Goal: Information Seeking & Learning: Find specific fact

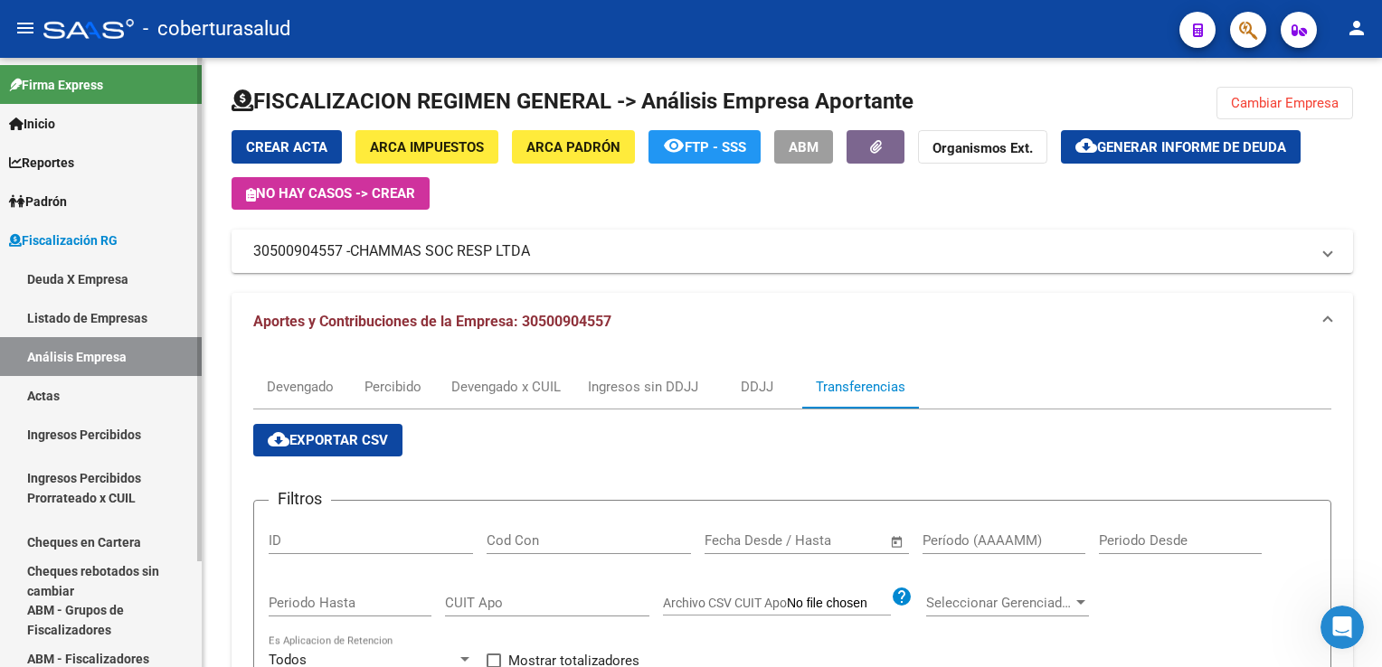
click at [109, 351] on link "Análisis Empresa" at bounding box center [101, 356] width 202 height 39
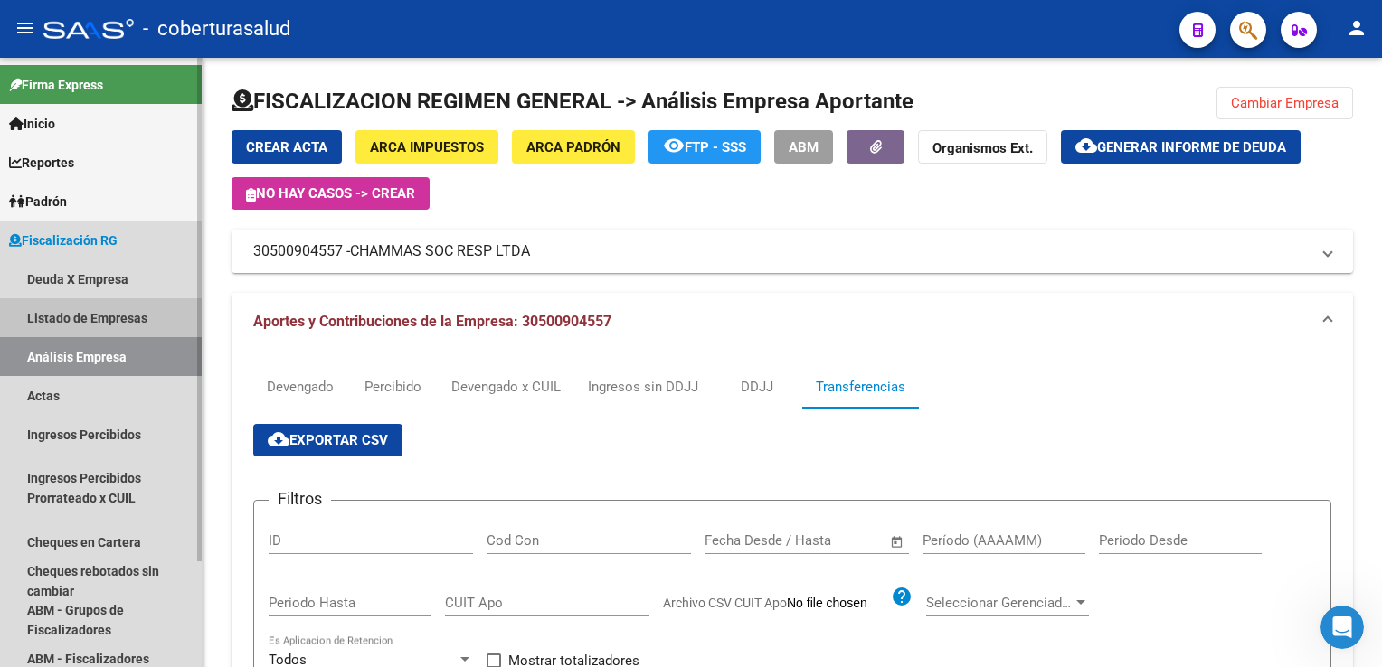
click at [104, 307] on link "Listado de Empresas" at bounding box center [101, 317] width 202 height 39
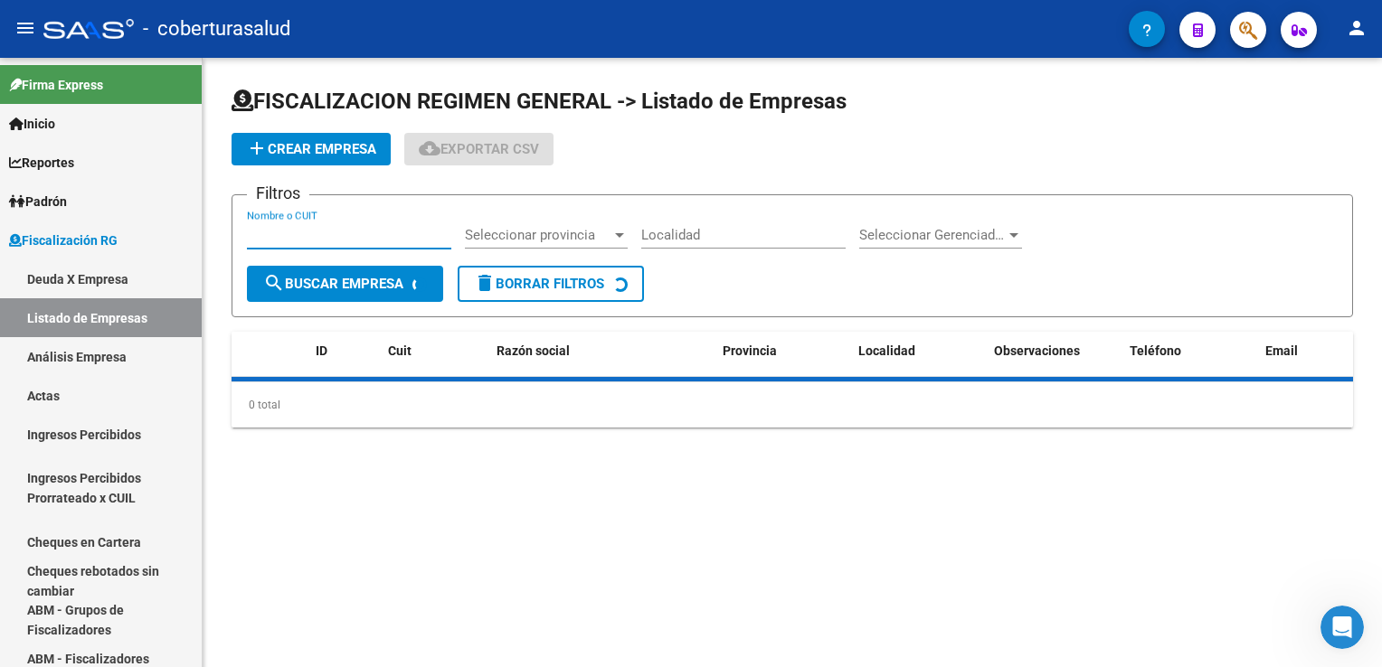
click at [296, 237] on input "Nombre o CUIT" at bounding box center [349, 235] width 204 height 16
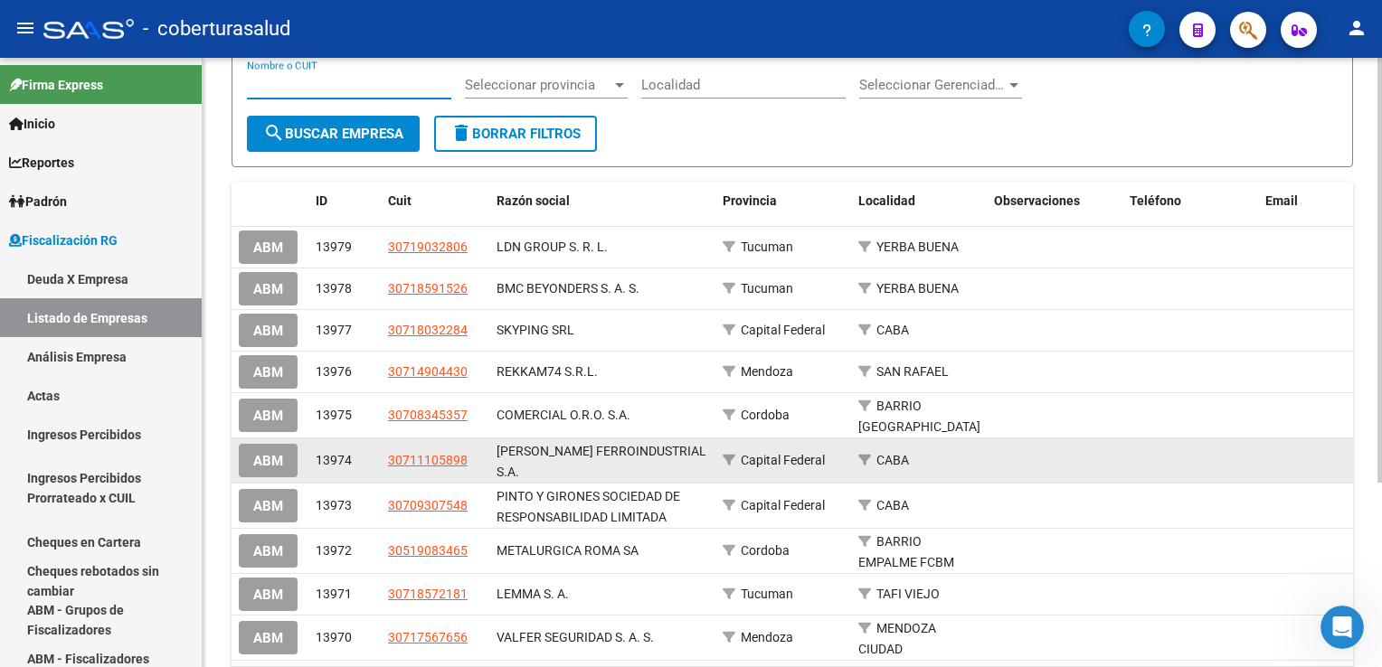
scroll to position [181, 0]
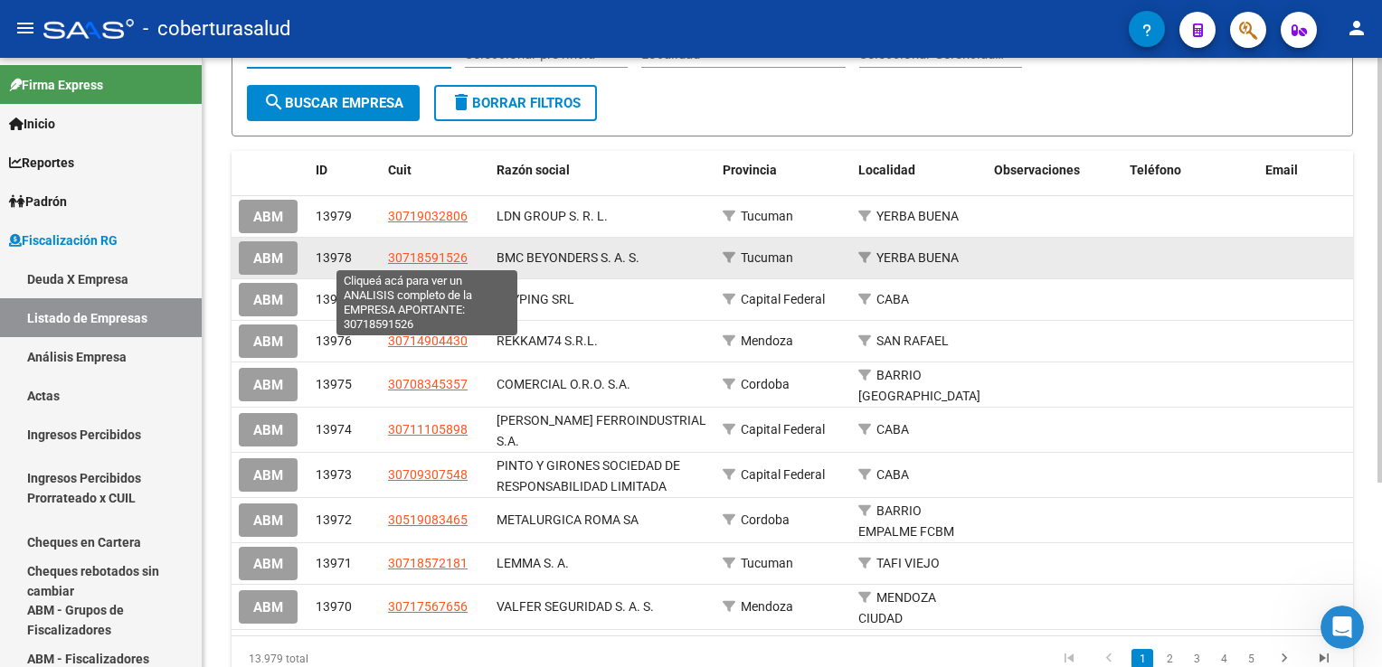
click at [394, 255] on span "30718591526" at bounding box center [428, 258] width 80 height 14
type textarea "30718591526"
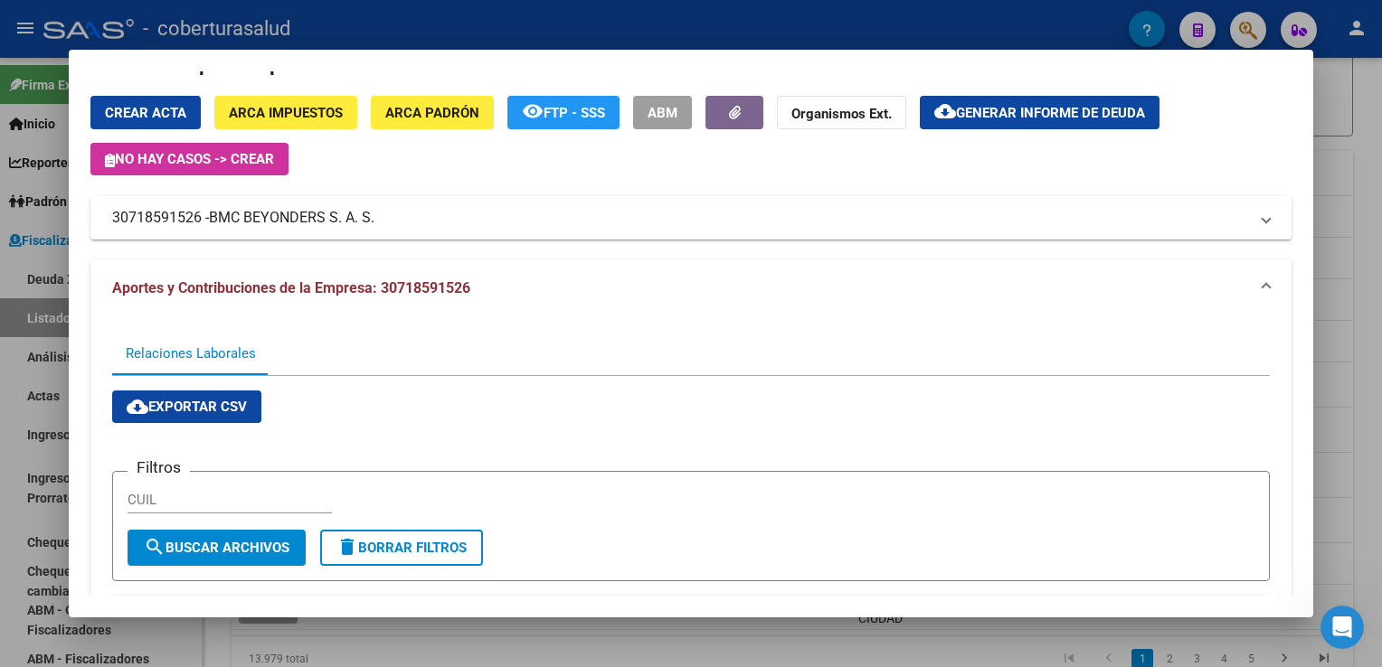
scroll to position [0, 0]
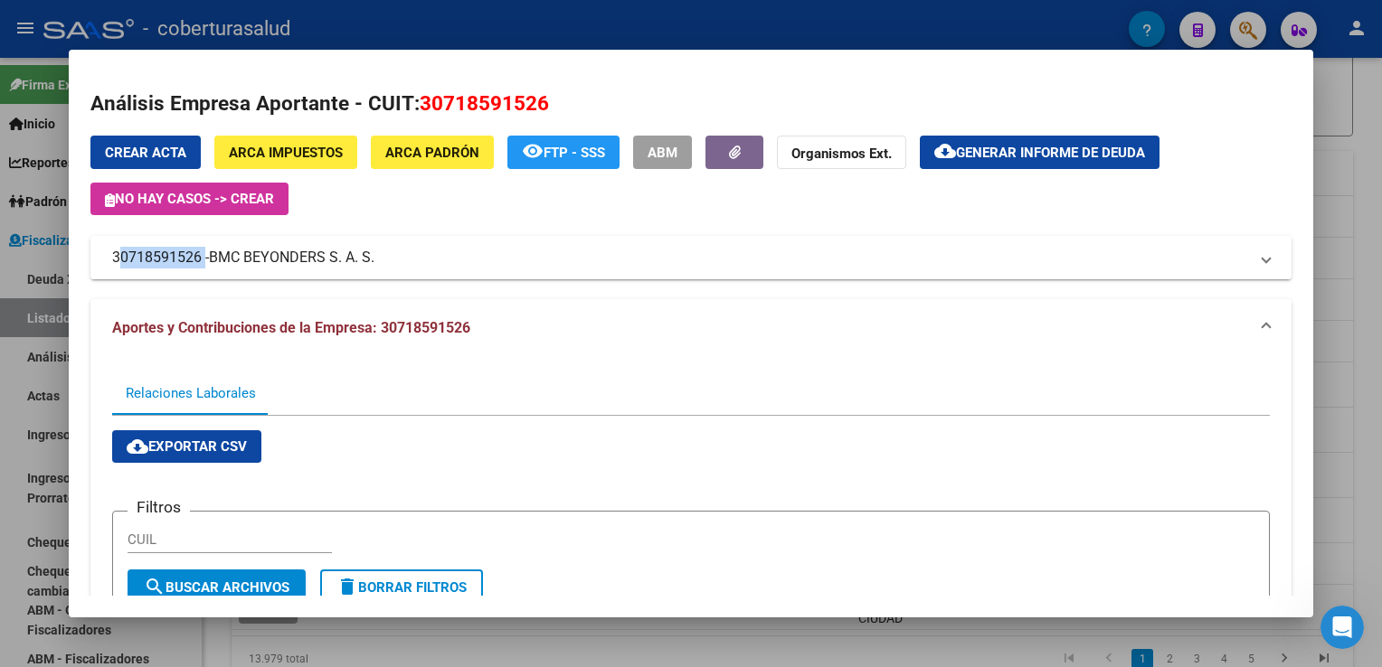
drag, startPoint x: 112, startPoint y: 258, endPoint x: 201, endPoint y: 263, distance: 88.8
click at [201, 263] on mat-panel-title "30718591526 - BMC BEYONDERS S. A. S." at bounding box center [679, 258] width 1135 height 22
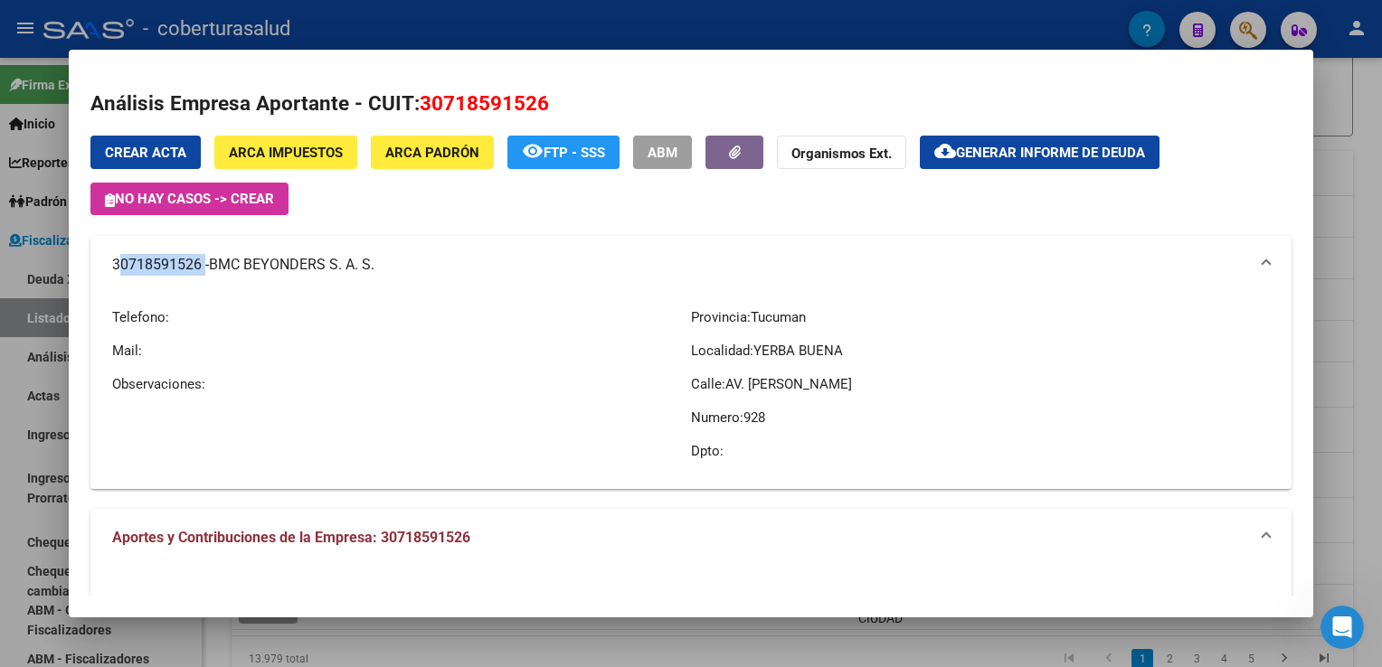
copy mat-panel-title "30718591526"
click at [0, 298] on html "menu - coberturasalud person Firma Express Inicio Calendario SSS Instructivos C…" at bounding box center [691, 333] width 1382 height 667
click at [0, 270] on div at bounding box center [691, 333] width 1382 height 667
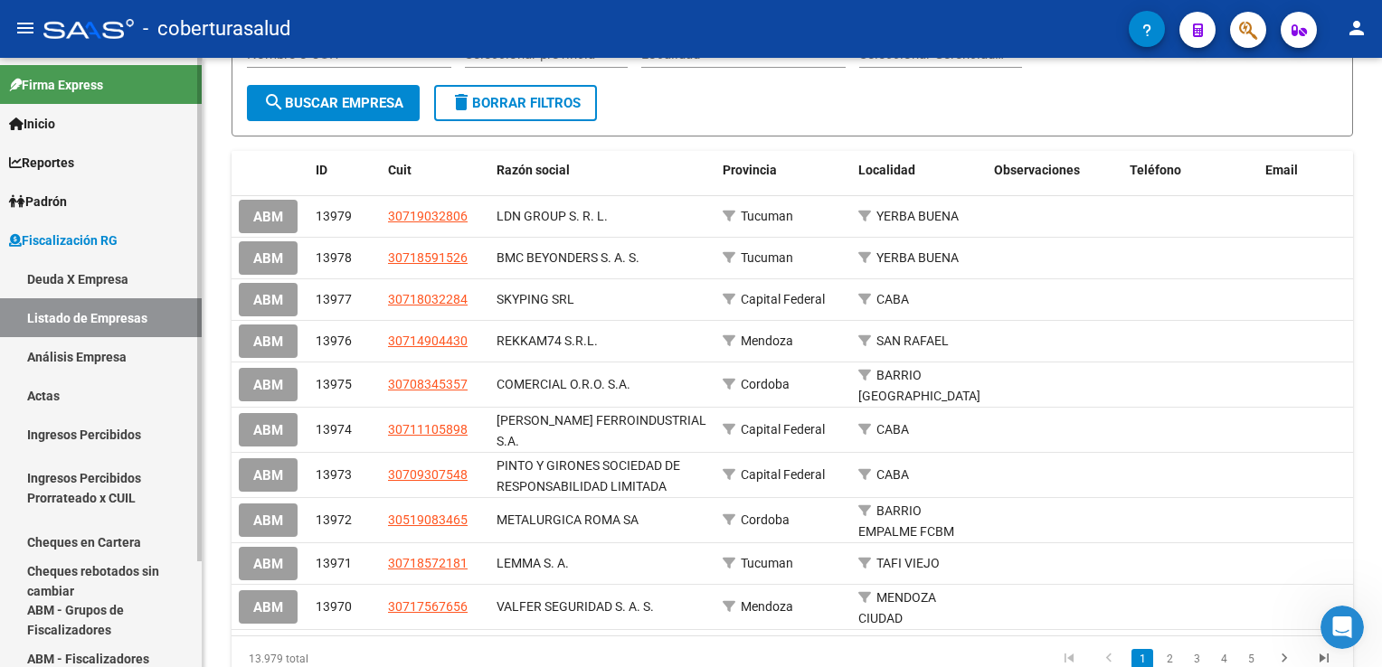
click at [133, 279] on link "Deuda X Empresa" at bounding box center [101, 279] width 202 height 39
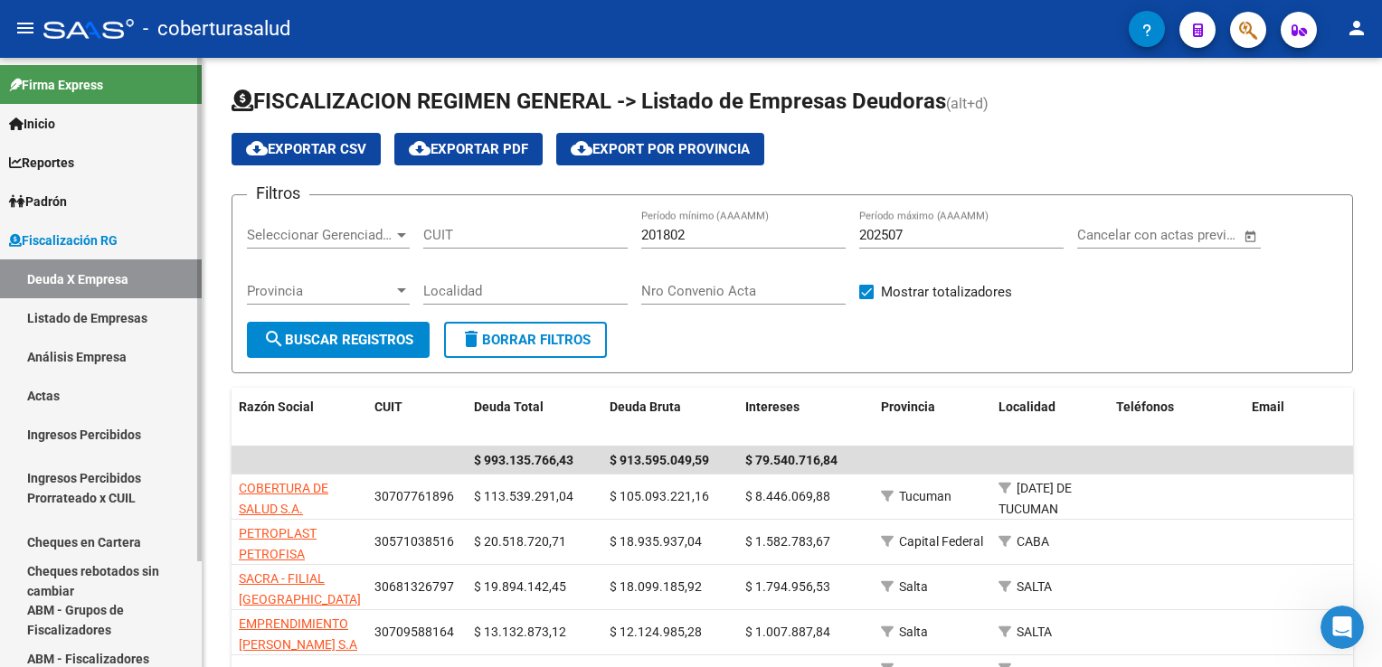
click at [115, 360] on link "Análisis Empresa" at bounding box center [101, 356] width 202 height 39
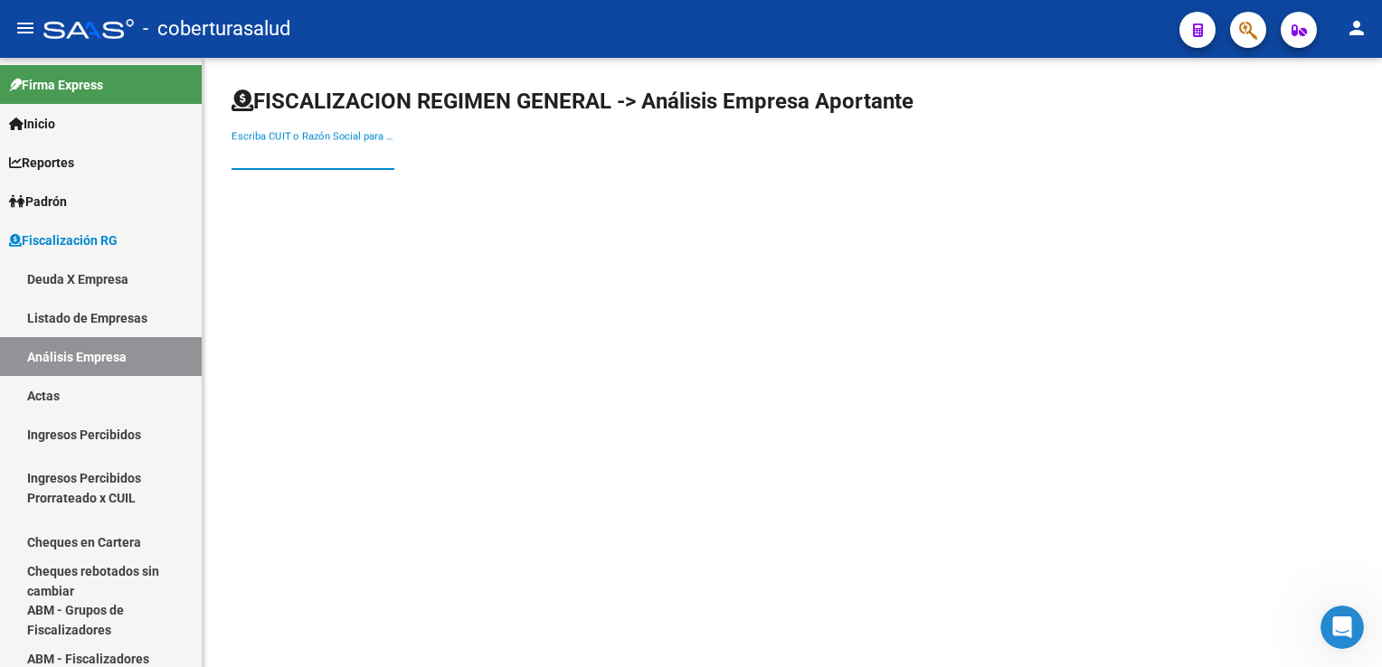
click at [286, 159] on input "Escriba CUIT o Razón Social para buscar" at bounding box center [313, 155] width 163 height 16
paste input "30718591526"
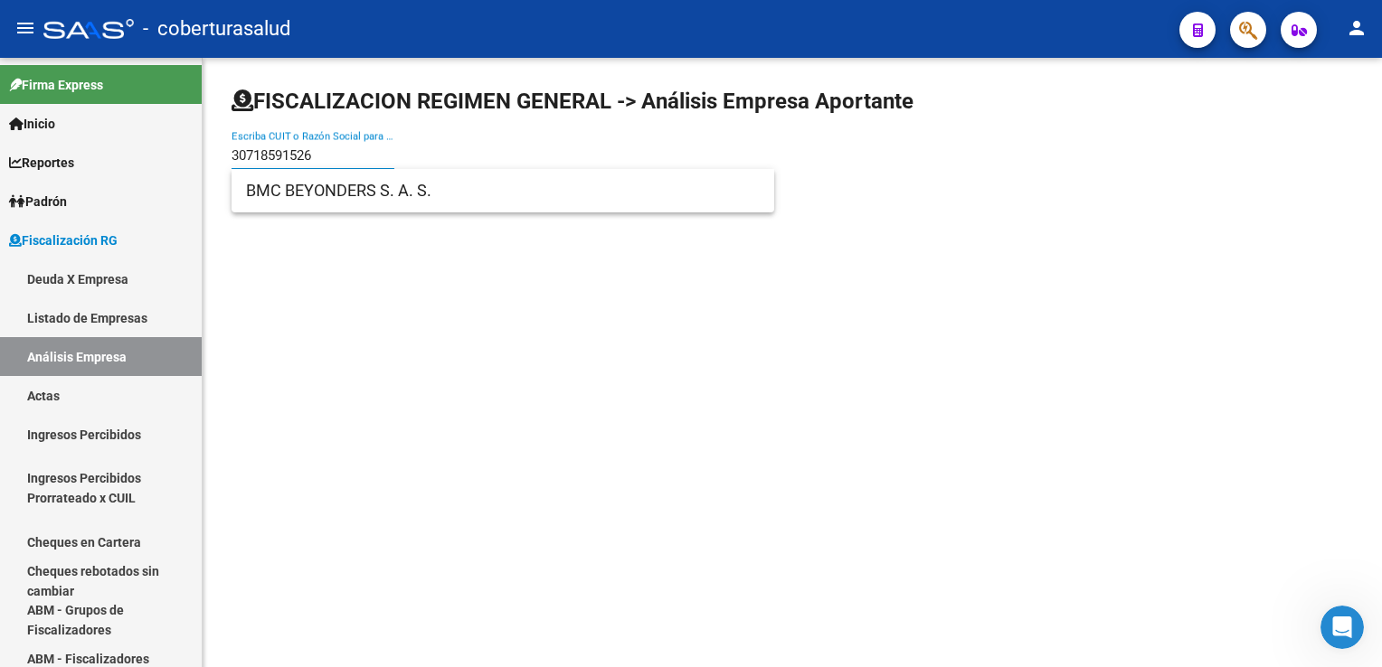
type input "30718591526"
click at [327, 195] on span "BMC BEYONDERS S. A. S." at bounding box center [503, 190] width 514 height 43
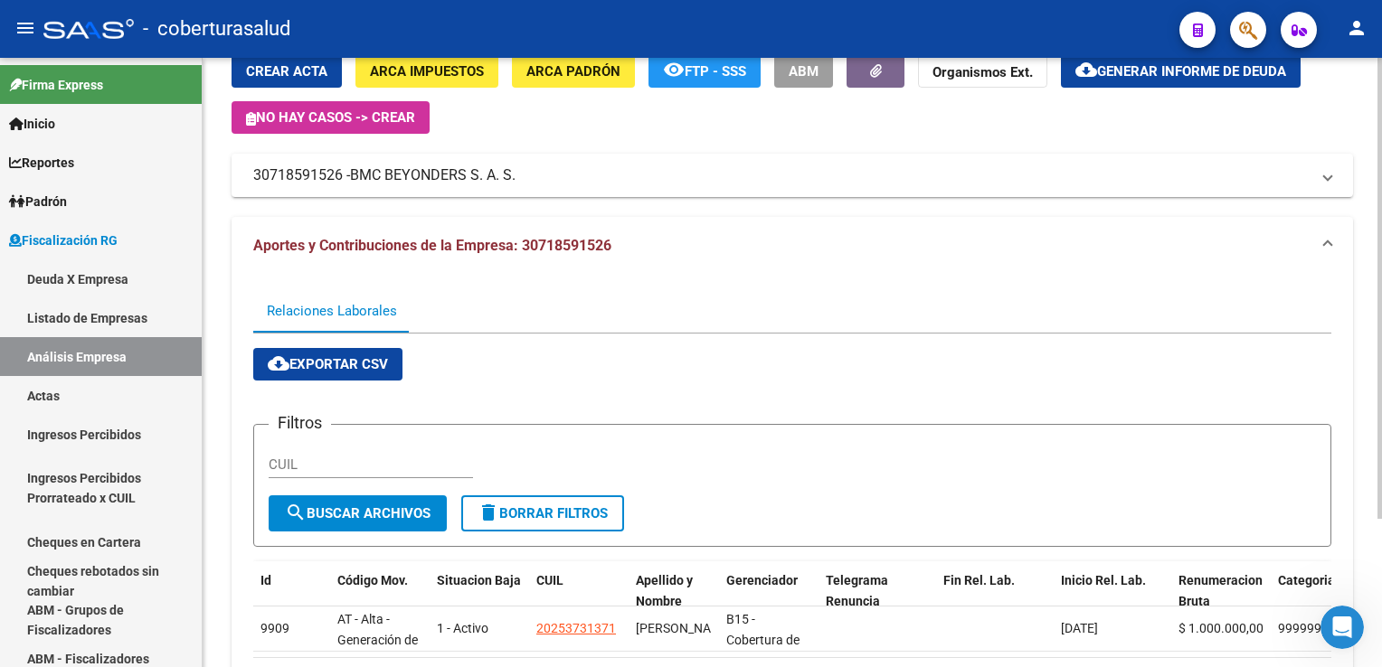
scroll to position [195, 0]
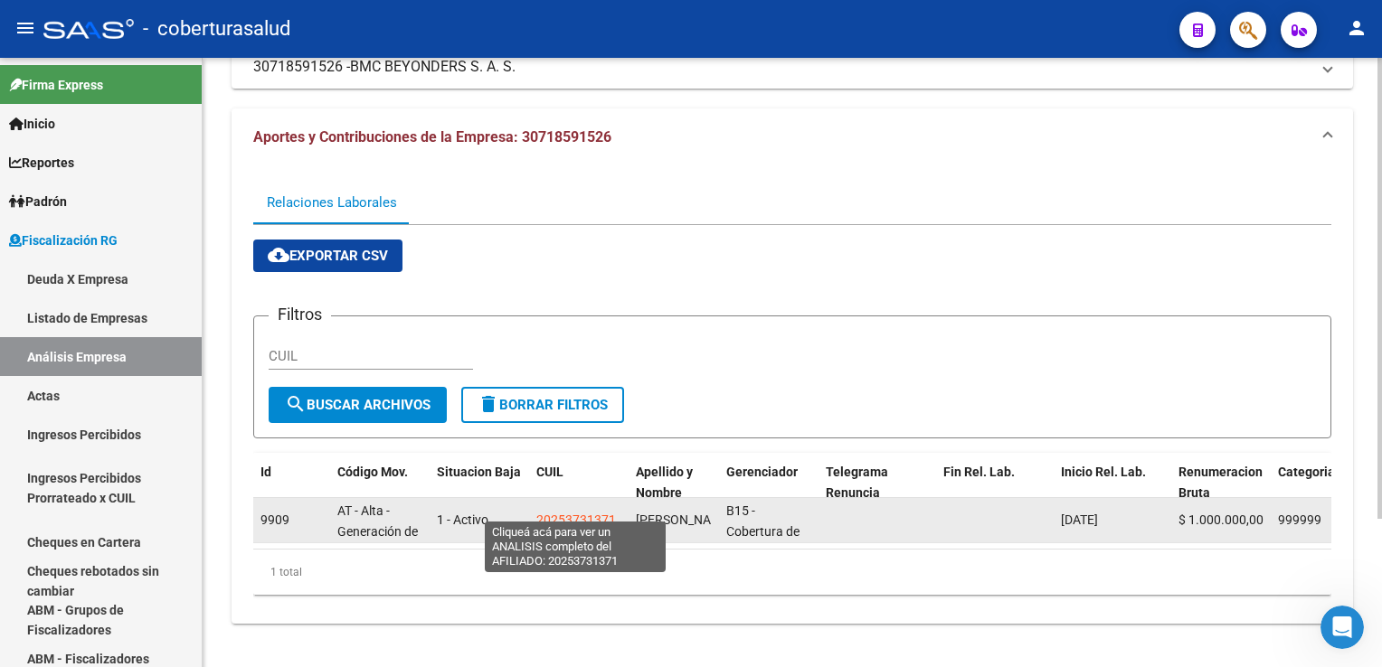
click at [577, 513] on span "20253731371" at bounding box center [576, 520] width 80 height 14
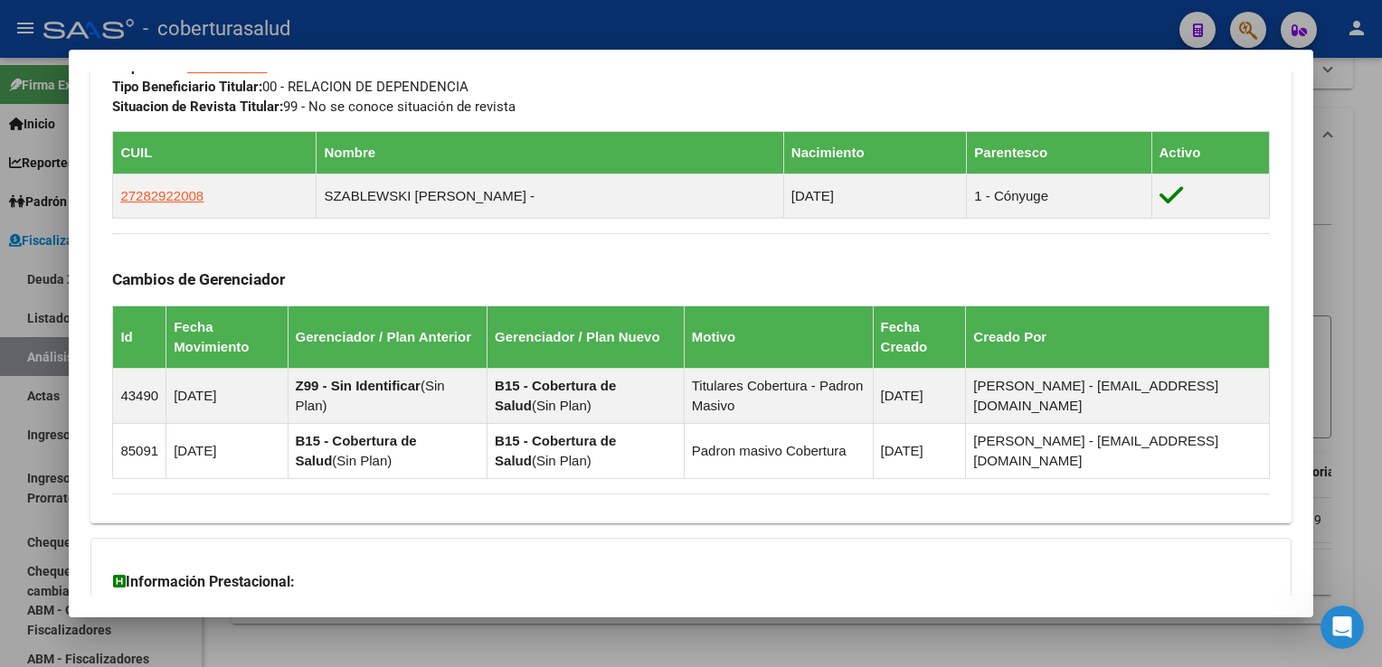
scroll to position [995, 0]
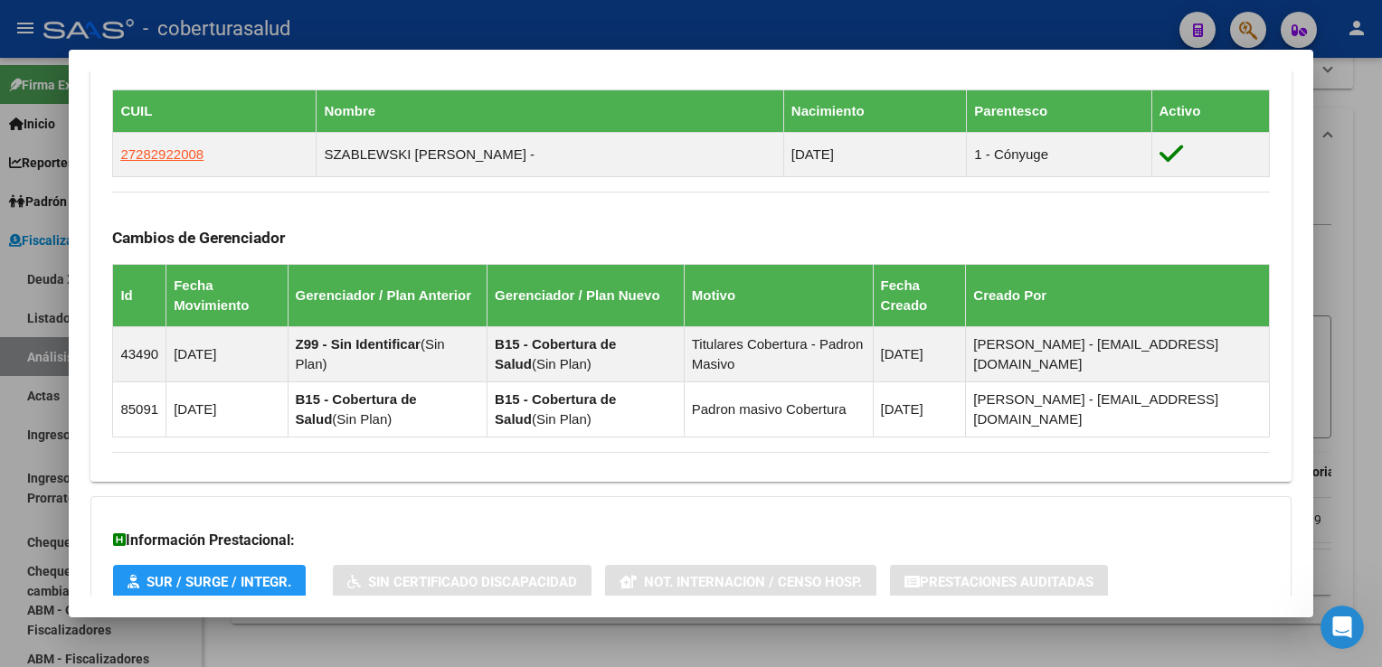
click at [0, 446] on html "menu - coberturasalud person Firma Express Inicio Calendario SSS Instructivos C…" at bounding box center [691, 333] width 1382 height 667
click at [4, 452] on div at bounding box center [691, 333] width 1382 height 667
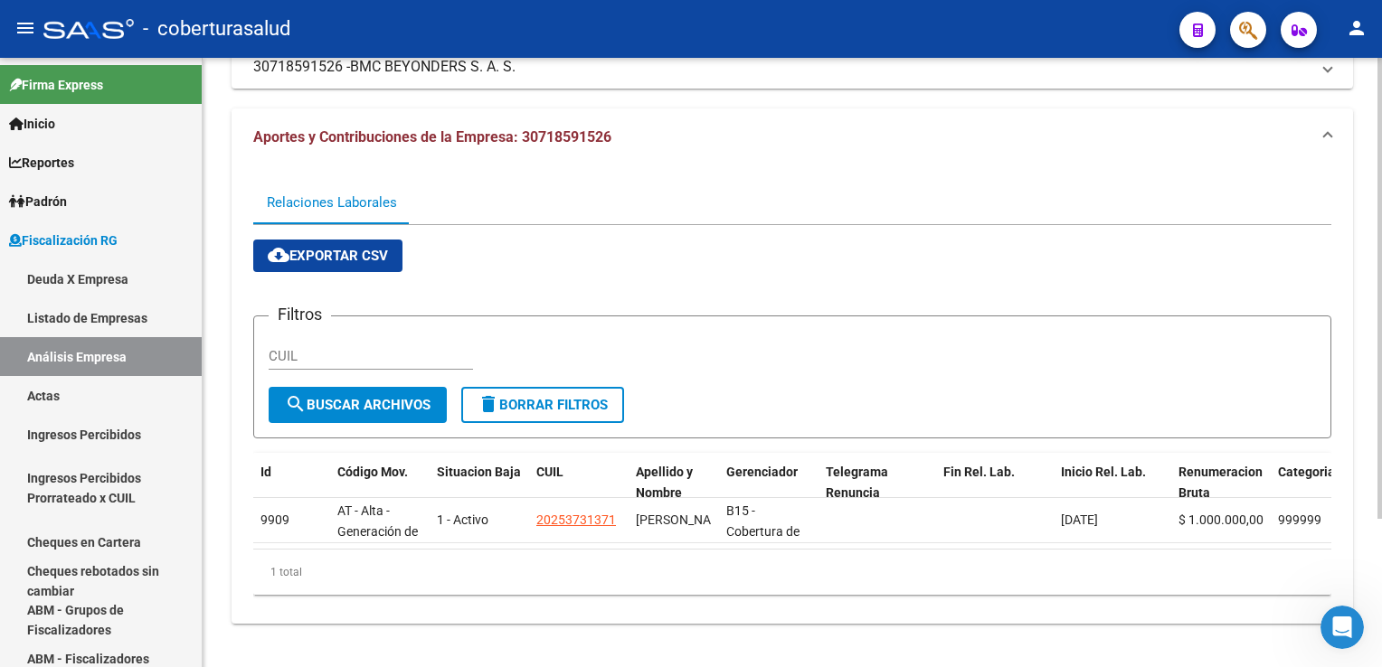
scroll to position [0, 0]
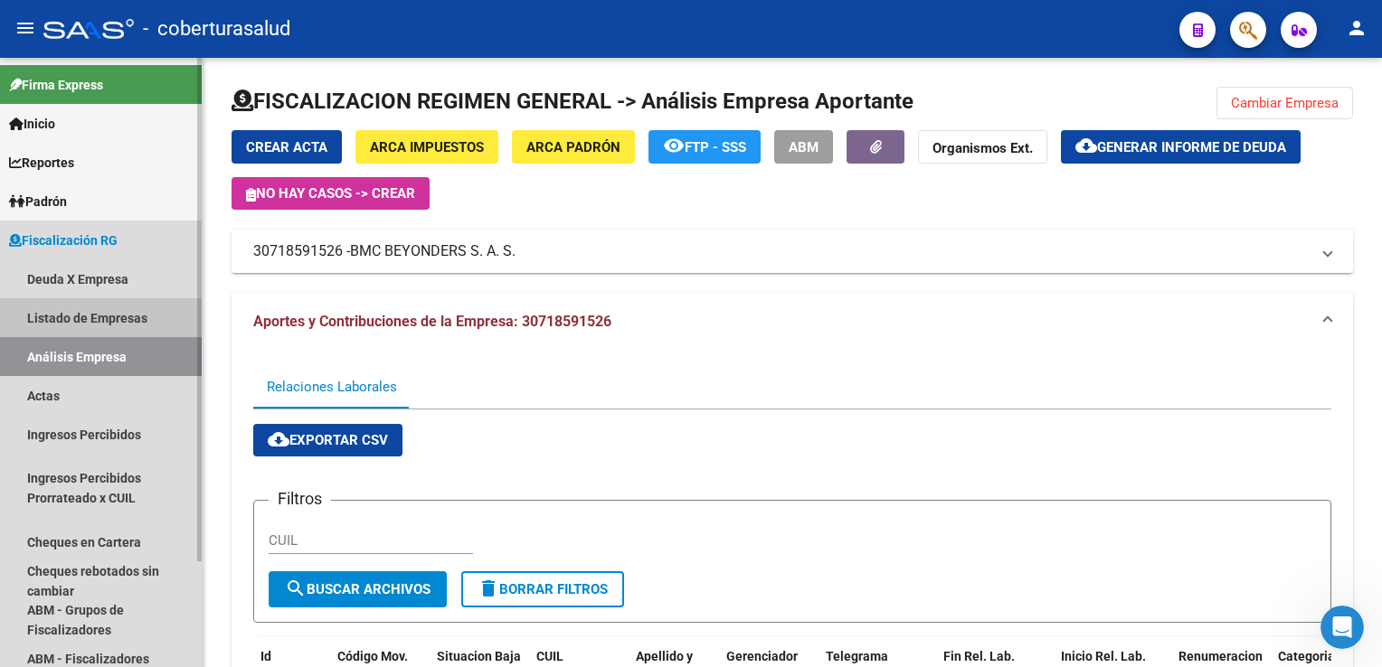
click at [79, 316] on link "Listado de Empresas" at bounding box center [101, 317] width 202 height 39
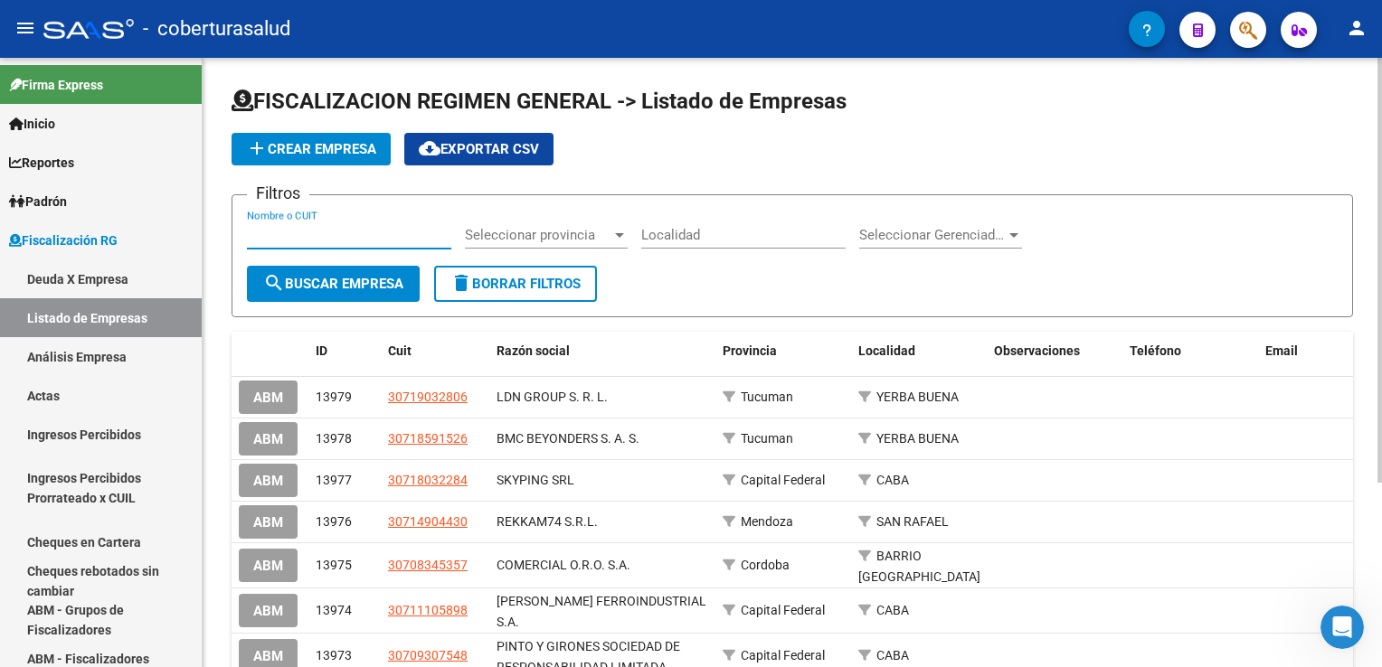
click at [383, 227] on input "Nombre o CUIT" at bounding box center [349, 235] width 204 height 16
click at [757, 344] on span "Provincia" at bounding box center [750, 351] width 54 height 14
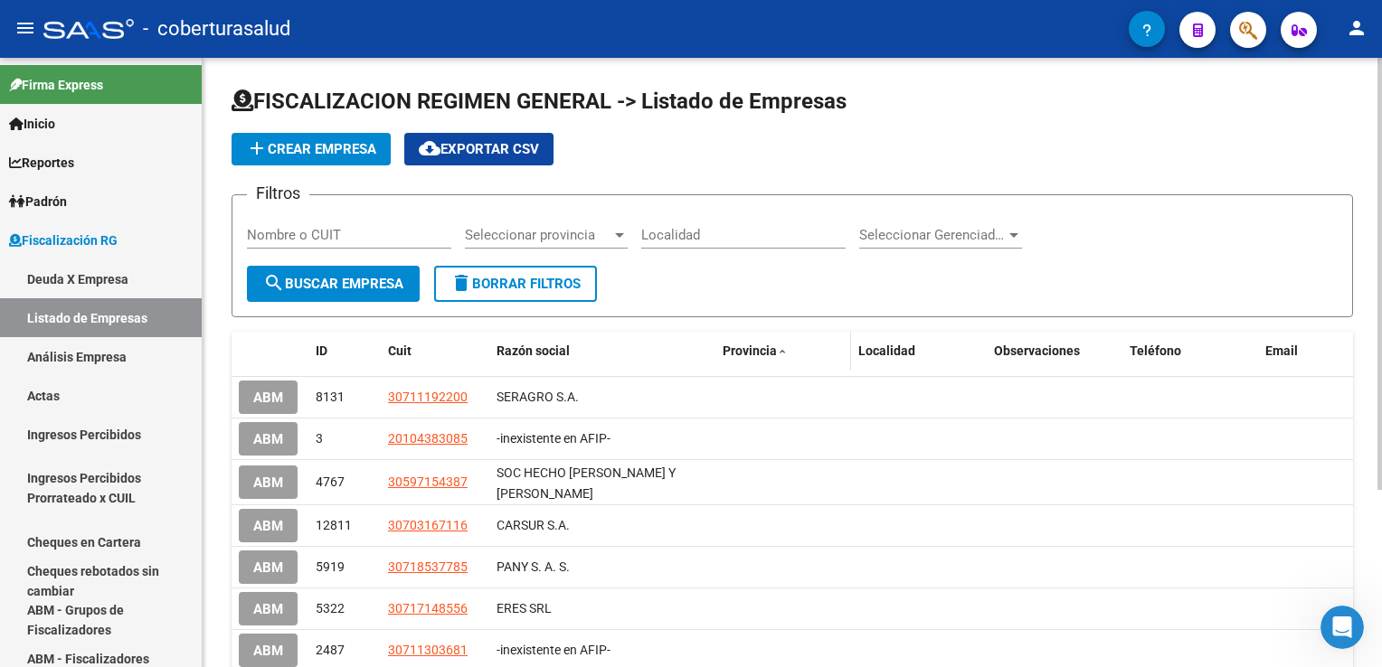
click at [757, 344] on span "Provincia" at bounding box center [750, 351] width 54 height 14
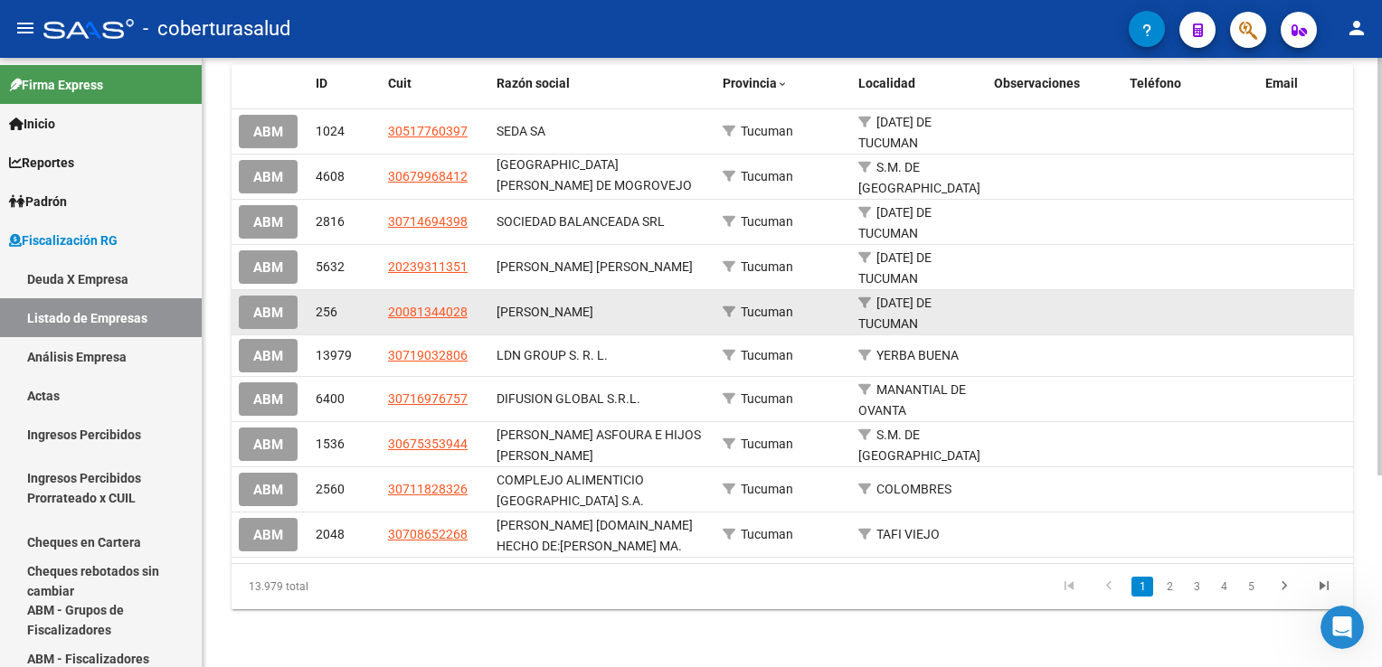
scroll to position [279, 0]
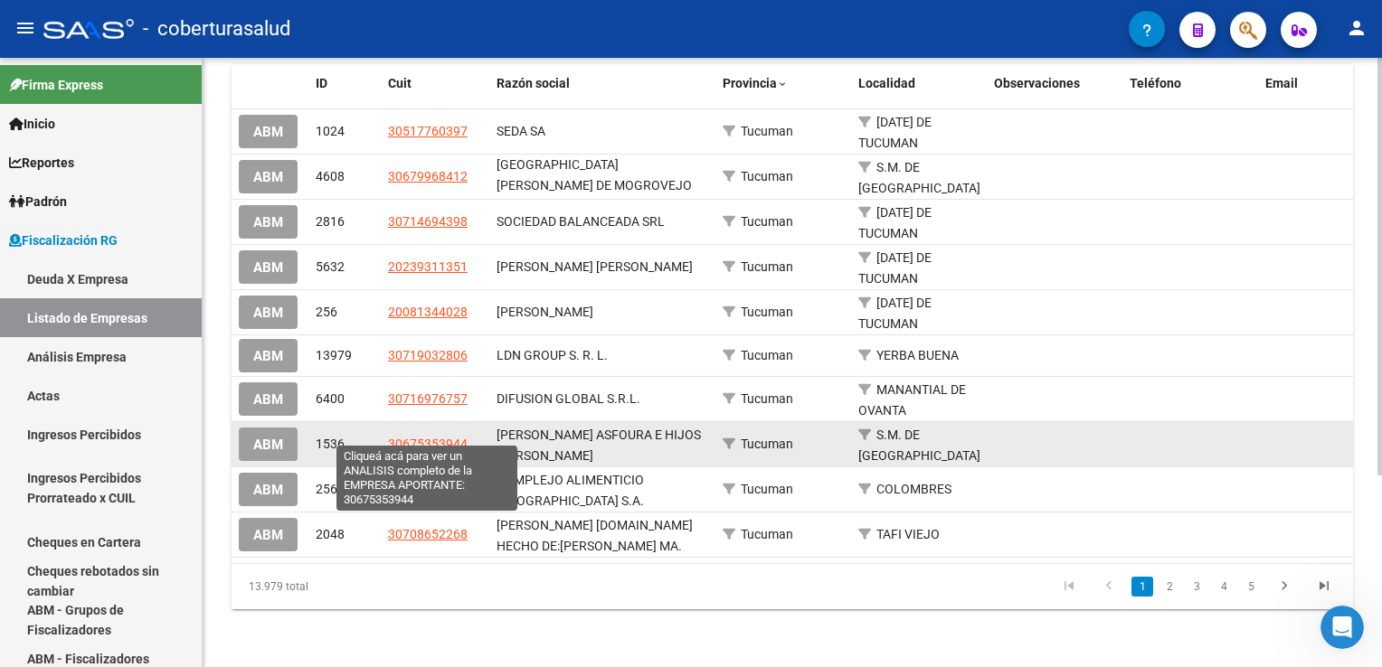
click at [421, 437] on span "30675353944" at bounding box center [428, 444] width 80 height 14
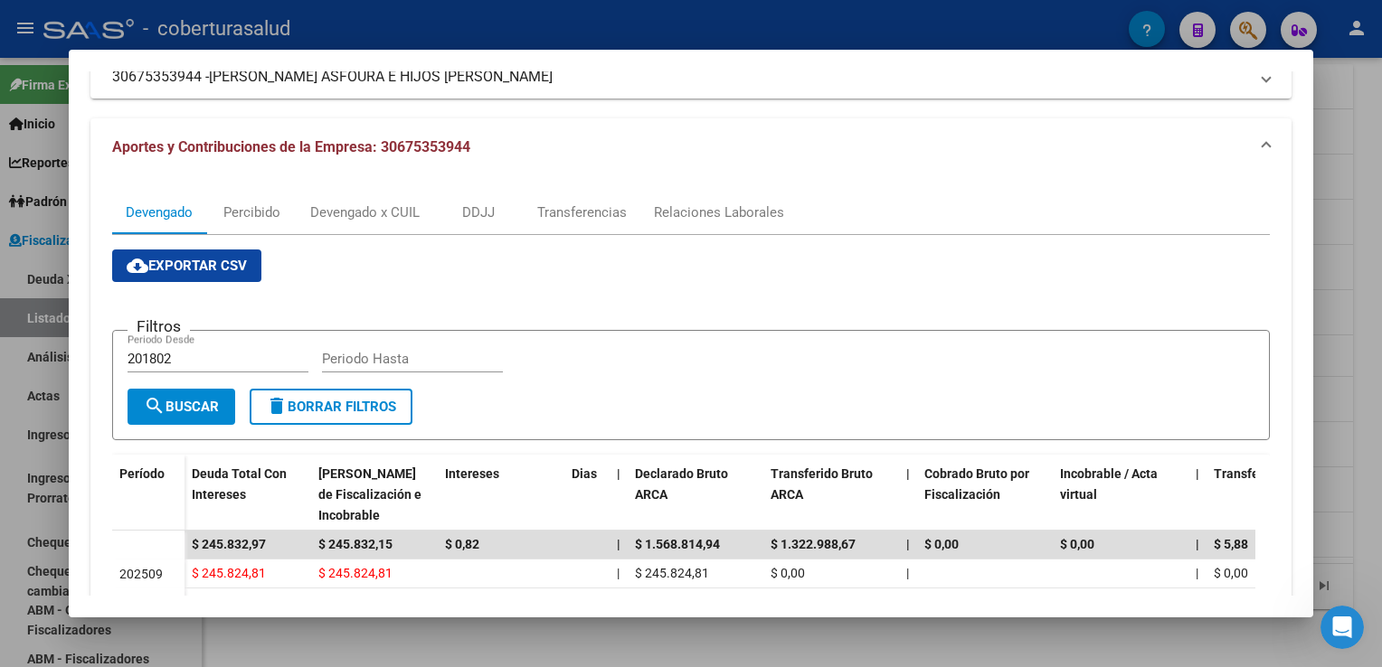
scroll to position [271, 0]
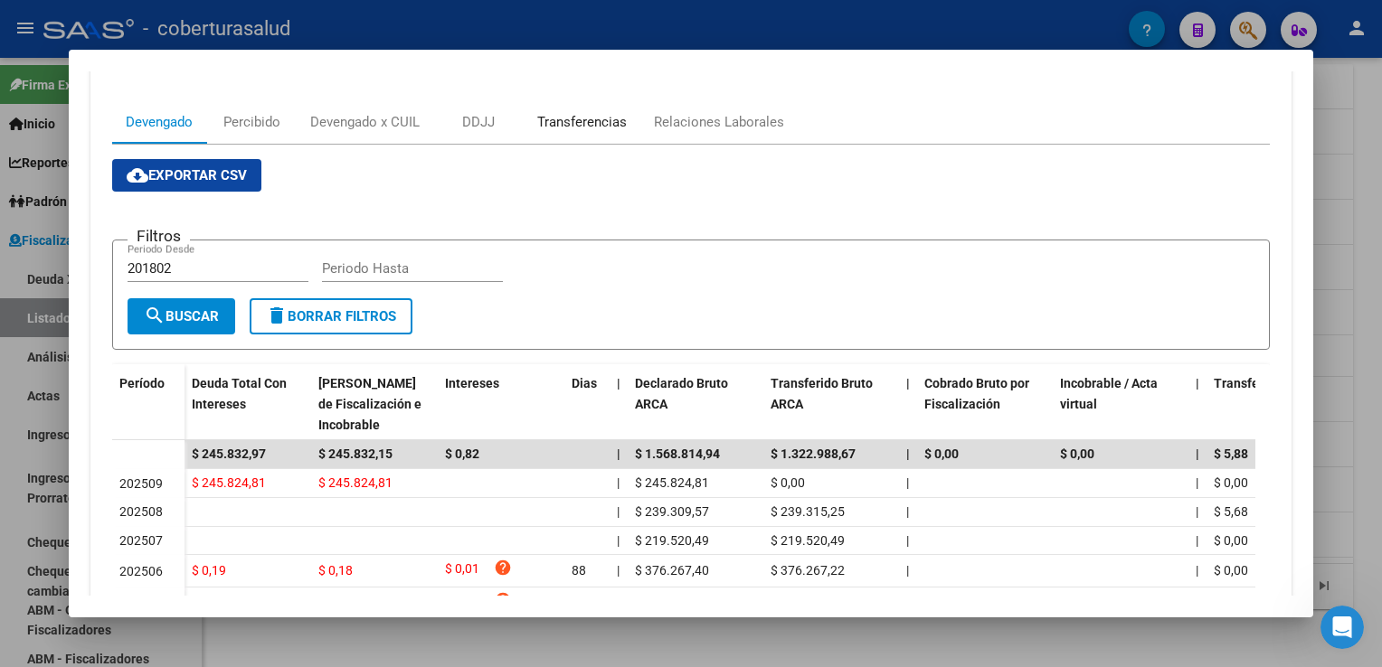
click at [570, 120] on div "Transferencias" at bounding box center [582, 122] width 90 height 20
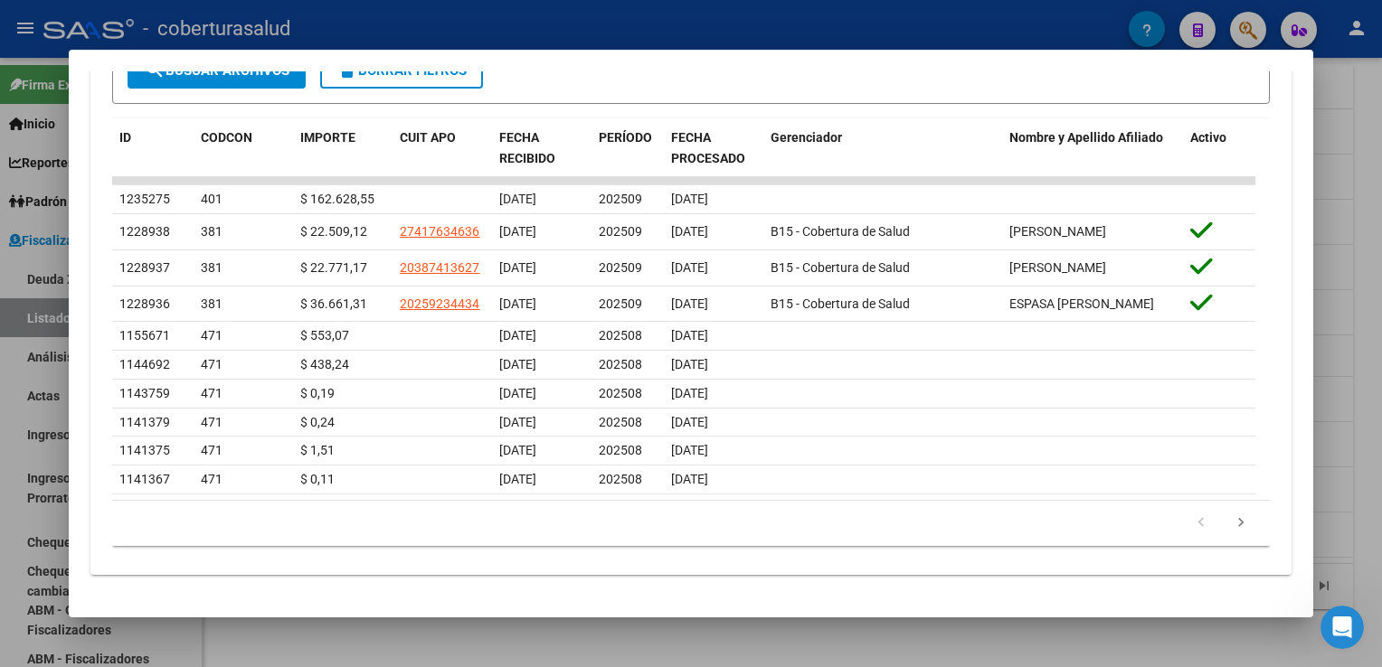
scroll to position [541, 0]
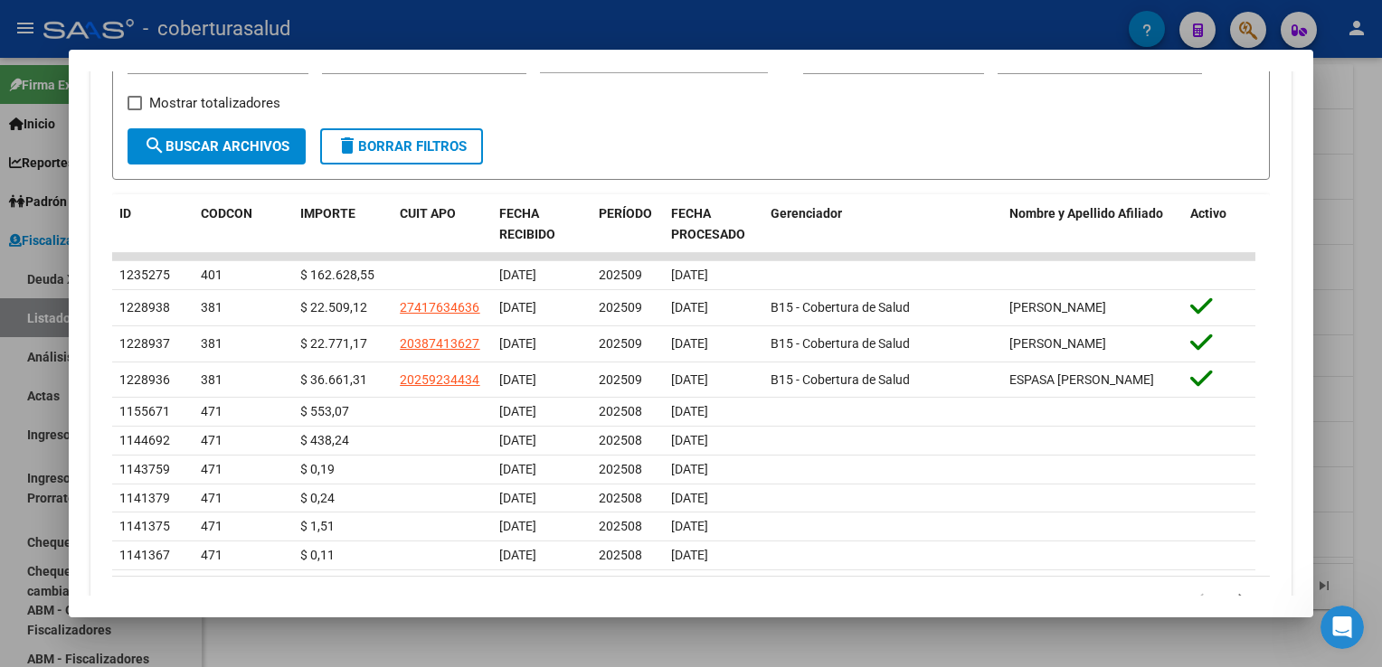
click at [3, 357] on div at bounding box center [691, 333] width 1382 height 667
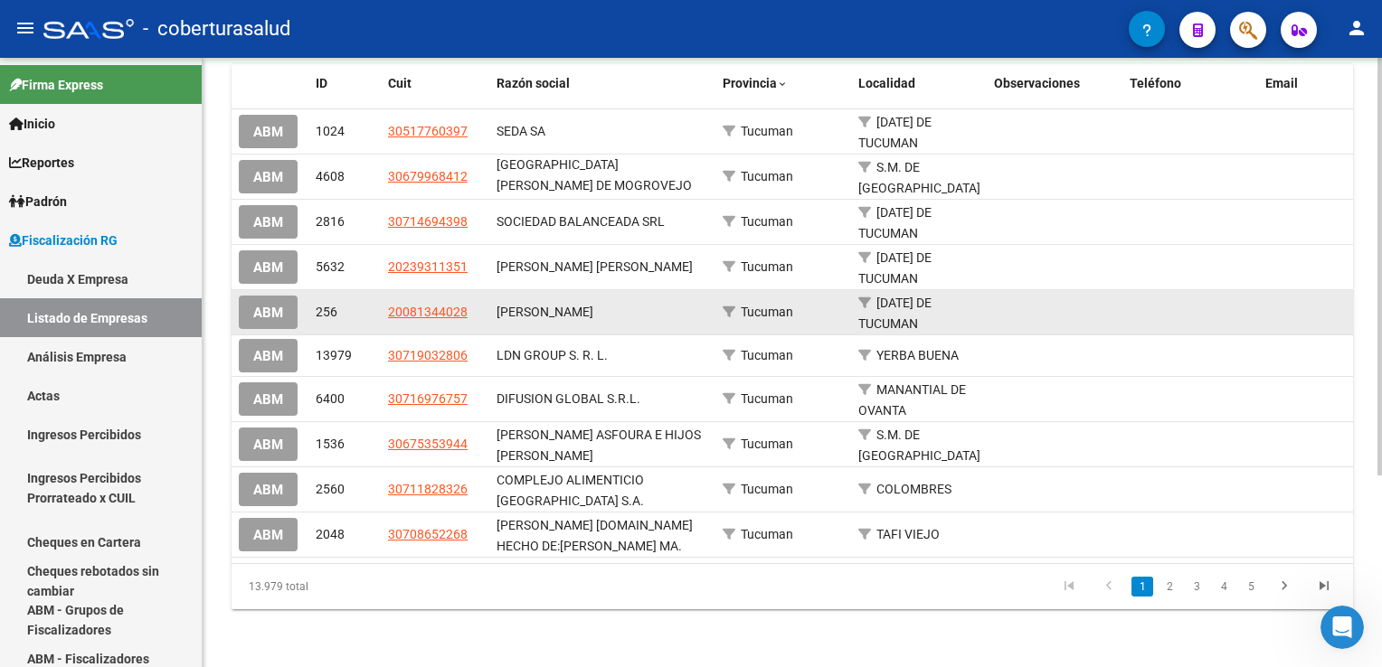
scroll to position [188, 0]
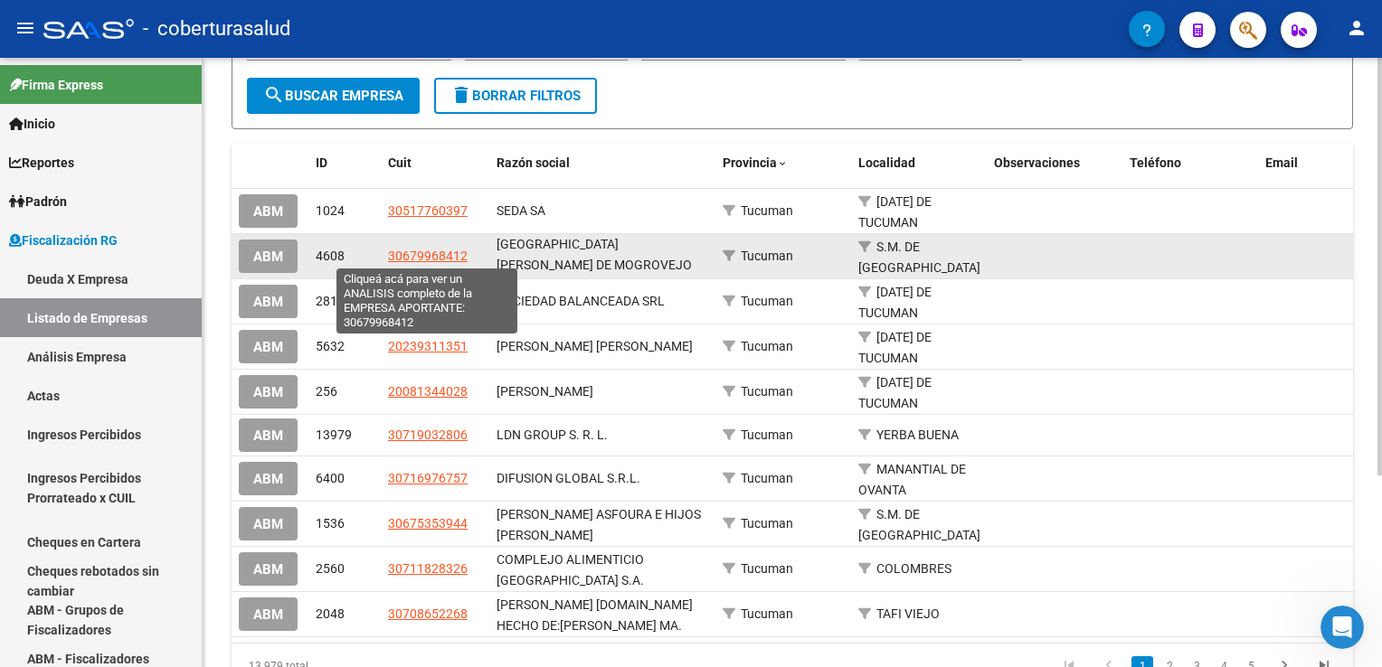
click at [441, 251] on span "30679968412" at bounding box center [428, 256] width 80 height 14
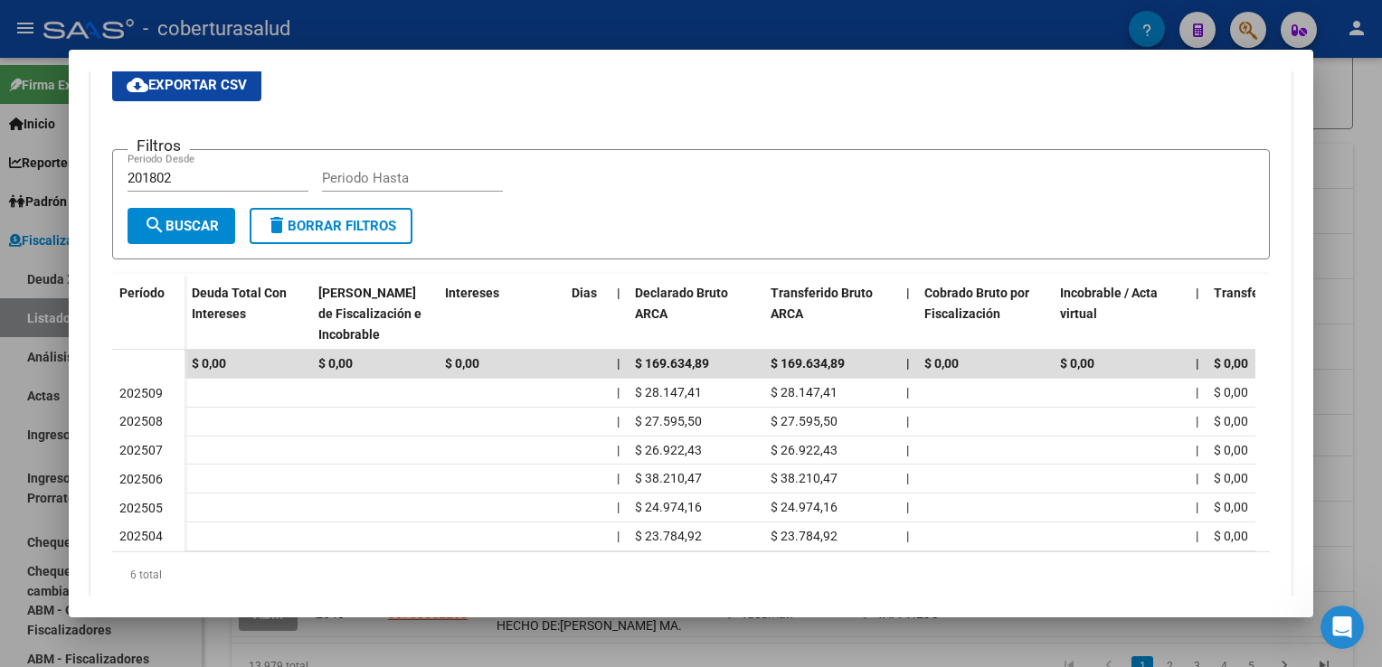
scroll to position [0, 0]
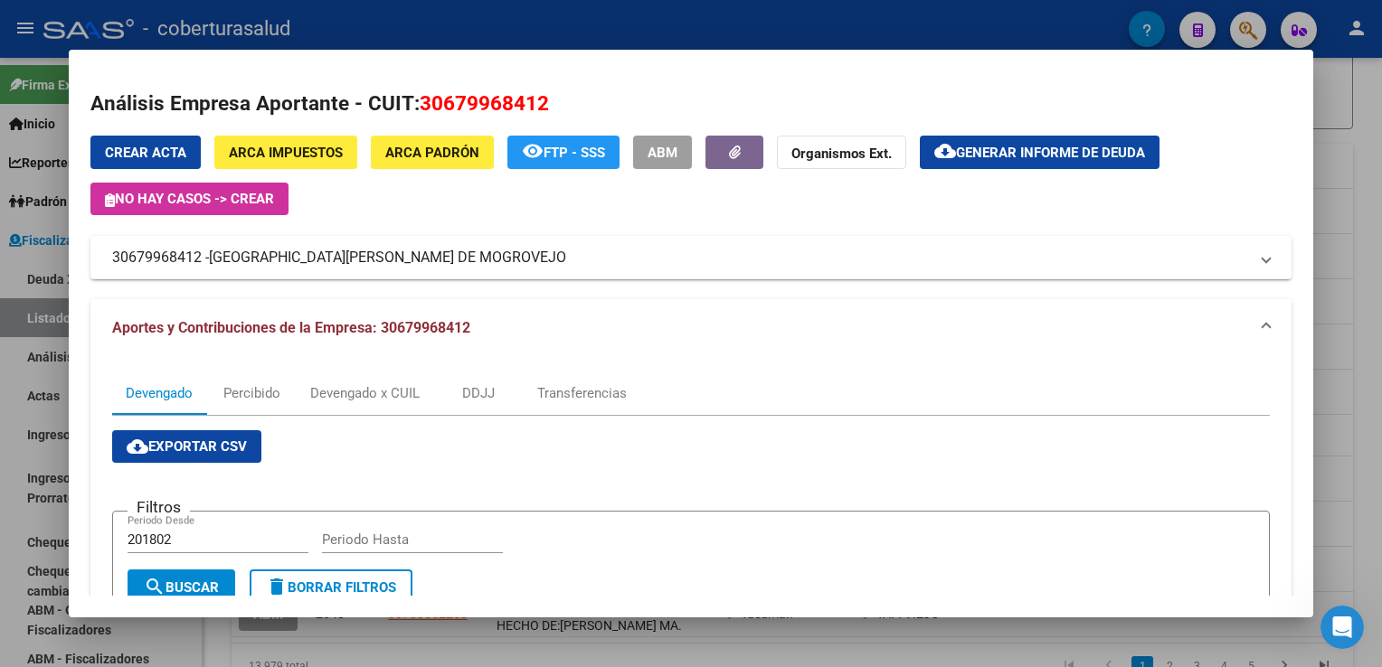
click at [0, 332] on html "menu - coberturasalud person Firma Express Inicio Calendario SSS Instructivos C…" at bounding box center [691, 333] width 1382 height 667
click at [15, 459] on div at bounding box center [691, 333] width 1382 height 667
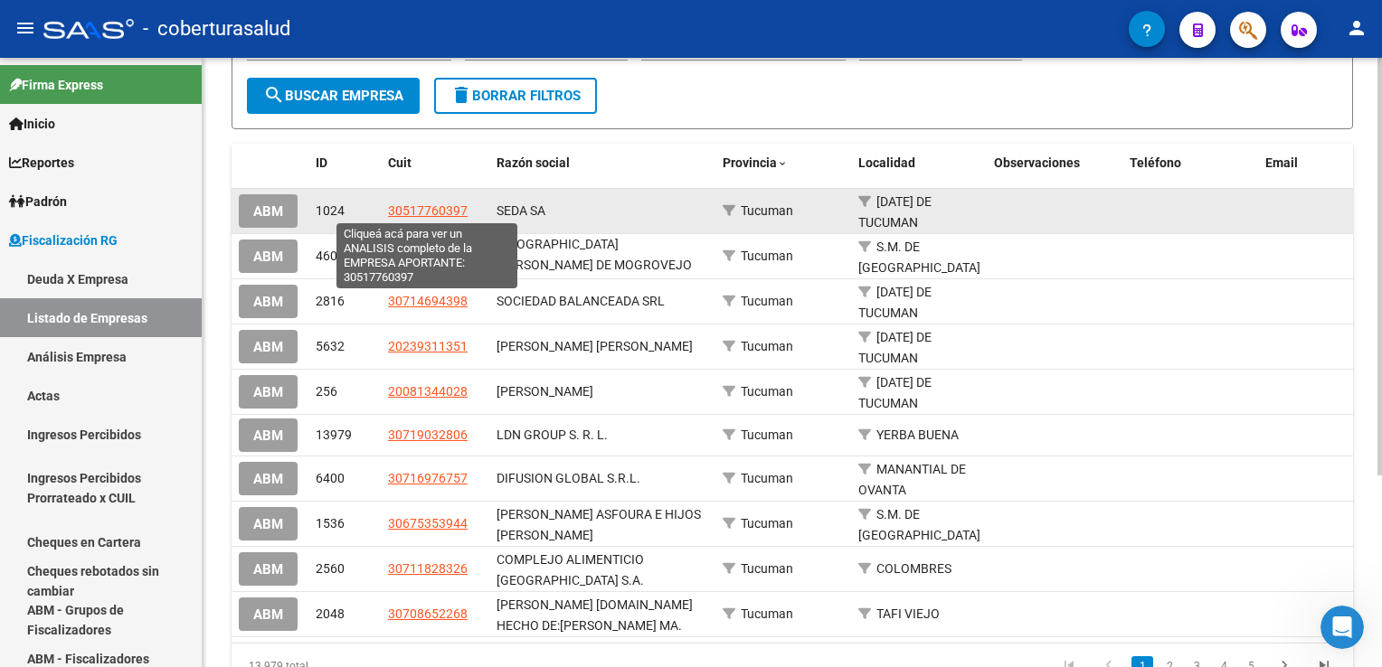
click at [413, 212] on span "30517760397" at bounding box center [428, 210] width 80 height 14
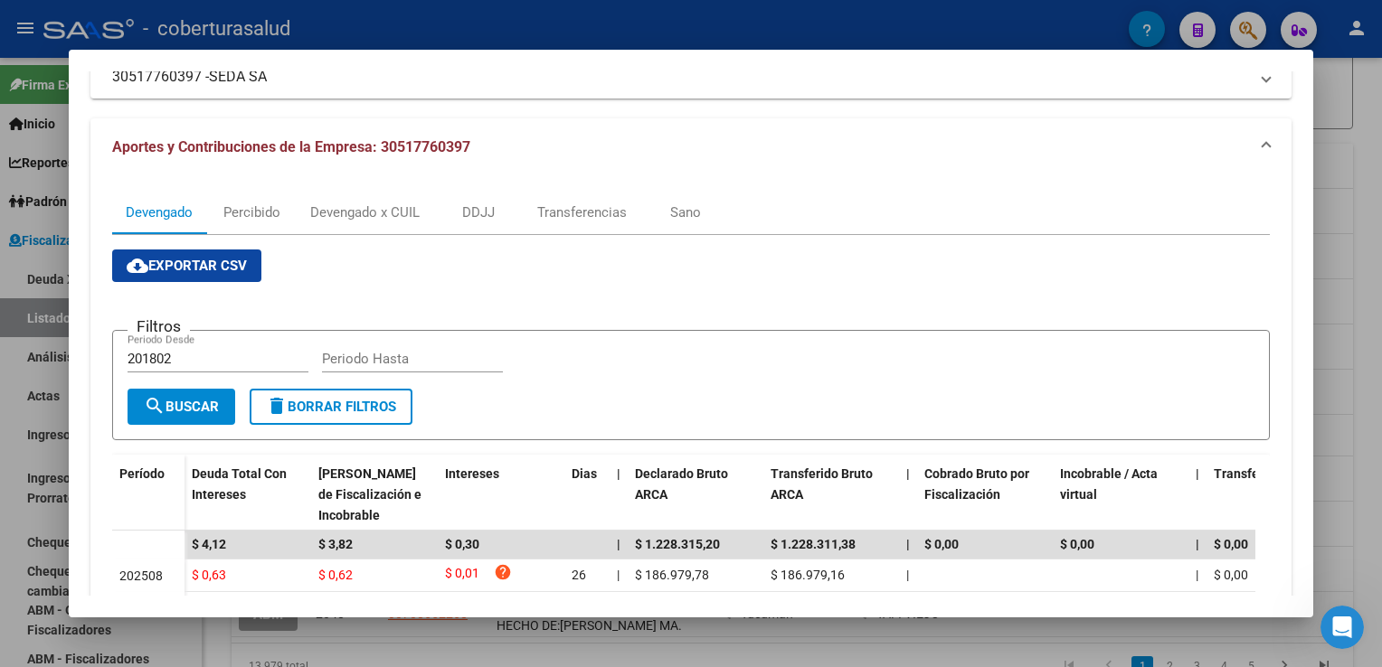
scroll to position [271, 0]
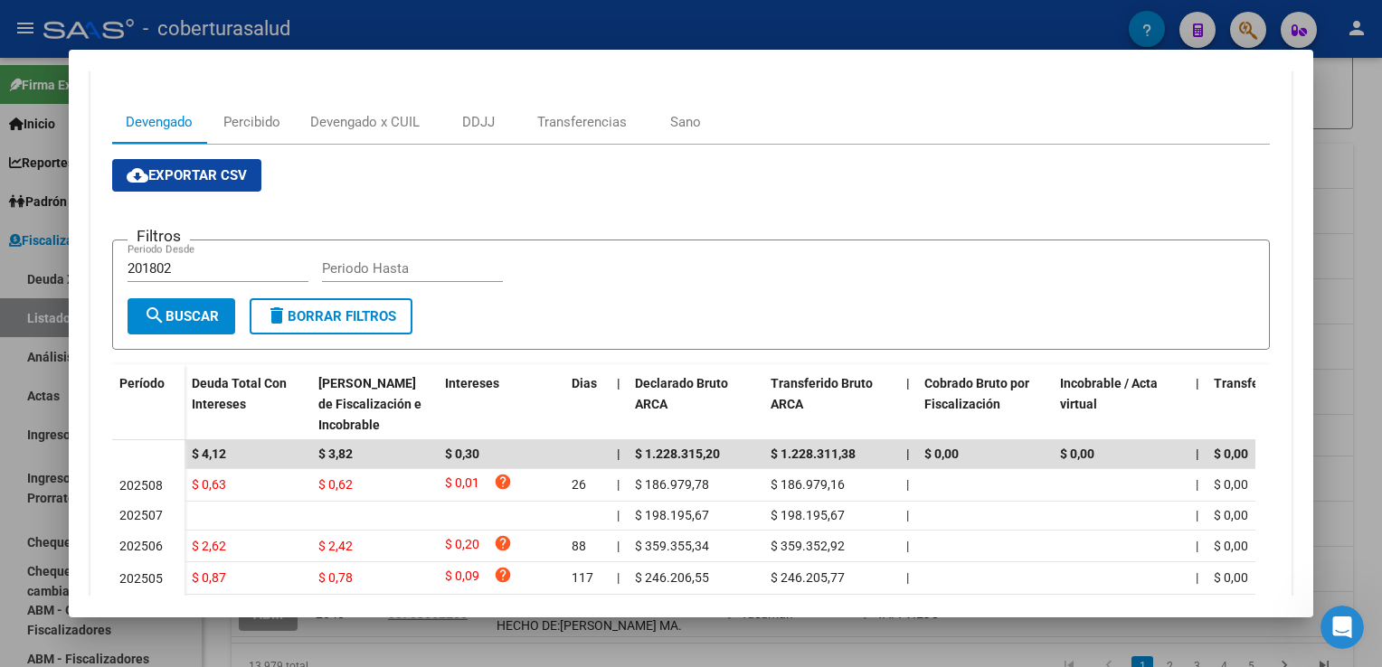
click at [17, 348] on div at bounding box center [691, 333] width 1382 height 667
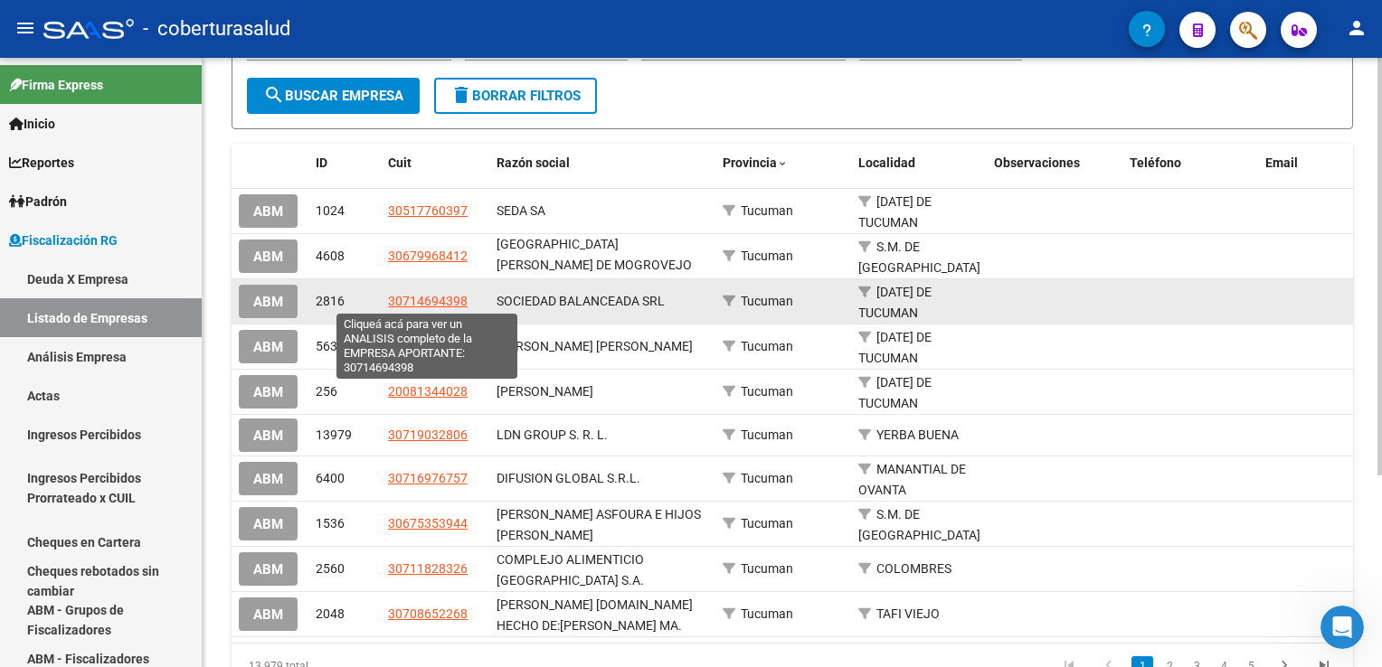
click at [427, 301] on span "30714694398" at bounding box center [428, 301] width 80 height 14
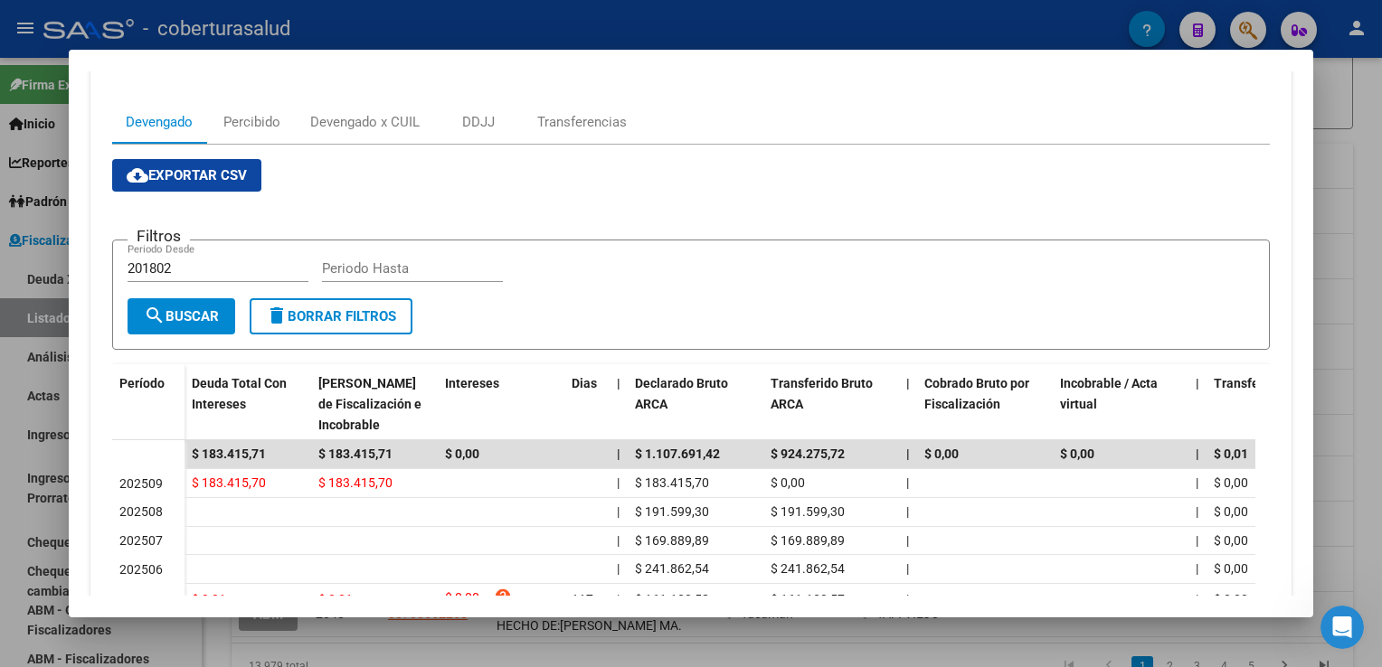
click at [0, 405] on html "menu - coberturasalud person Firma Express Inicio Calendario SSS Instructivos C…" at bounding box center [691, 333] width 1382 height 667
click at [7, 411] on div at bounding box center [691, 333] width 1382 height 667
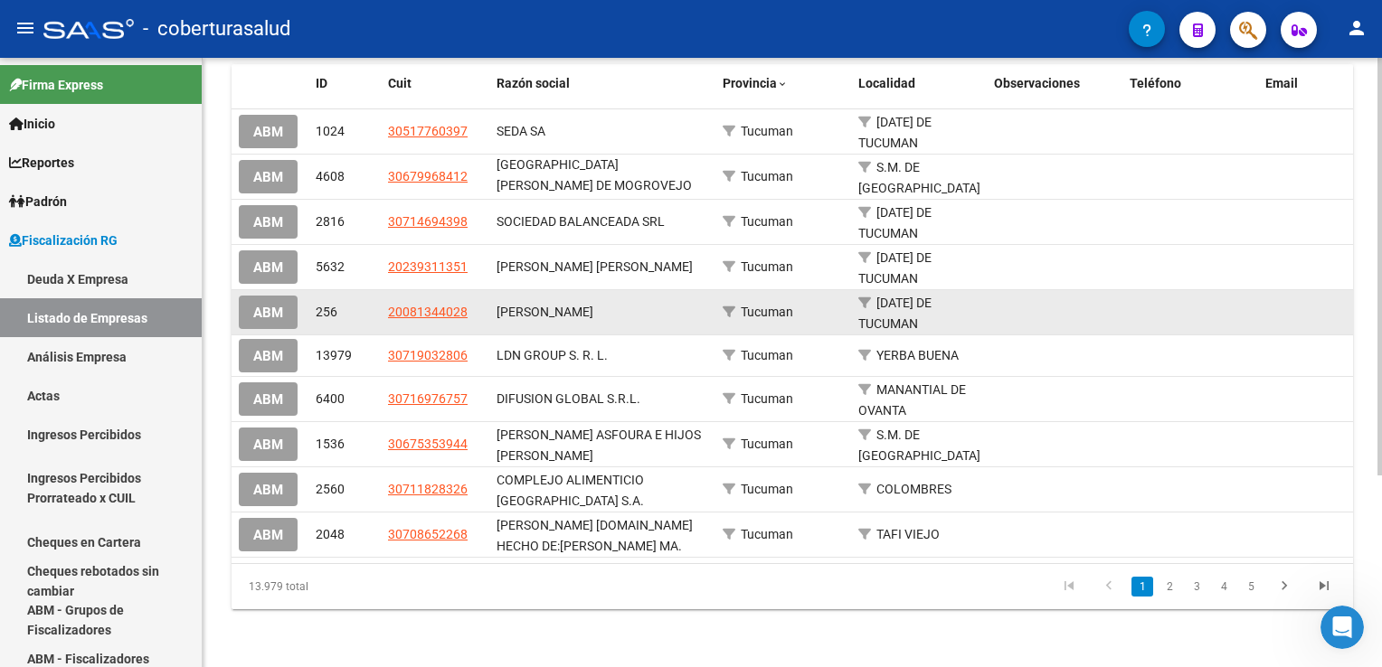
scroll to position [279, 0]
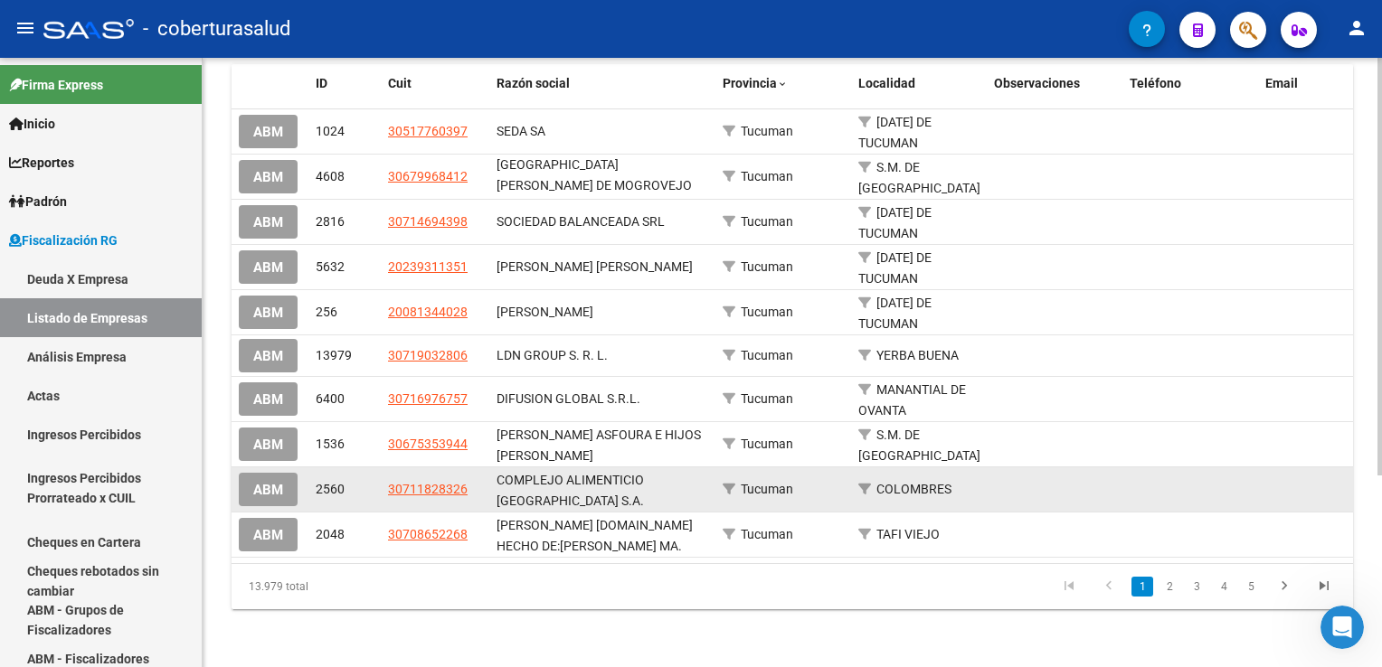
click at [547, 476] on div "COMPLEJO ALIMENTICIO [GEOGRAPHIC_DATA] S.A." at bounding box center [602, 489] width 212 height 38
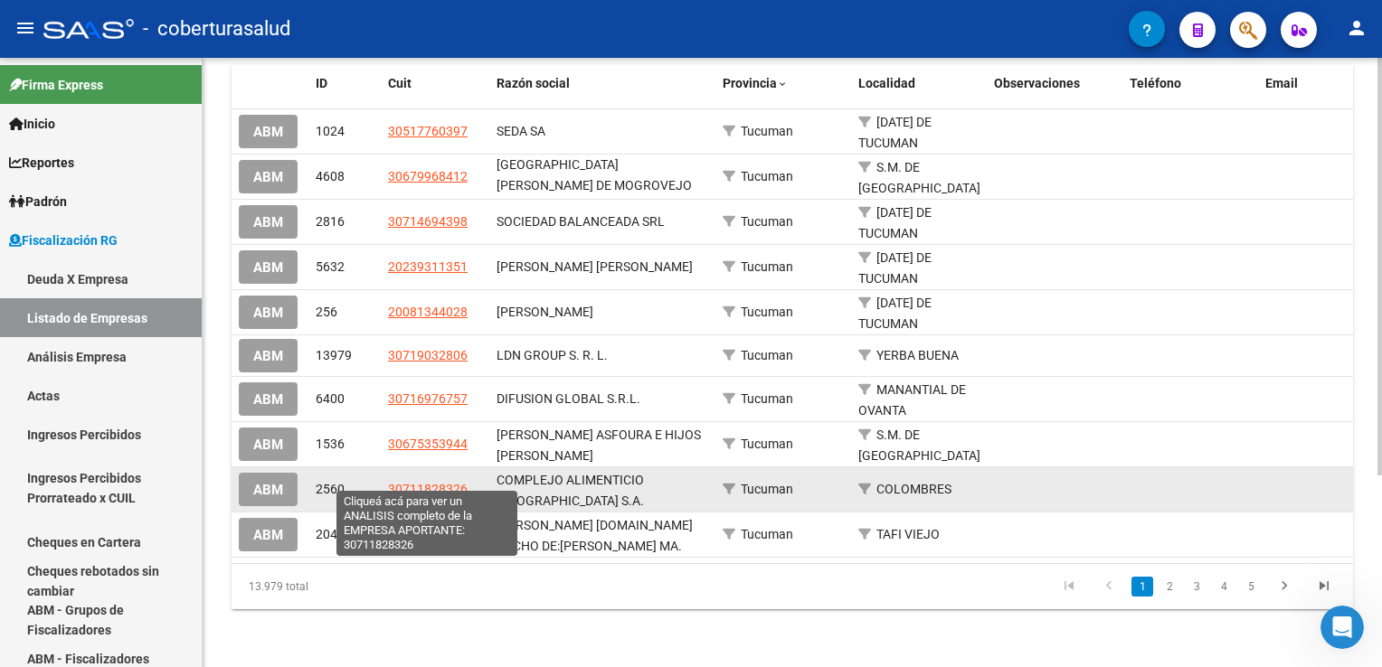
click at [434, 482] on span "30711828326" at bounding box center [428, 489] width 80 height 14
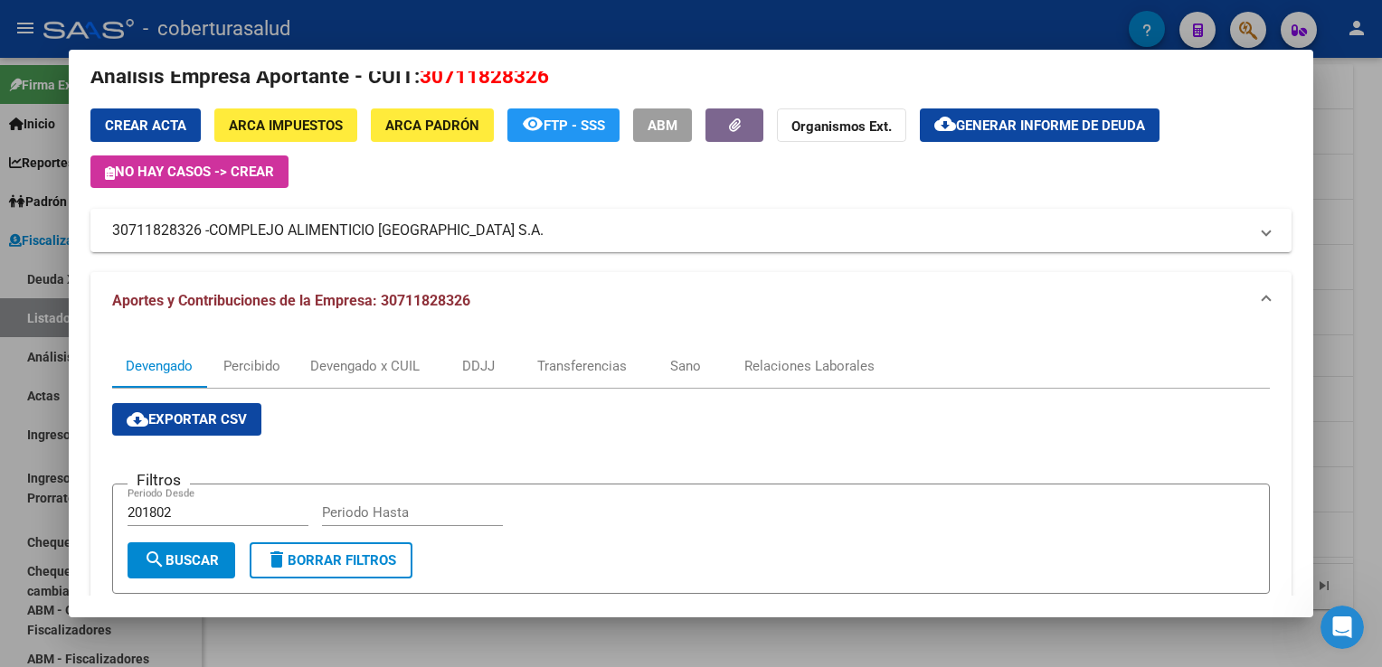
scroll to position [0, 0]
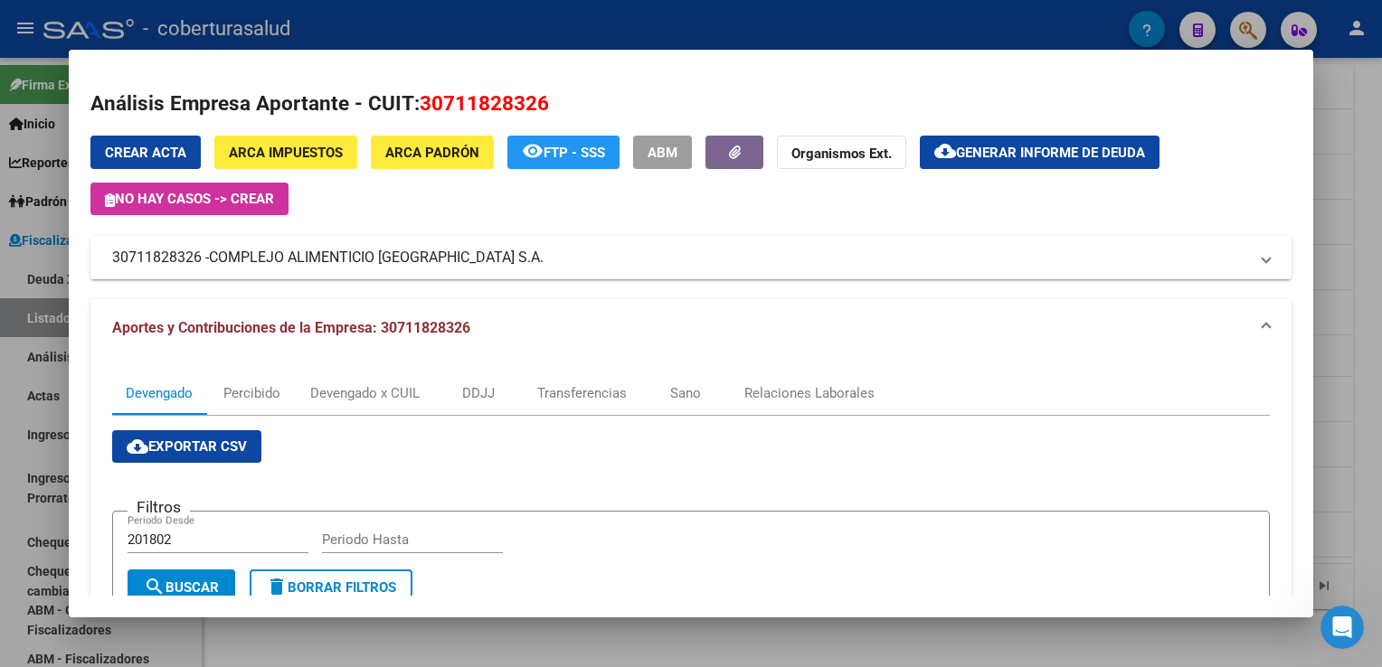
drag, startPoint x: 213, startPoint y: 257, endPoint x: 449, endPoint y: 263, distance: 235.2
click at [456, 263] on span "COMPLEJO ALIMENTICIO [GEOGRAPHIC_DATA] S.A." at bounding box center [376, 258] width 335 height 22
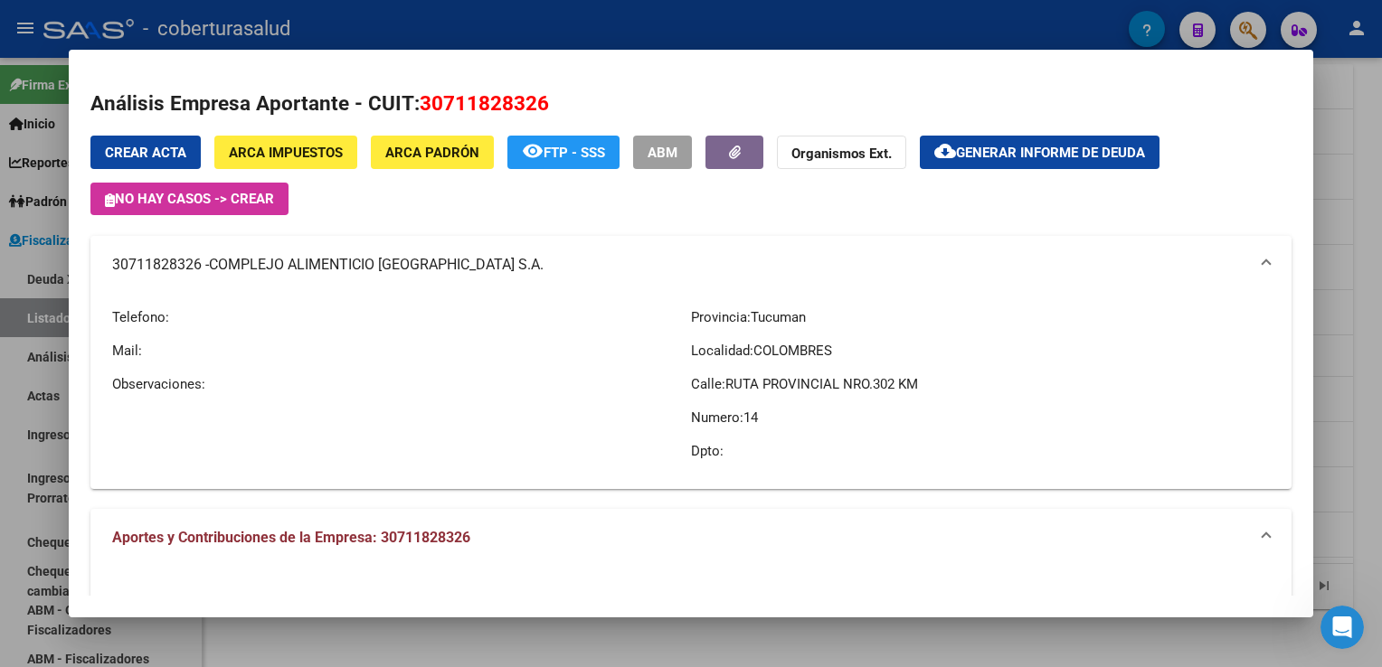
drag, startPoint x: 116, startPoint y: 261, endPoint x: 198, endPoint y: 272, distance: 83.0
click at [198, 272] on mat-panel-title "30711828326 - COMPLEJO ALIMENTICIO [GEOGRAPHIC_DATA] S.A." at bounding box center [679, 265] width 1135 height 22
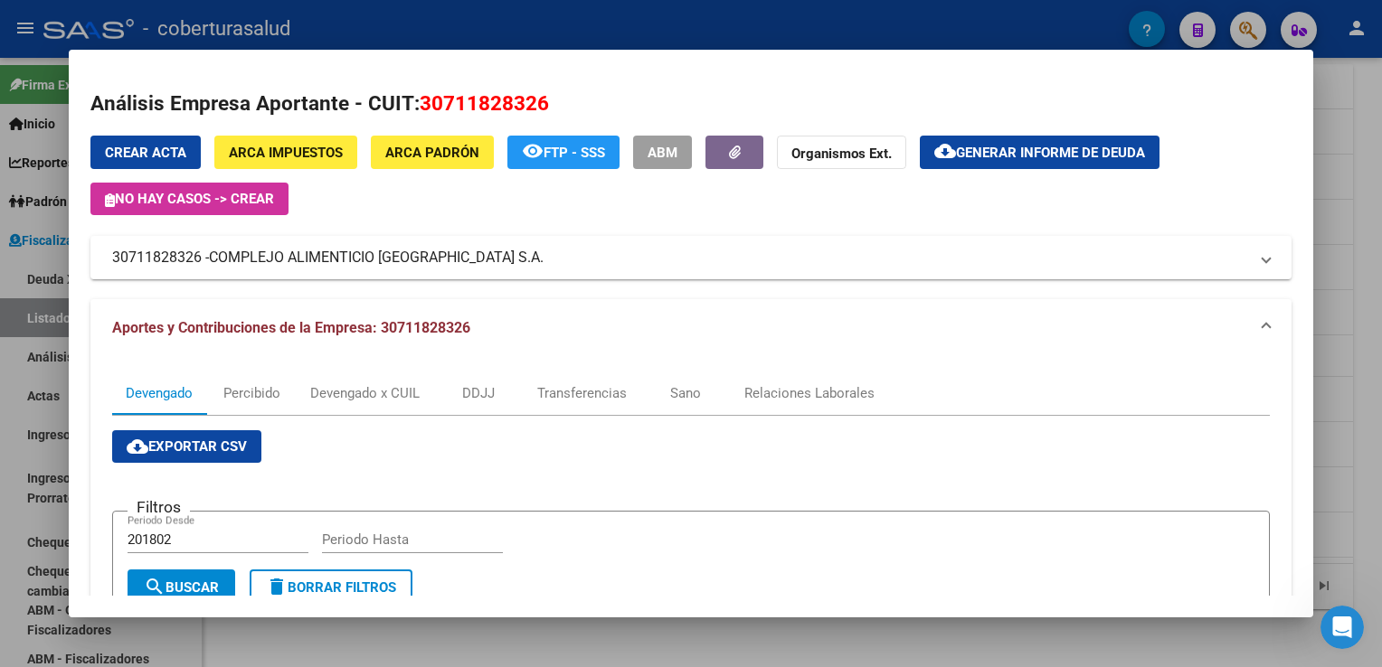
copy mat-panel-title "30711828326"
drag, startPoint x: 5, startPoint y: 284, endPoint x: 55, endPoint y: 298, distance: 51.8
click at [5, 284] on div at bounding box center [691, 333] width 1382 height 667
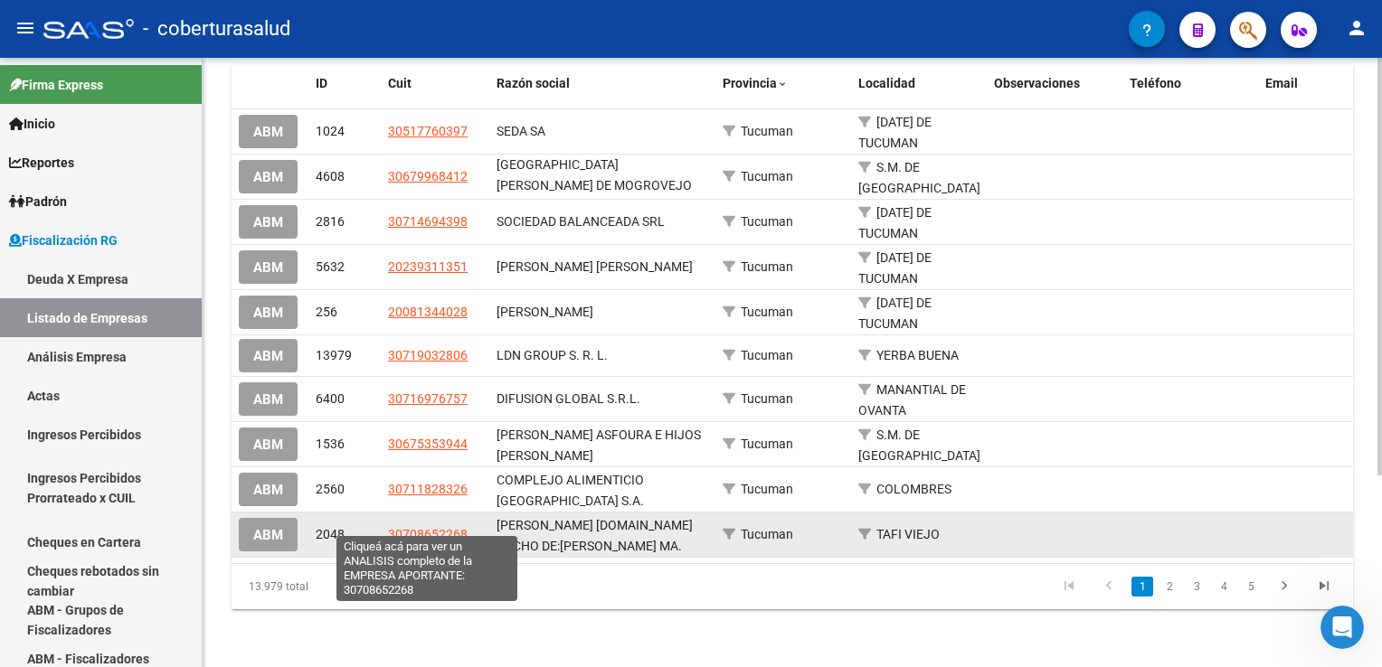
click at [421, 527] on span "30708652268" at bounding box center [428, 534] width 80 height 14
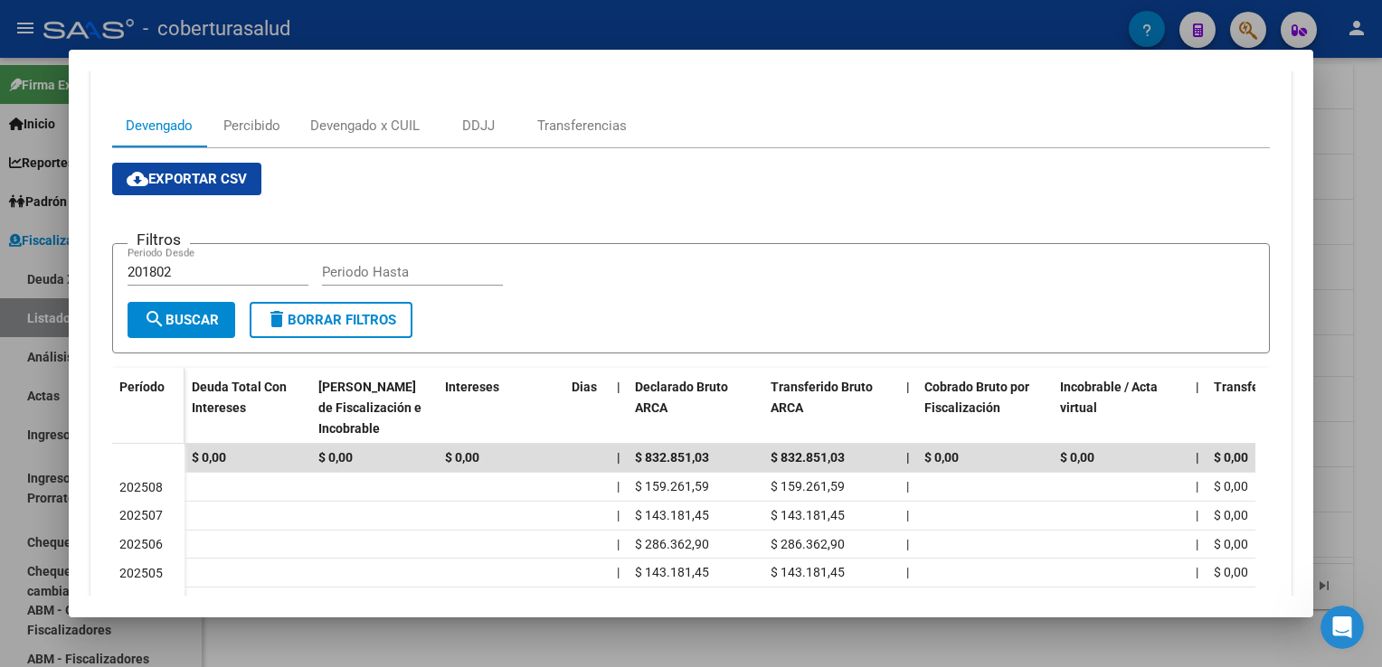
scroll to position [271, 0]
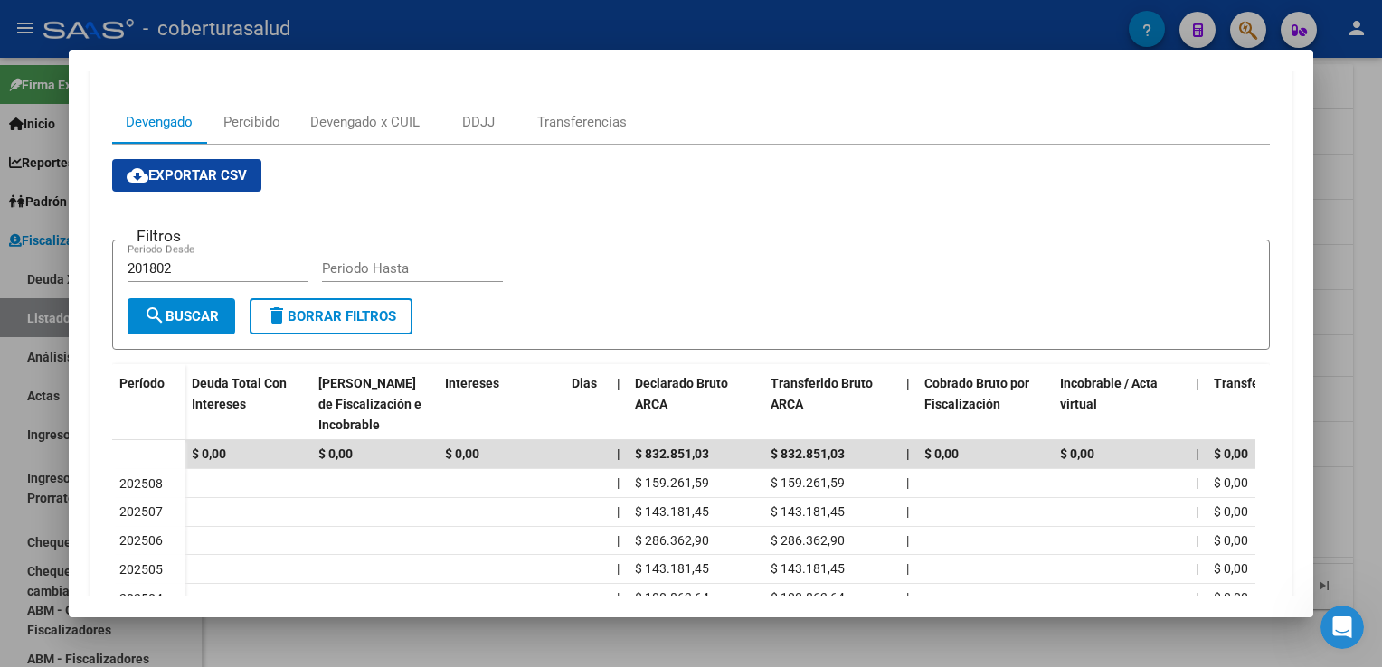
click at [50, 432] on div at bounding box center [691, 333] width 1382 height 667
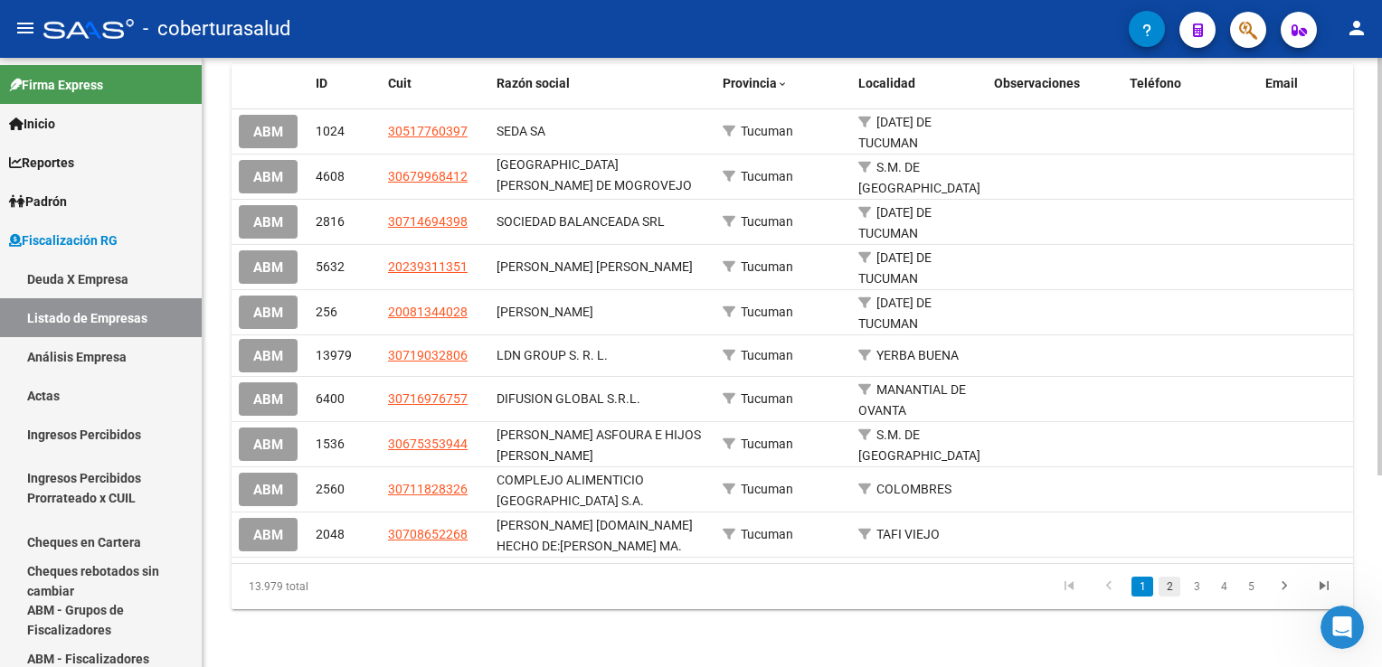
click at [1168, 591] on link "2" at bounding box center [1169, 587] width 22 height 20
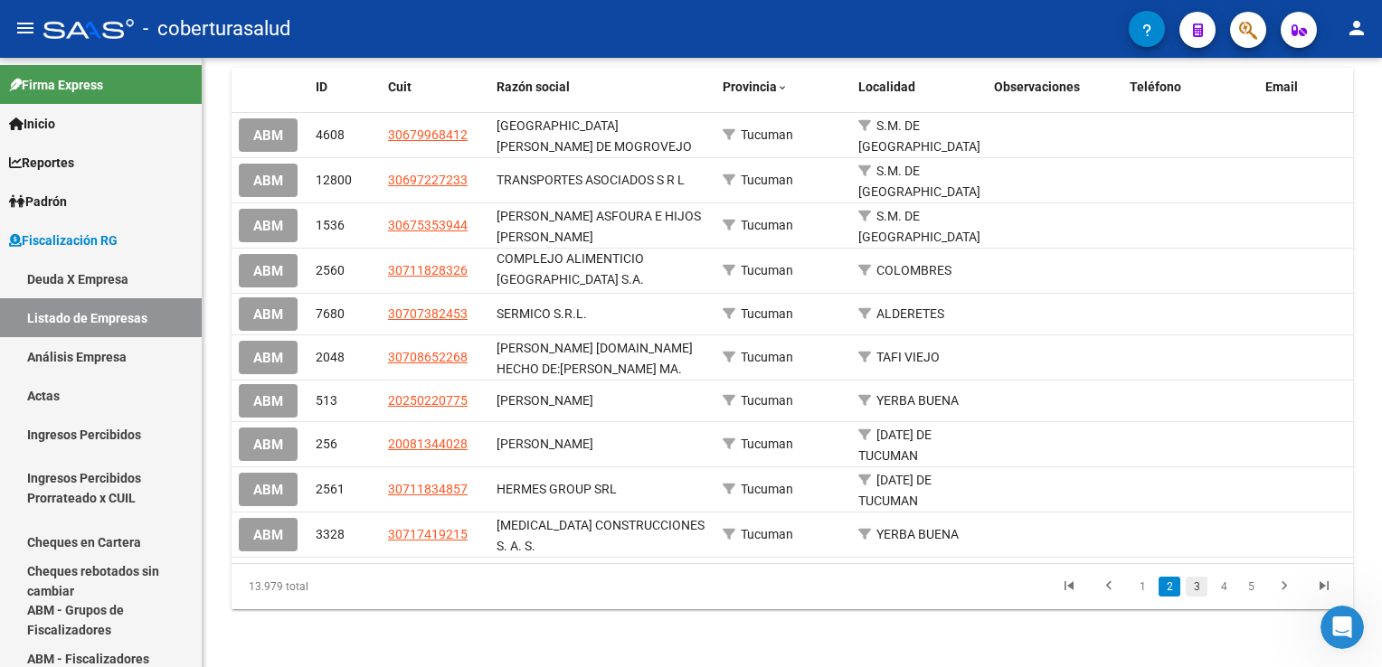
click at [1195, 594] on link "3" at bounding box center [1197, 587] width 22 height 20
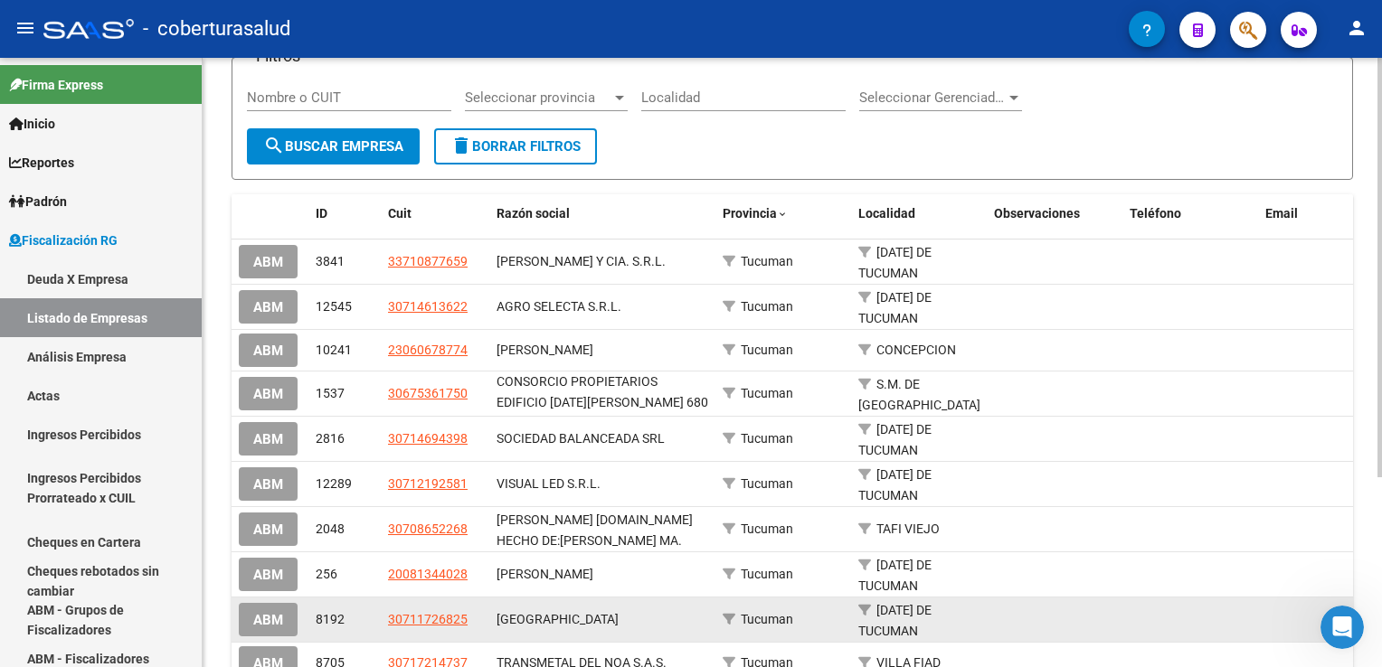
scroll to position [181, 0]
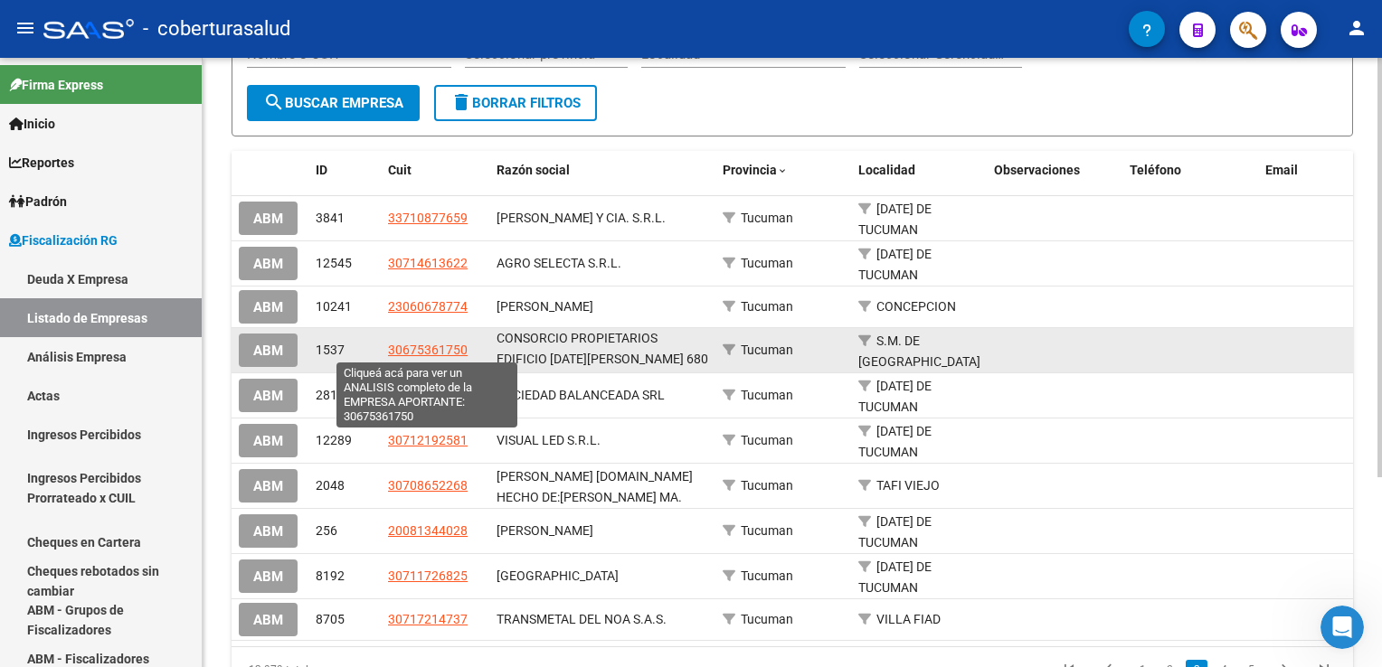
click at [449, 350] on span "30675361750" at bounding box center [428, 350] width 80 height 14
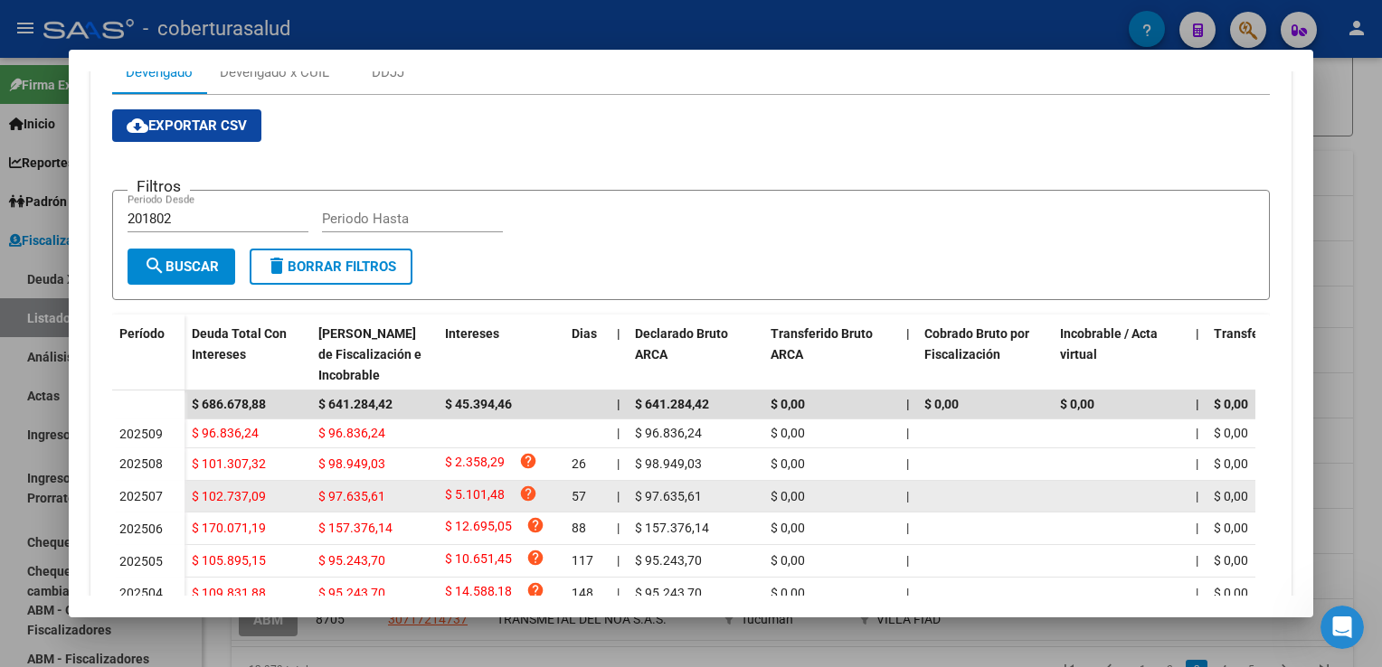
scroll to position [232, 0]
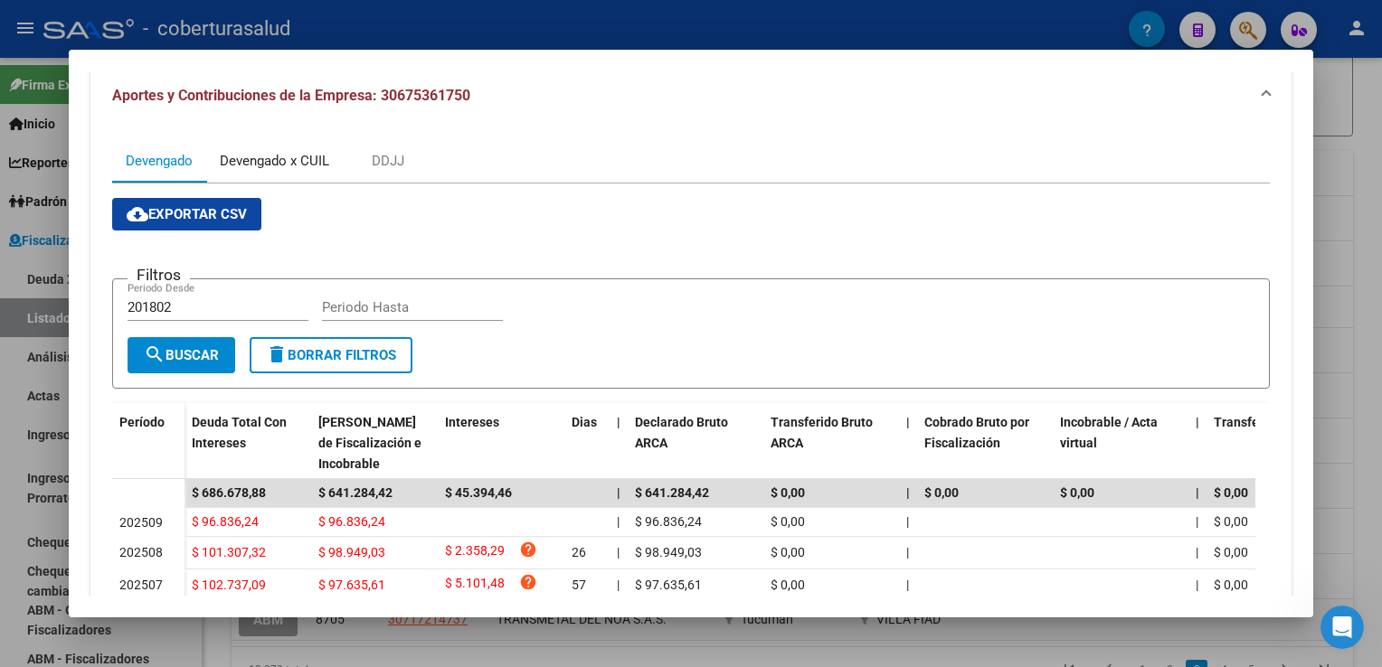
click at [270, 158] on div "Devengado x CUIL" at bounding box center [274, 161] width 109 height 20
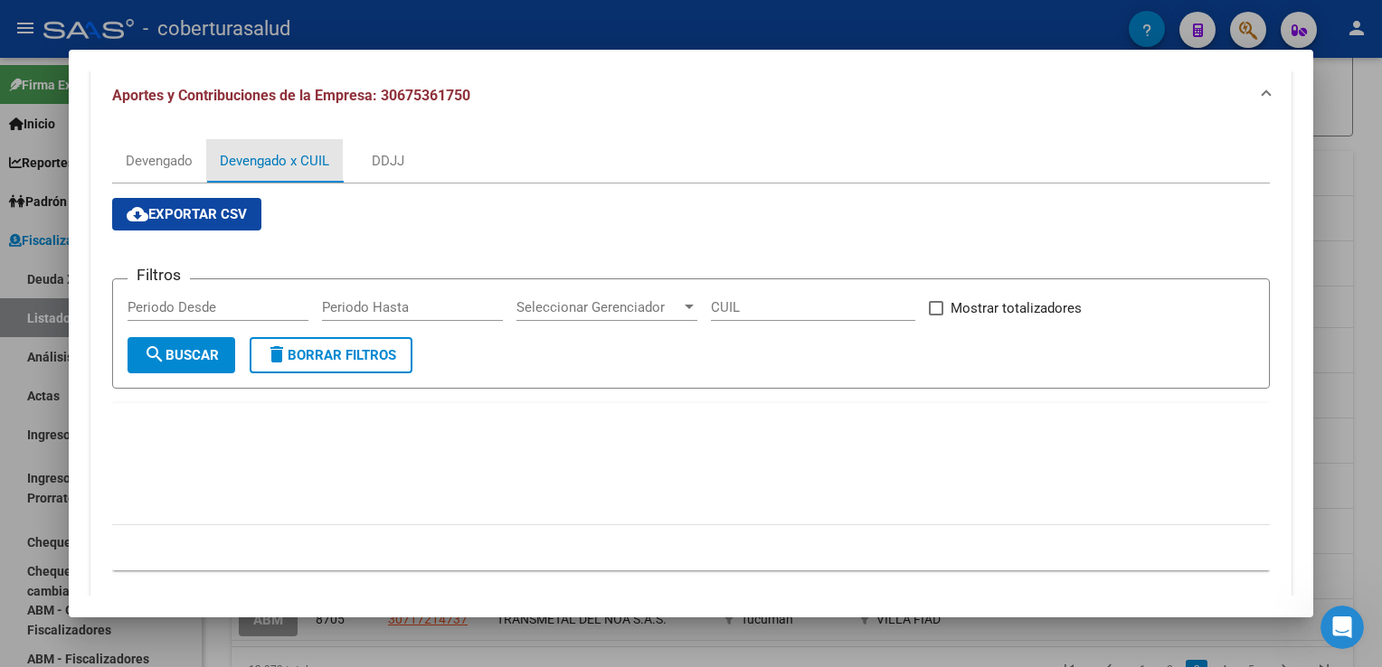
scroll to position [0, 0]
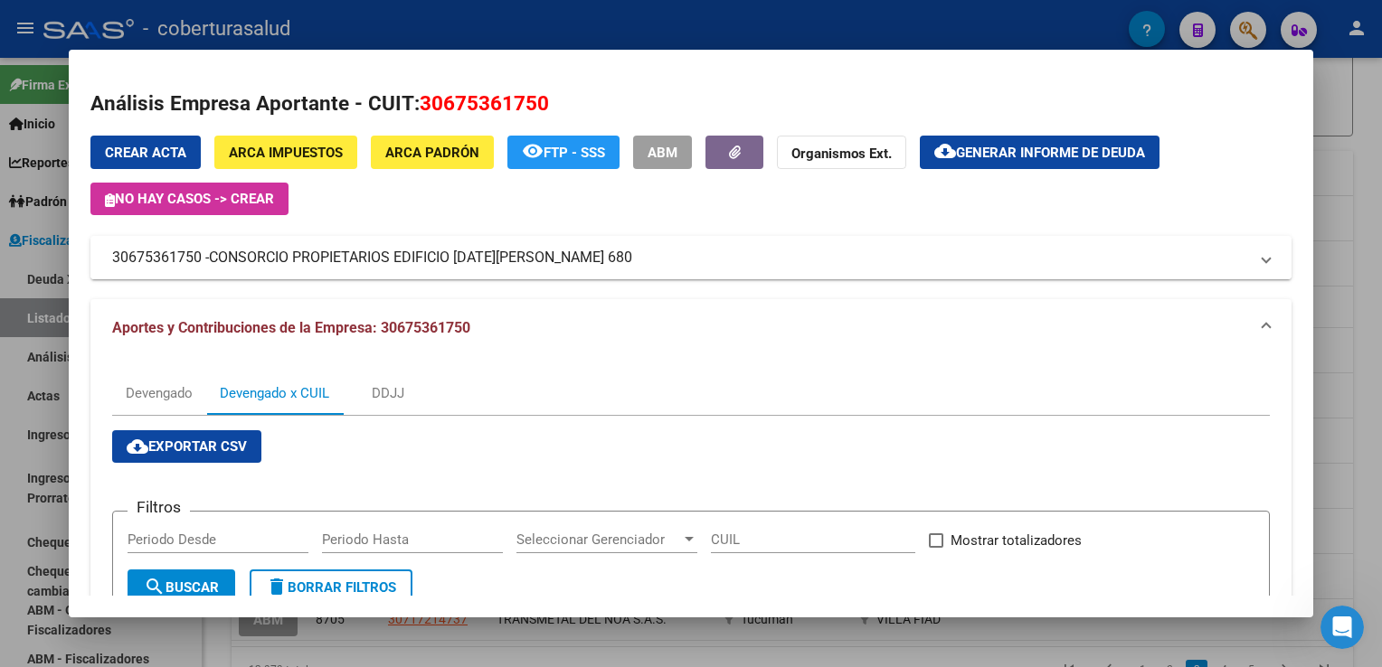
drag, startPoint x: 114, startPoint y: 255, endPoint x: 199, endPoint y: 265, distance: 85.6
click at [199, 265] on mat-panel-title "30675361750 - CONSORCIO PROPIETARIOS EDIFICIO [DATE][PERSON_NAME] 680" at bounding box center [679, 258] width 1135 height 22
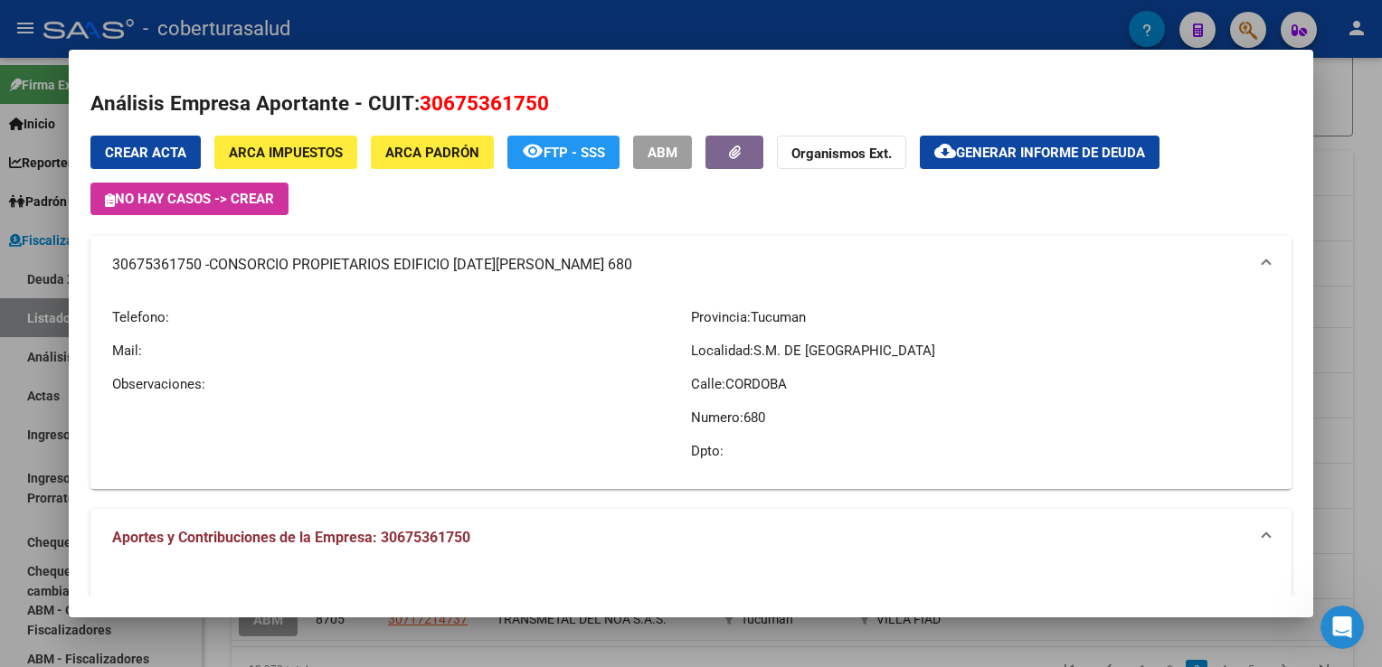
copy mat-panel-title "30675361750"
click at [51, 384] on div at bounding box center [691, 333] width 1382 height 667
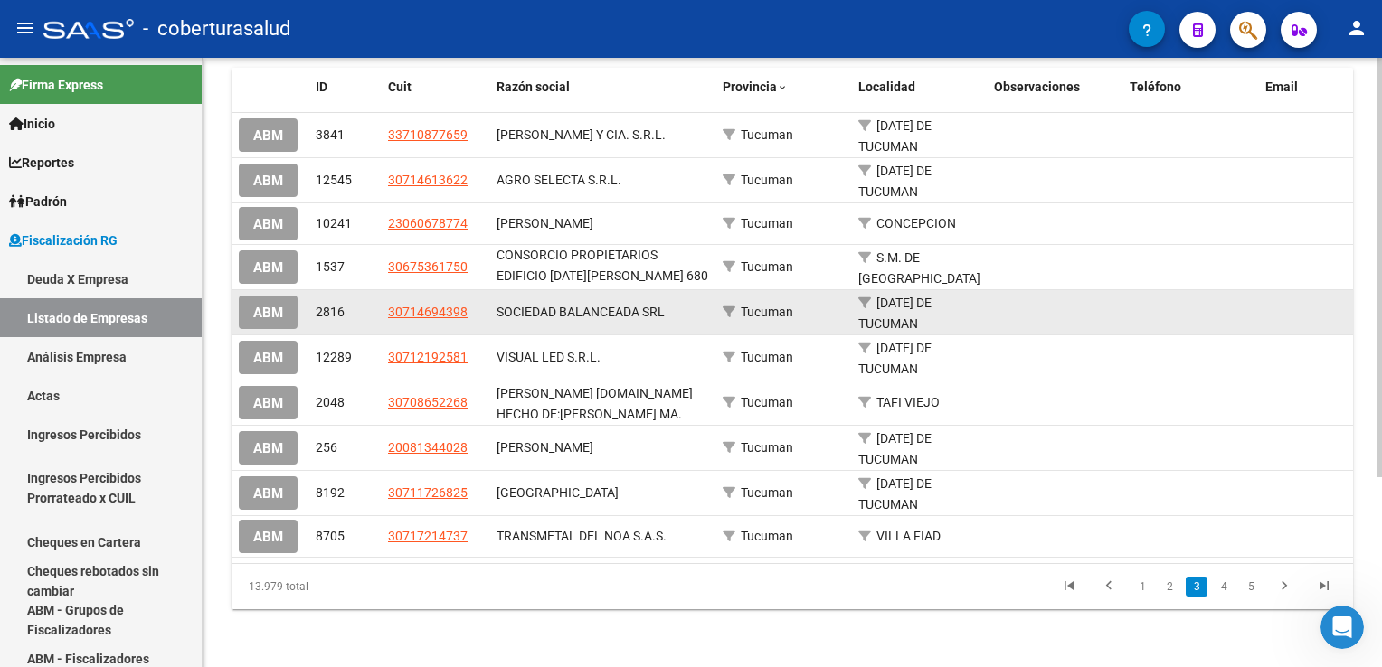
scroll to position [275, 0]
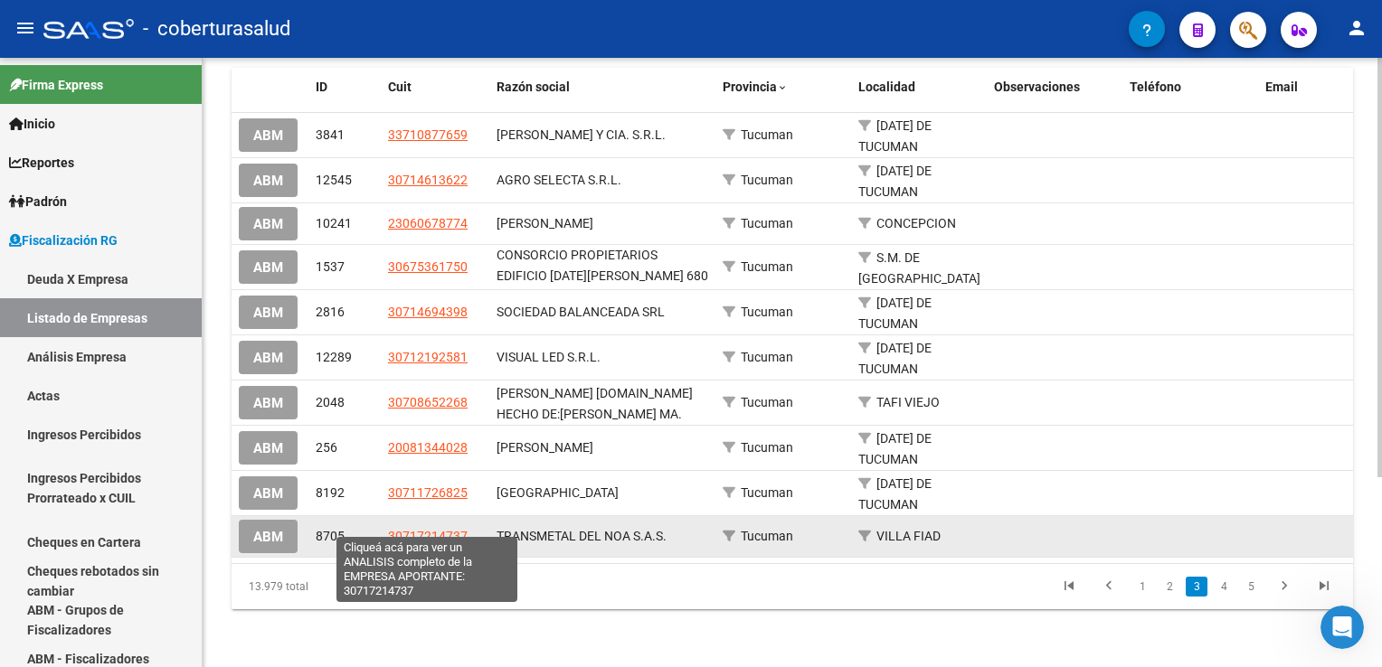
click at [437, 529] on span "30717214737" at bounding box center [428, 536] width 80 height 14
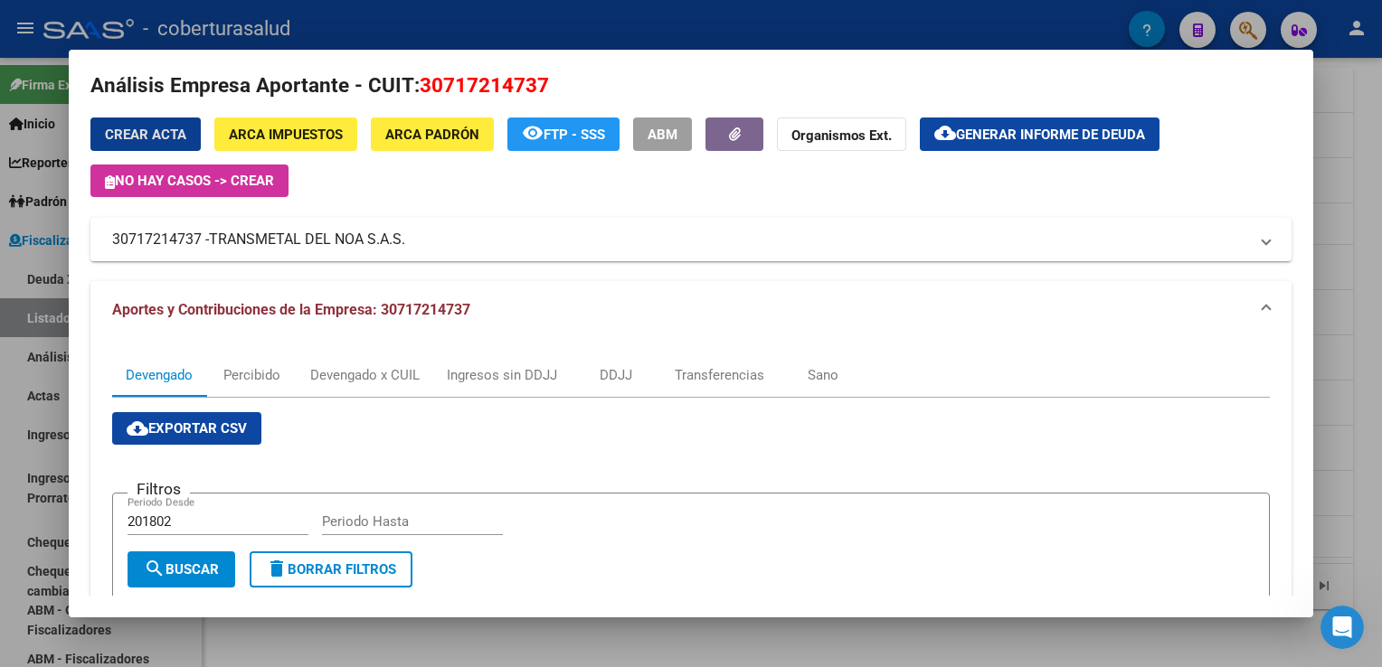
scroll to position [0, 0]
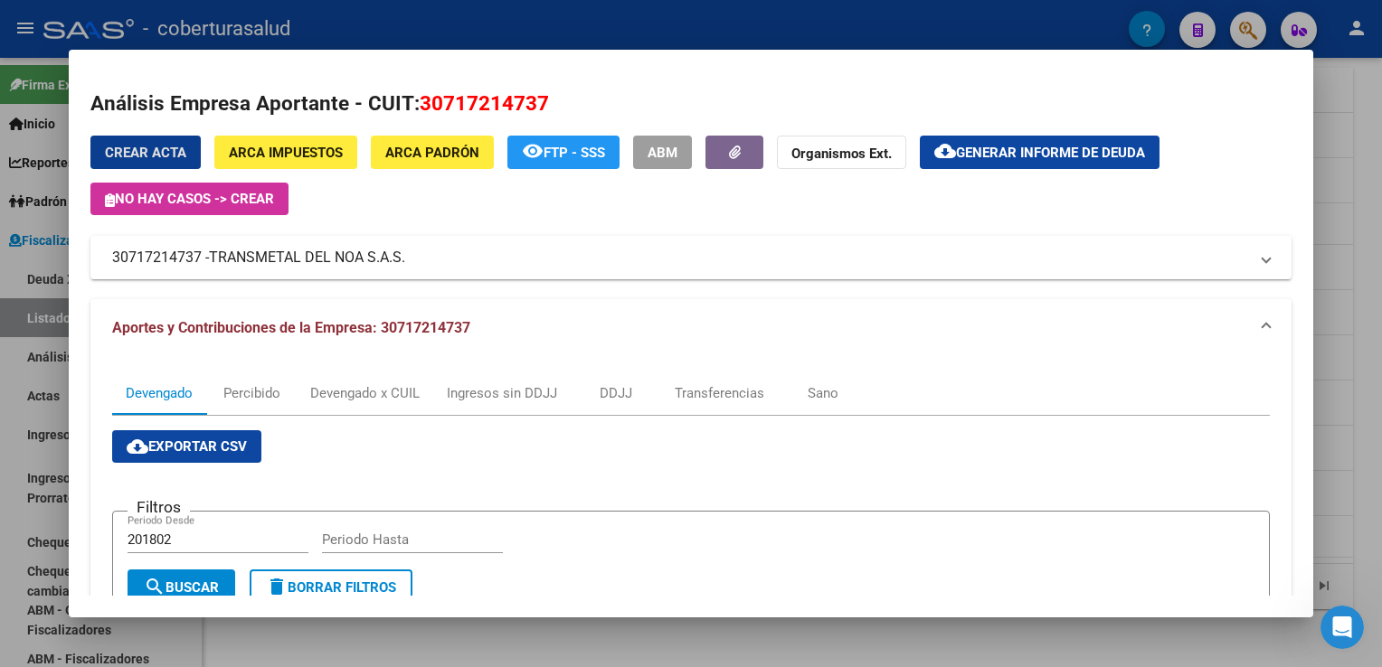
click at [0, 329] on html "menu - coberturasalud person Firma Express Inicio Calendario SSS Instructivos C…" at bounding box center [691, 333] width 1382 height 667
click at [17, 452] on div at bounding box center [691, 333] width 1382 height 667
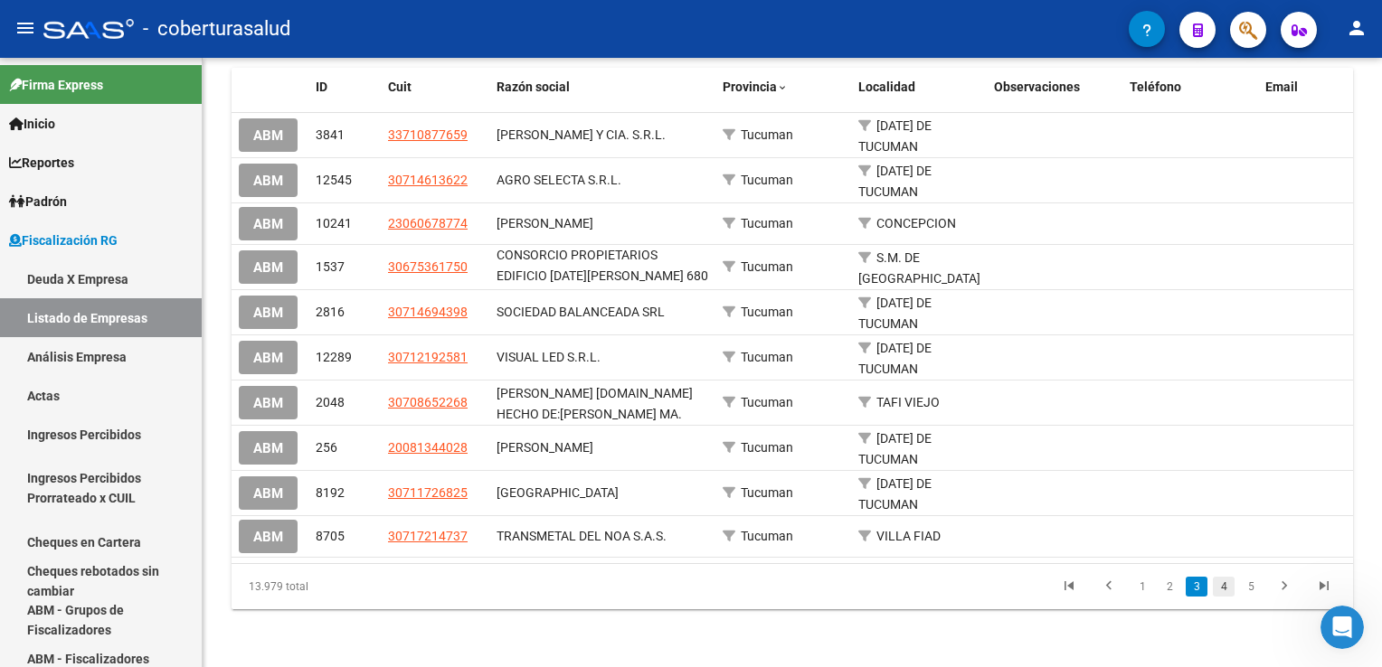
click at [1222, 593] on link "4" at bounding box center [1224, 587] width 22 height 20
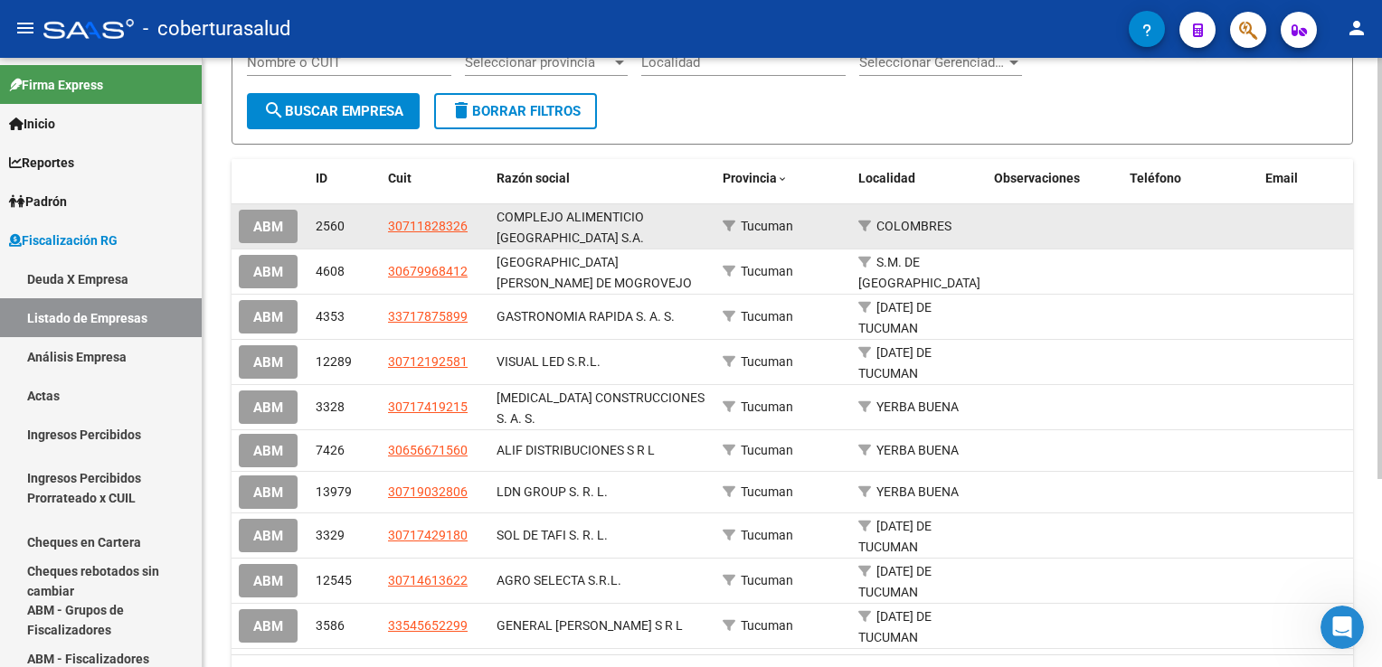
scroll to position [271, 0]
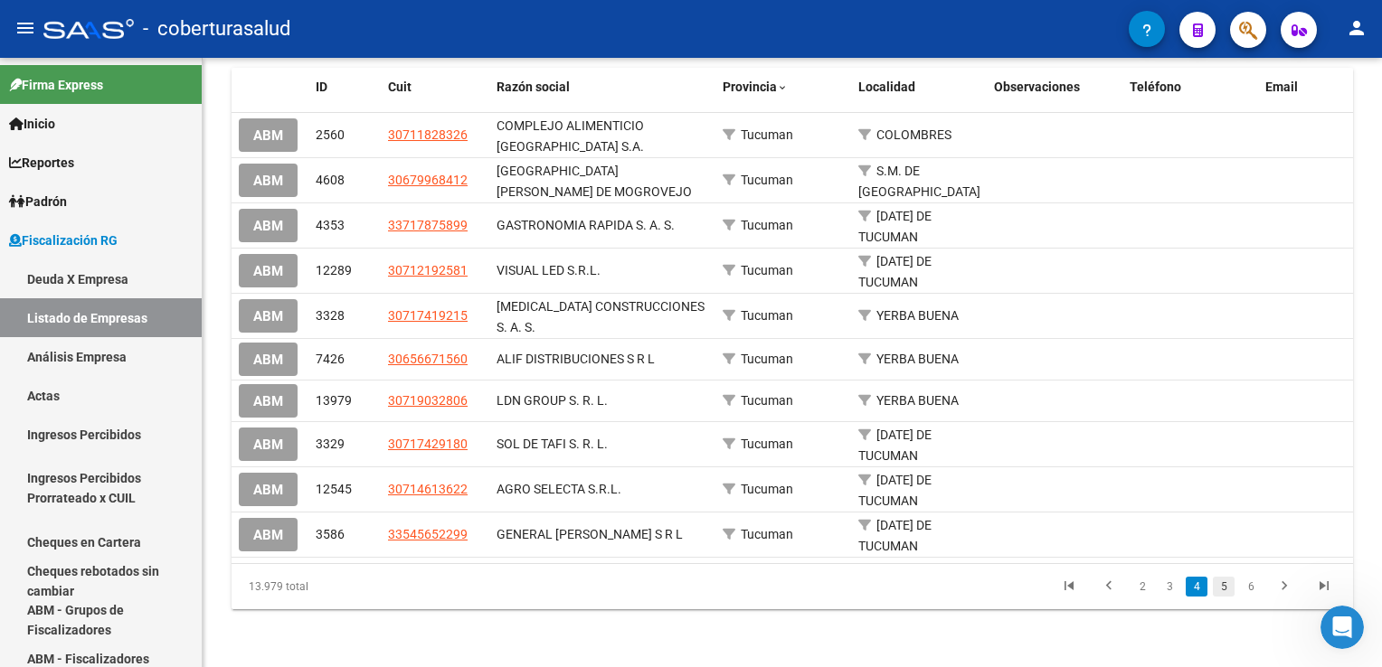
click at [1215, 591] on link "5" at bounding box center [1224, 587] width 22 height 20
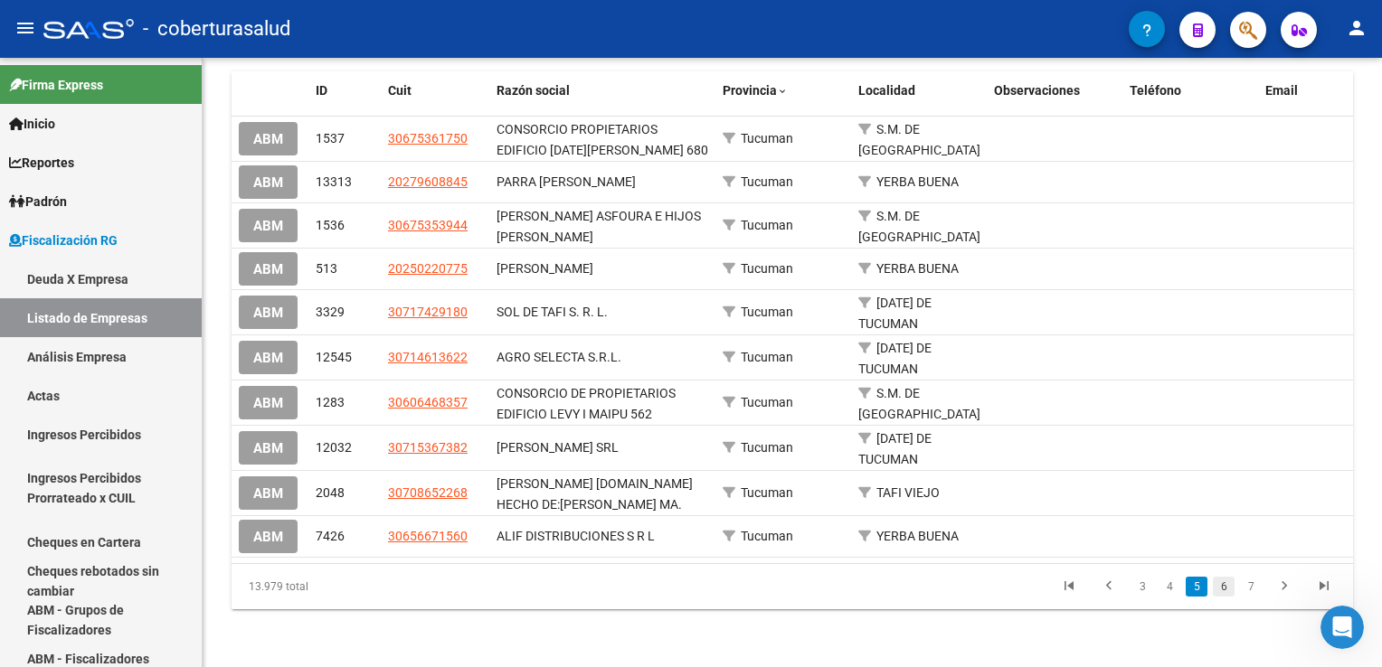
click at [1223, 591] on link "6" at bounding box center [1224, 587] width 22 height 20
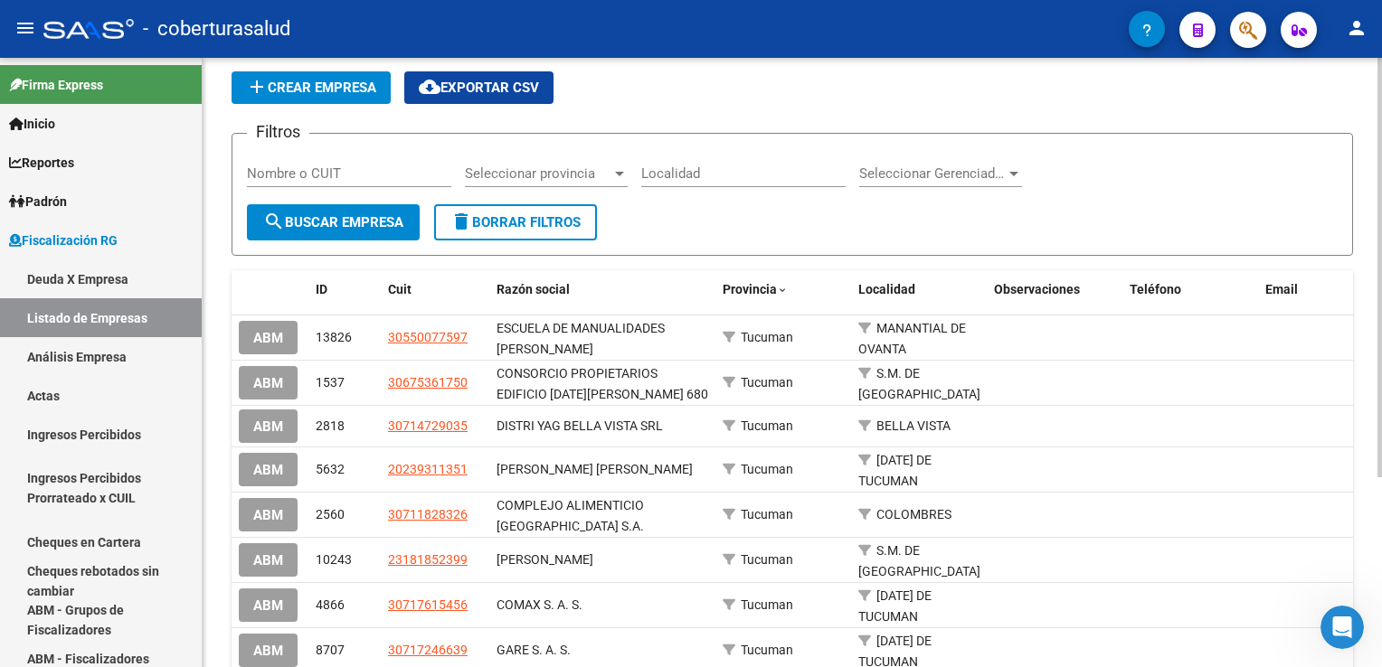
scroll to position [181, 0]
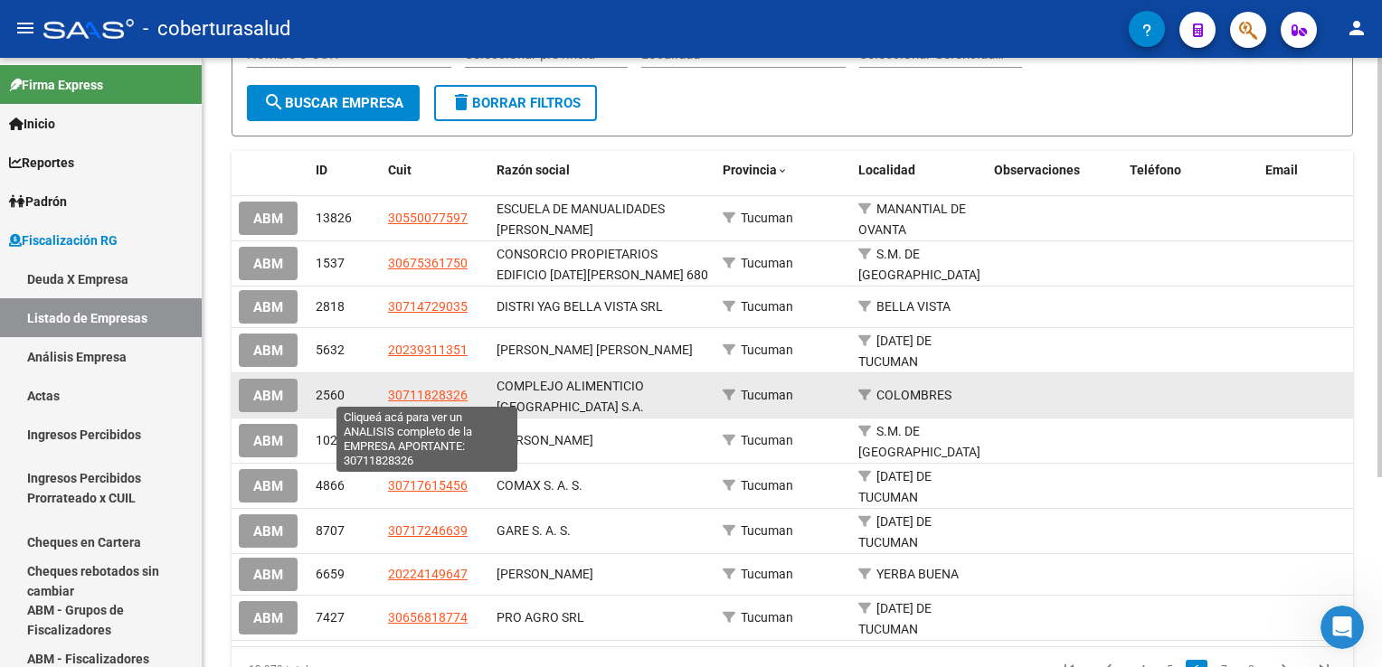
click at [438, 392] on span "30711828326" at bounding box center [428, 395] width 80 height 14
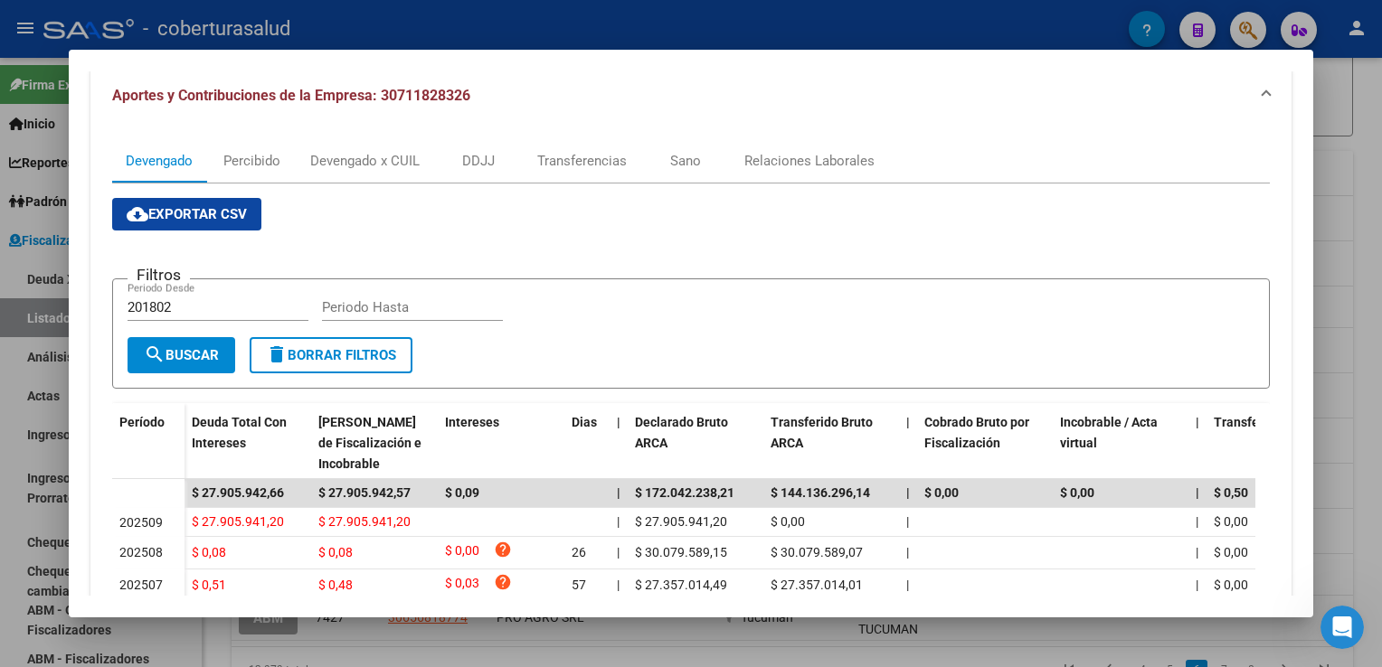
scroll to position [271, 0]
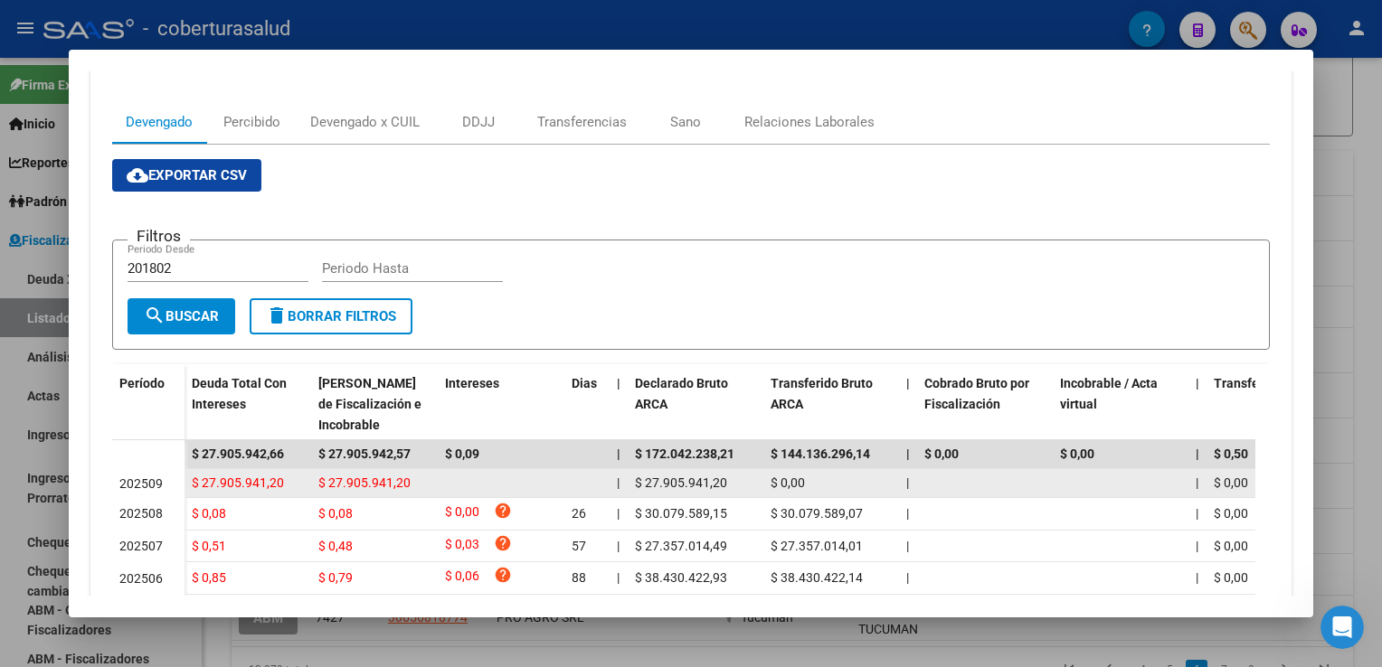
drag, startPoint x: 203, startPoint y: 479, endPoint x: 282, endPoint y: 487, distance: 79.9
click at [282, 487] on span "$ 27.905.941,20" at bounding box center [238, 483] width 92 height 14
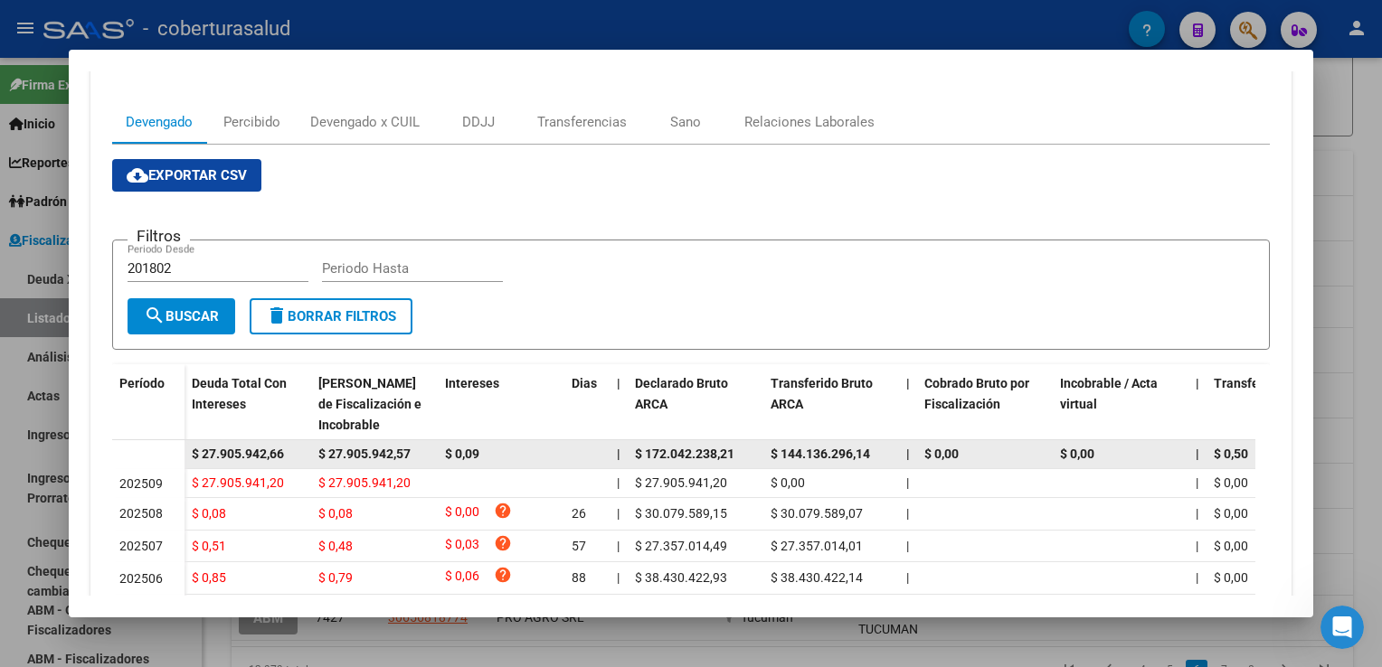
drag, startPoint x: 644, startPoint y: 449, endPoint x: 735, endPoint y: 450, distance: 91.4
click at [734, 450] on span "$ 172.042.238,21" at bounding box center [684, 454] width 99 height 14
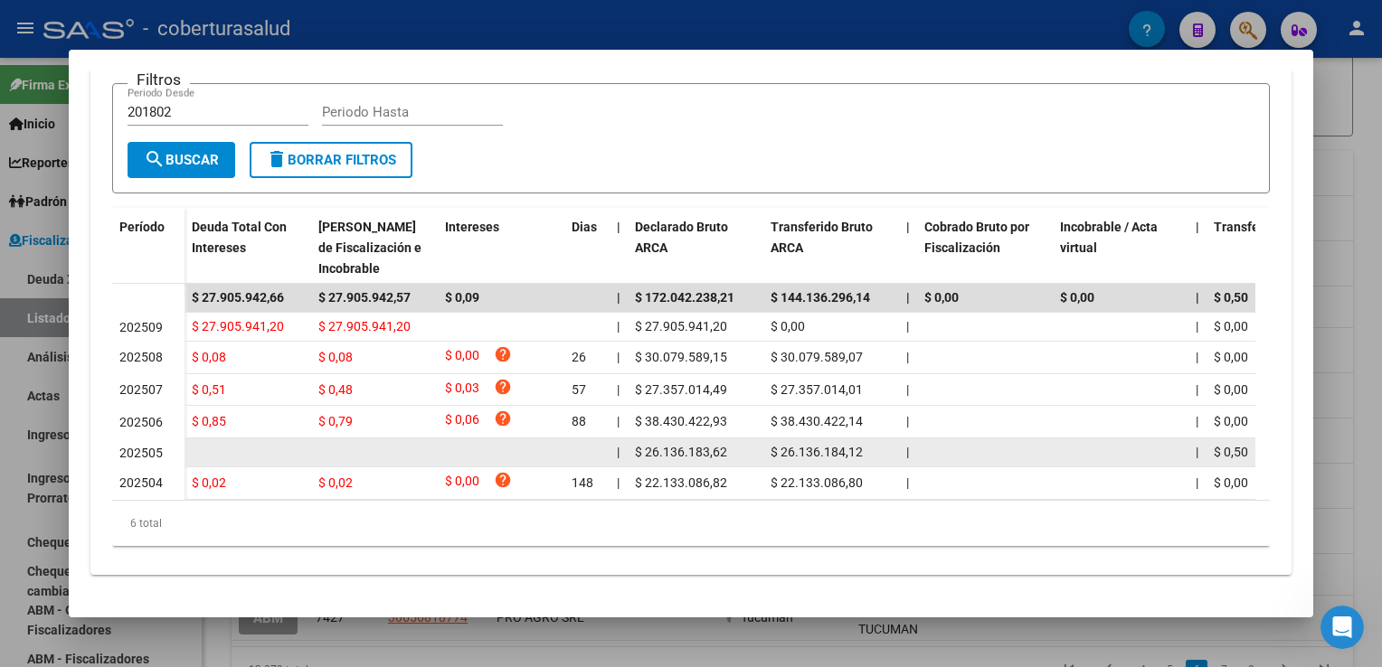
scroll to position [347, 0]
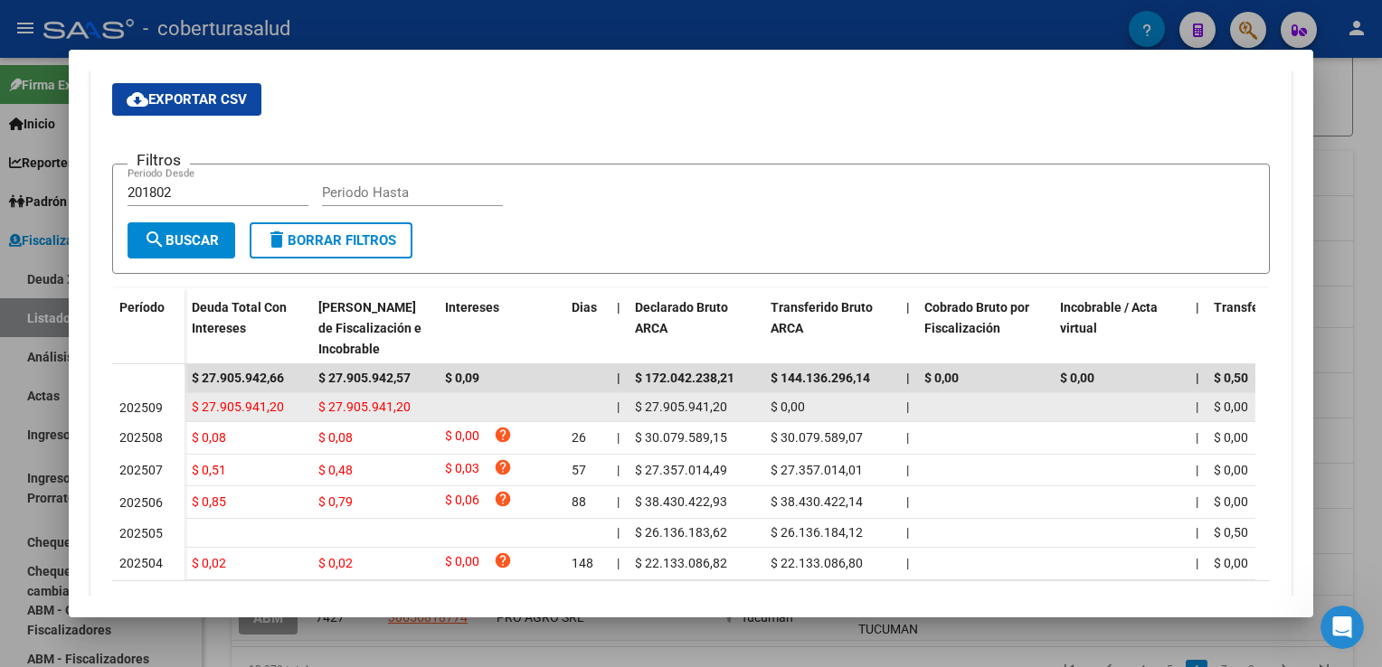
drag, startPoint x: 197, startPoint y: 406, endPoint x: 286, endPoint y: 405, distance: 88.6
click at [286, 405] on div "$ 27.905.941,20" at bounding box center [248, 407] width 112 height 21
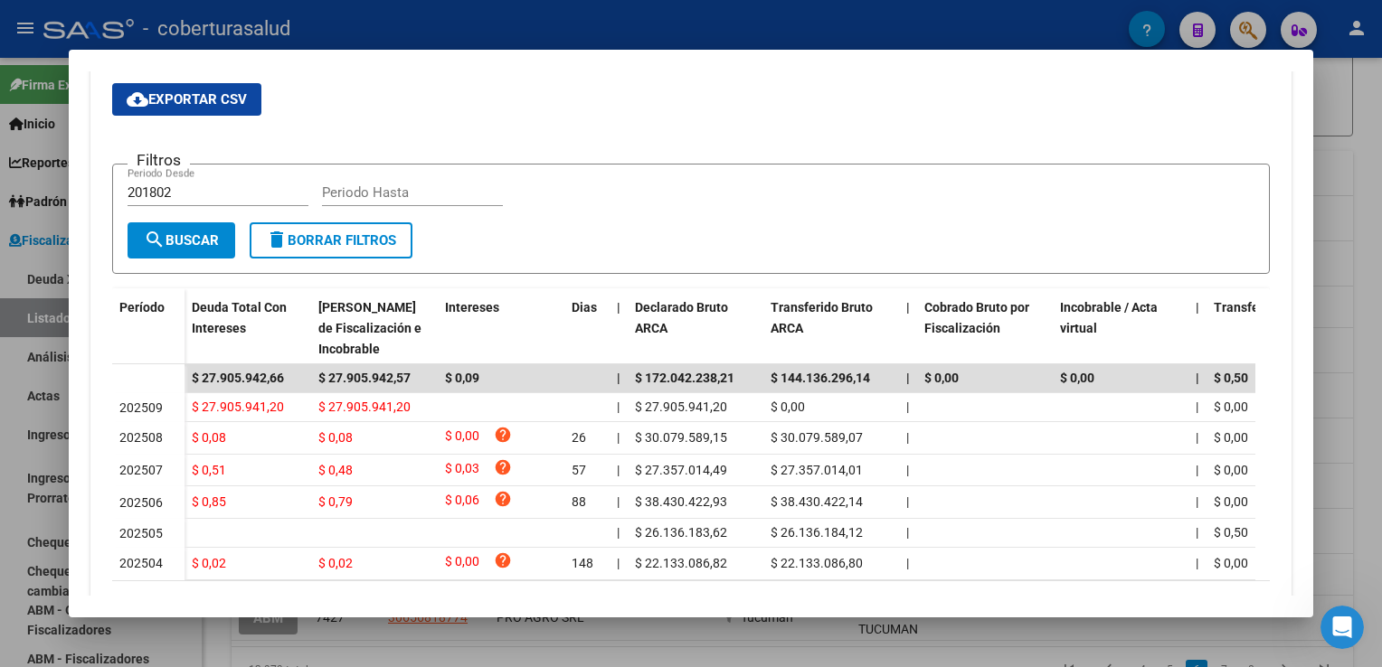
click at [10, 445] on div at bounding box center [691, 333] width 1382 height 667
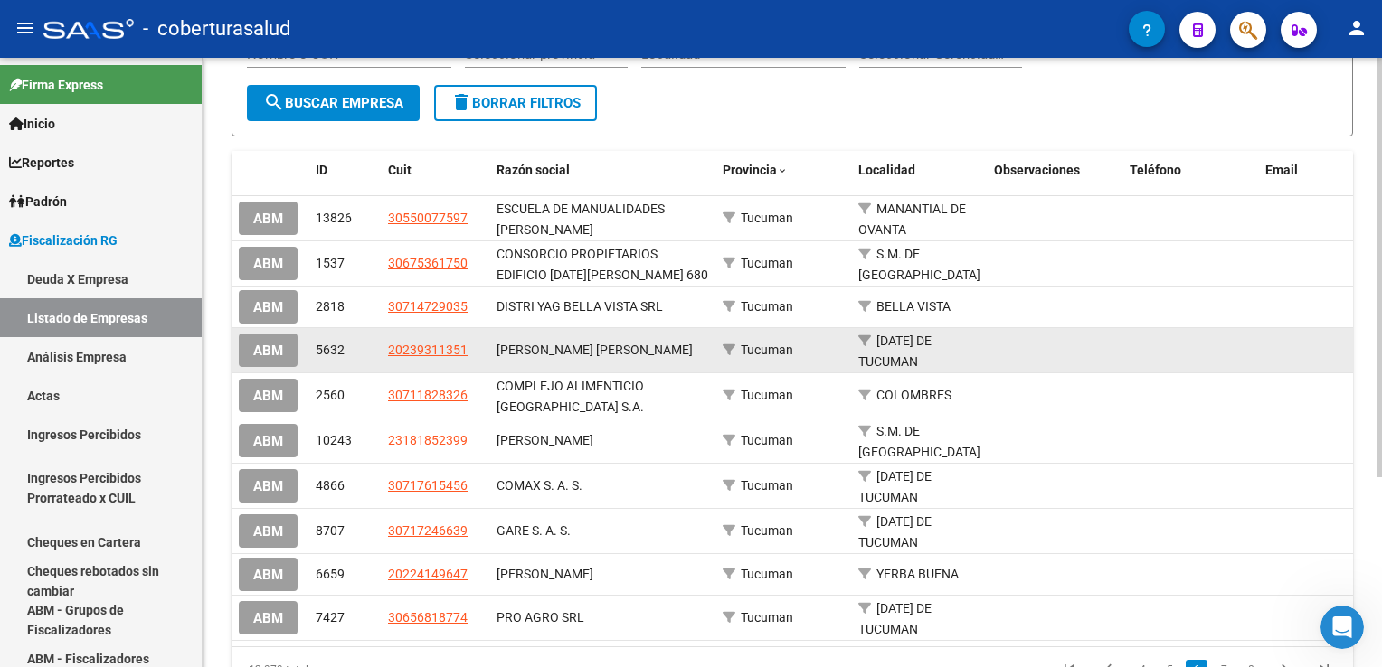
scroll to position [271, 0]
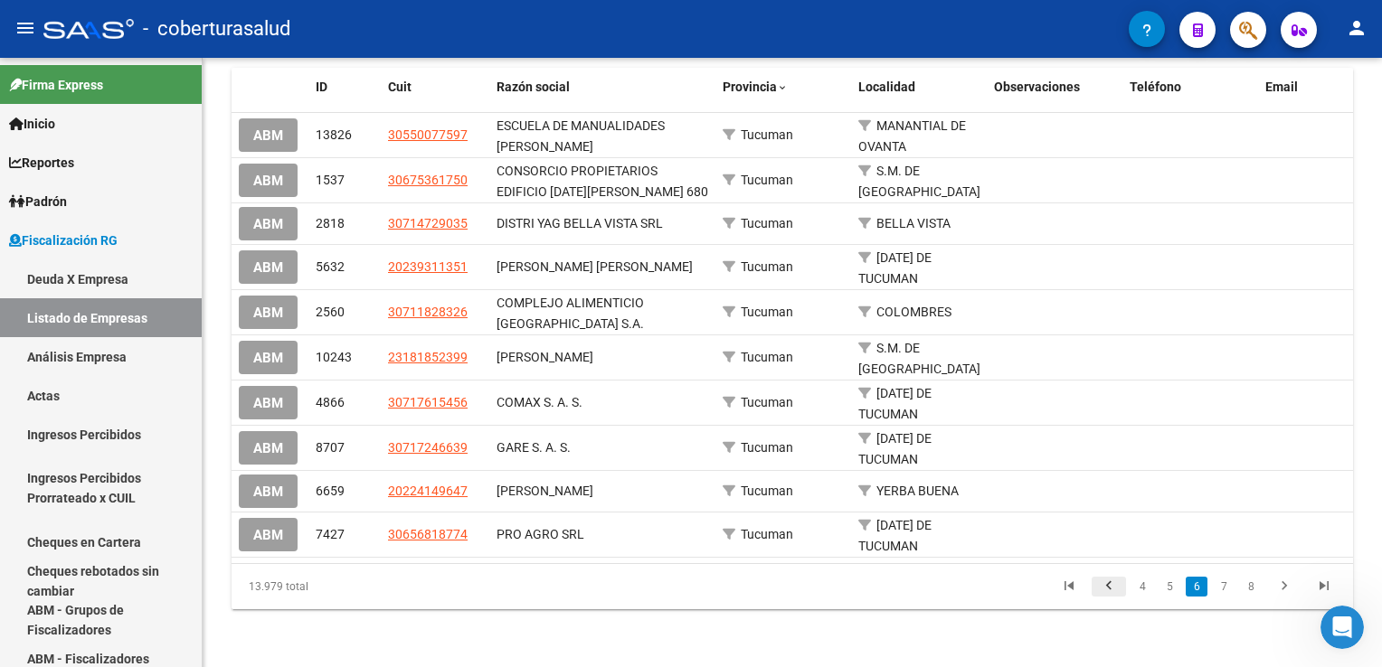
click at [1110, 590] on icon "go to previous page" at bounding box center [1109, 589] width 24 height 22
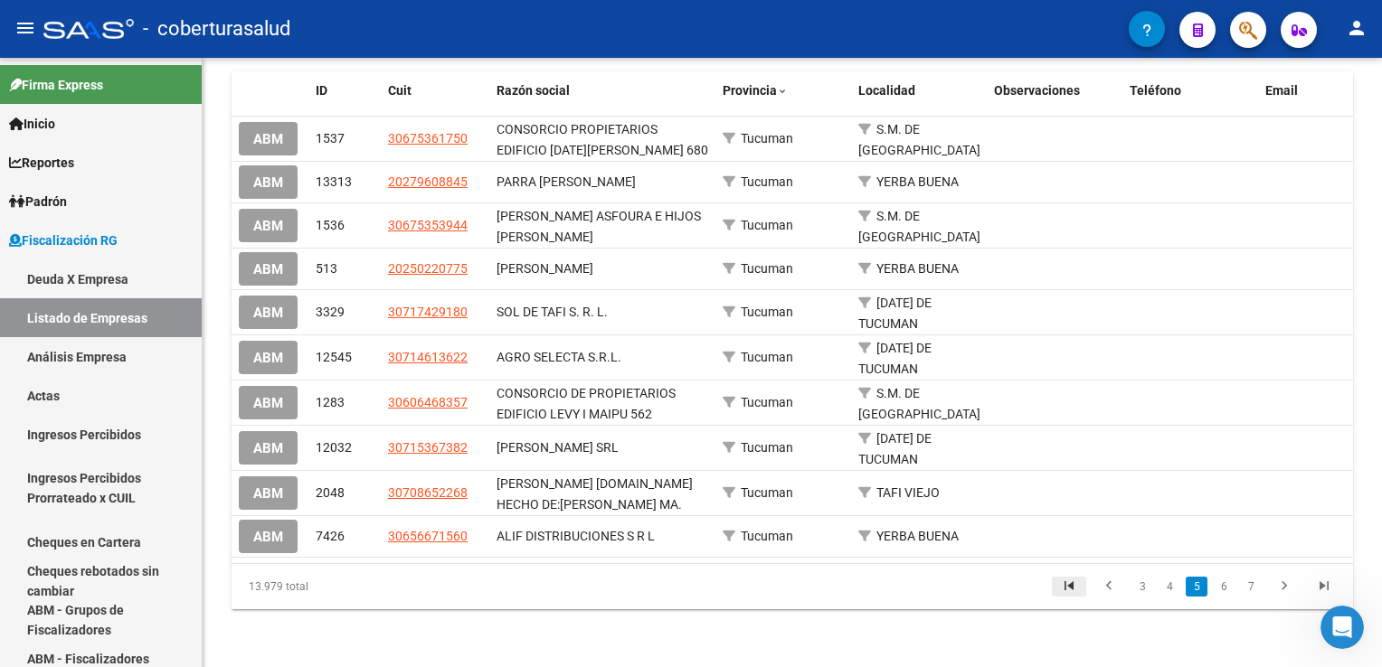
click at [1065, 596] on icon "go to first page" at bounding box center [1069, 589] width 24 height 22
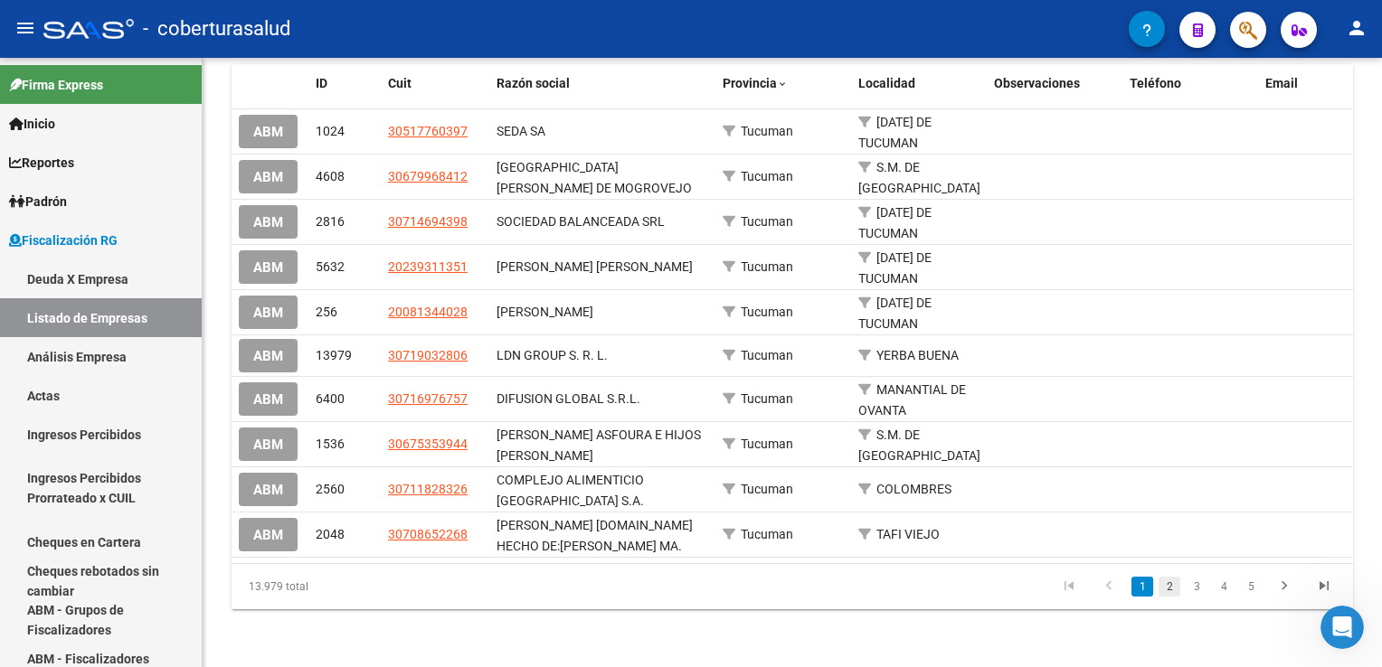
click at [1165, 597] on link "2" at bounding box center [1169, 587] width 22 height 20
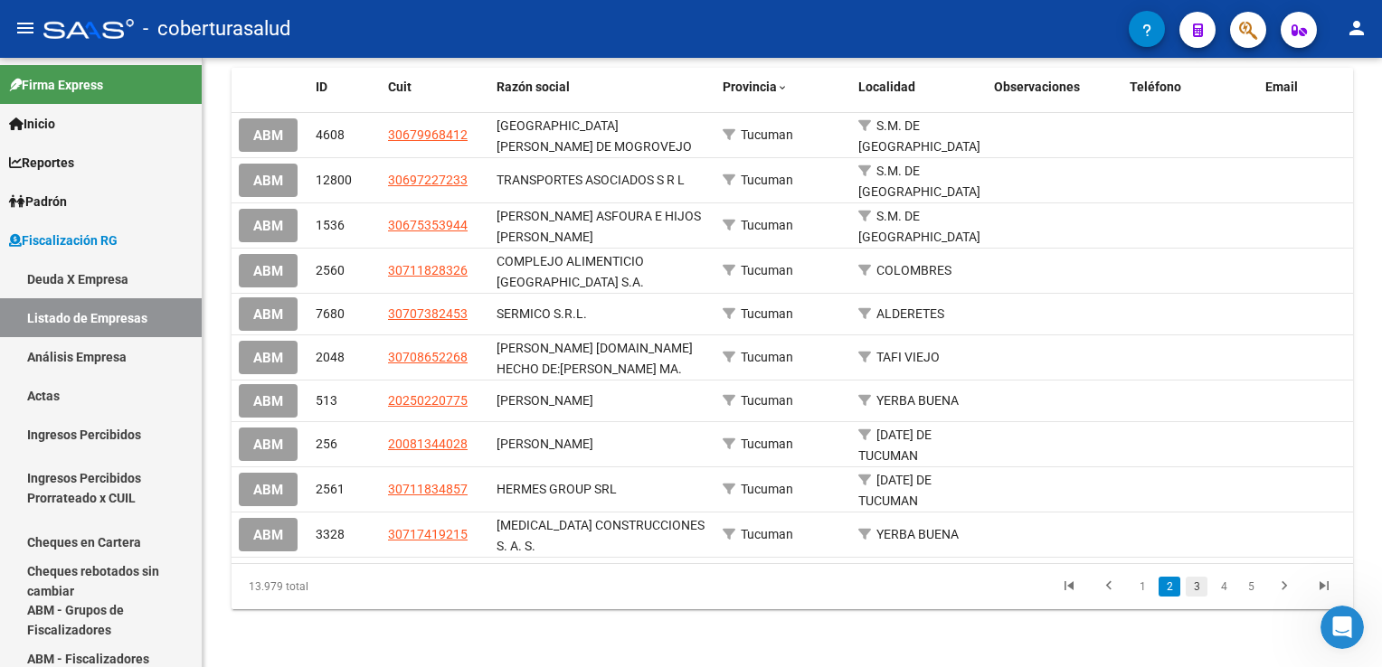
click at [1194, 591] on link "3" at bounding box center [1197, 587] width 22 height 20
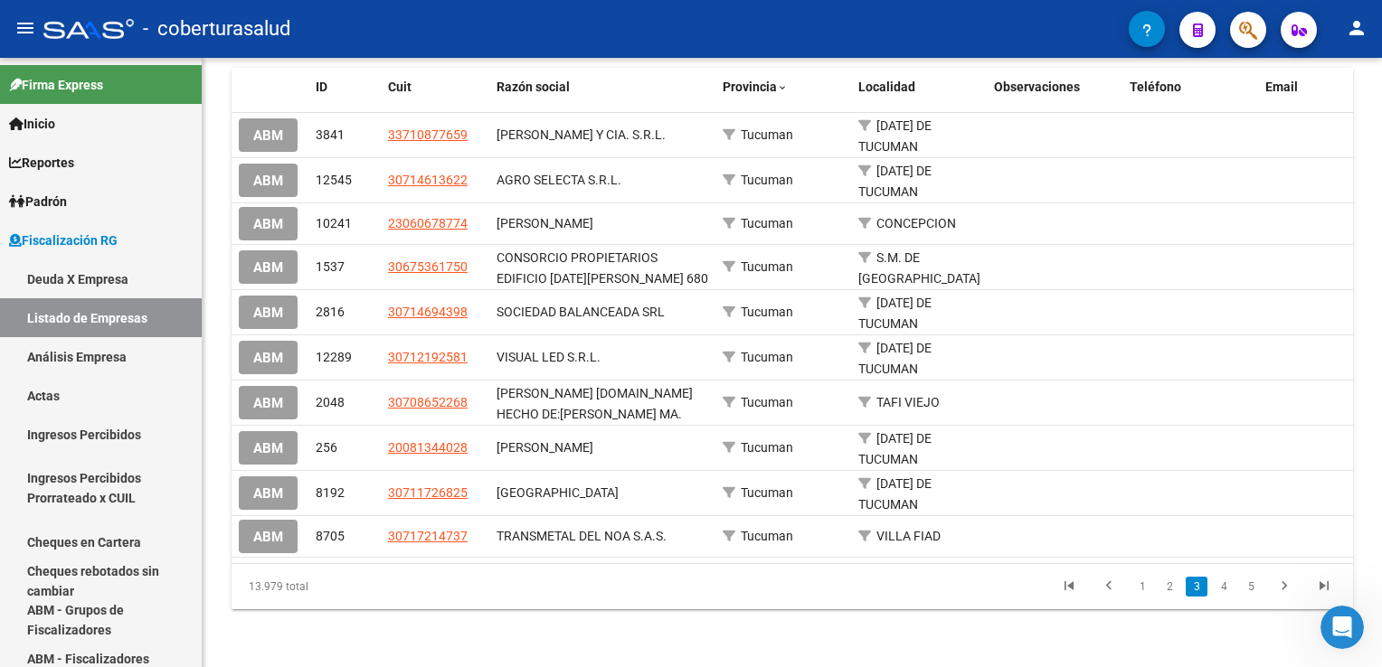
click at [1219, 595] on link "4" at bounding box center [1224, 587] width 22 height 20
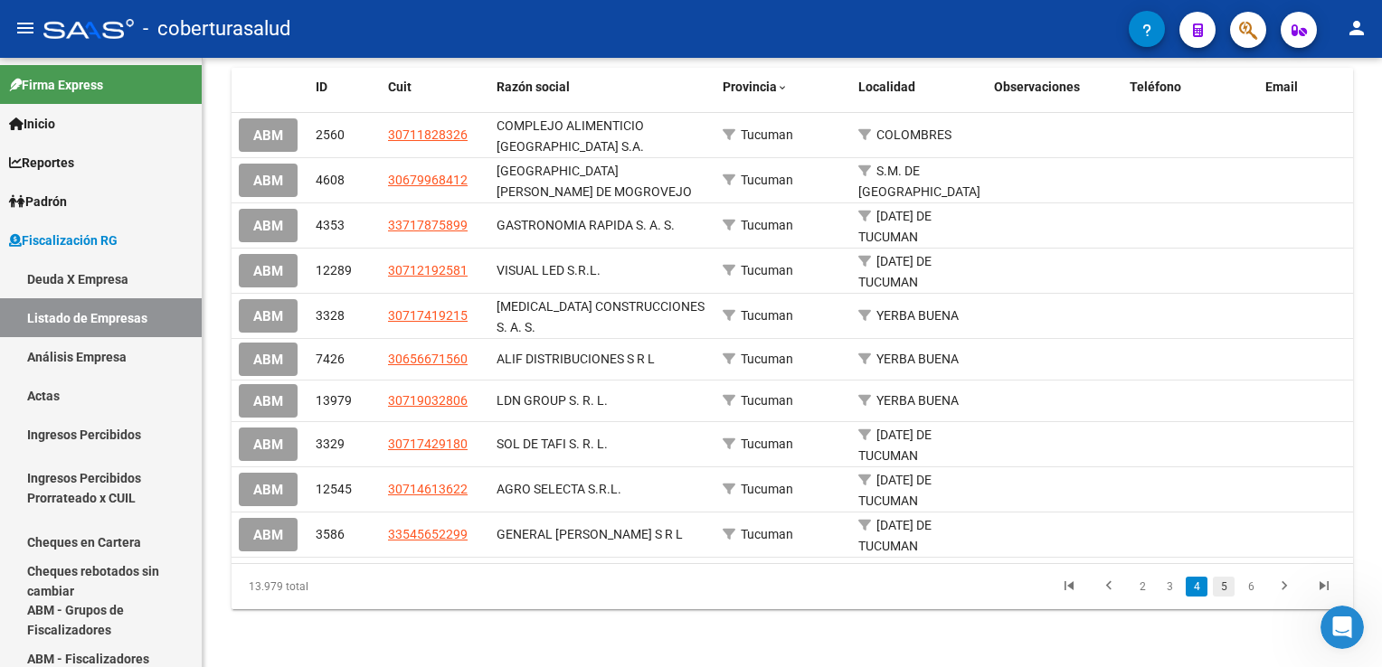
click at [1233, 588] on link "5" at bounding box center [1224, 587] width 22 height 20
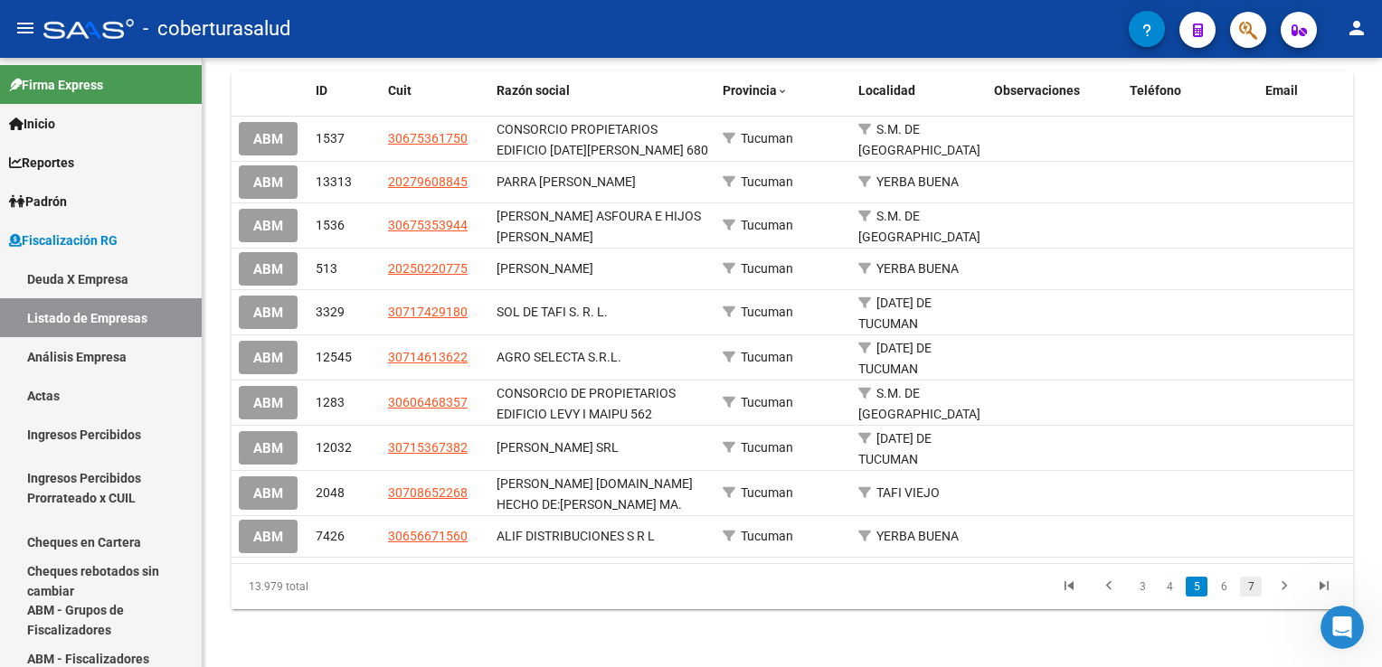
click at [1243, 595] on link "7" at bounding box center [1251, 587] width 22 height 20
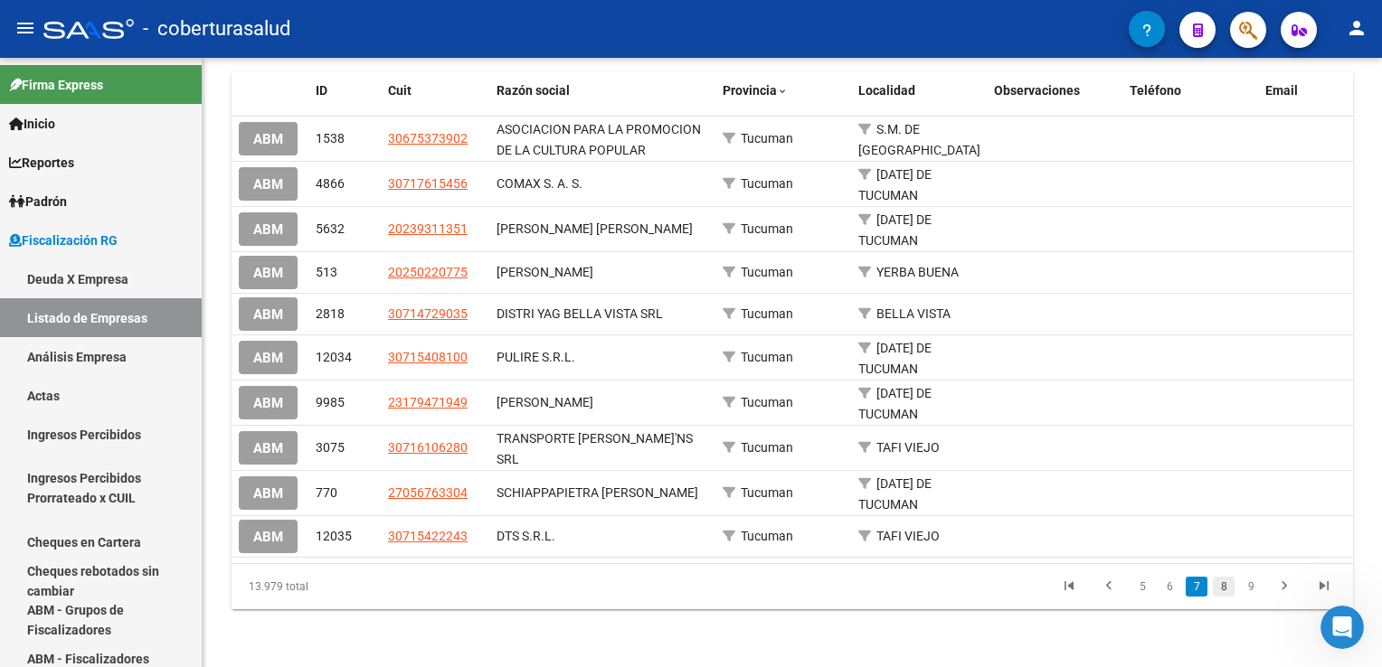
click at [1230, 587] on link "8" at bounding box center [1224, 587] width 22 height 20
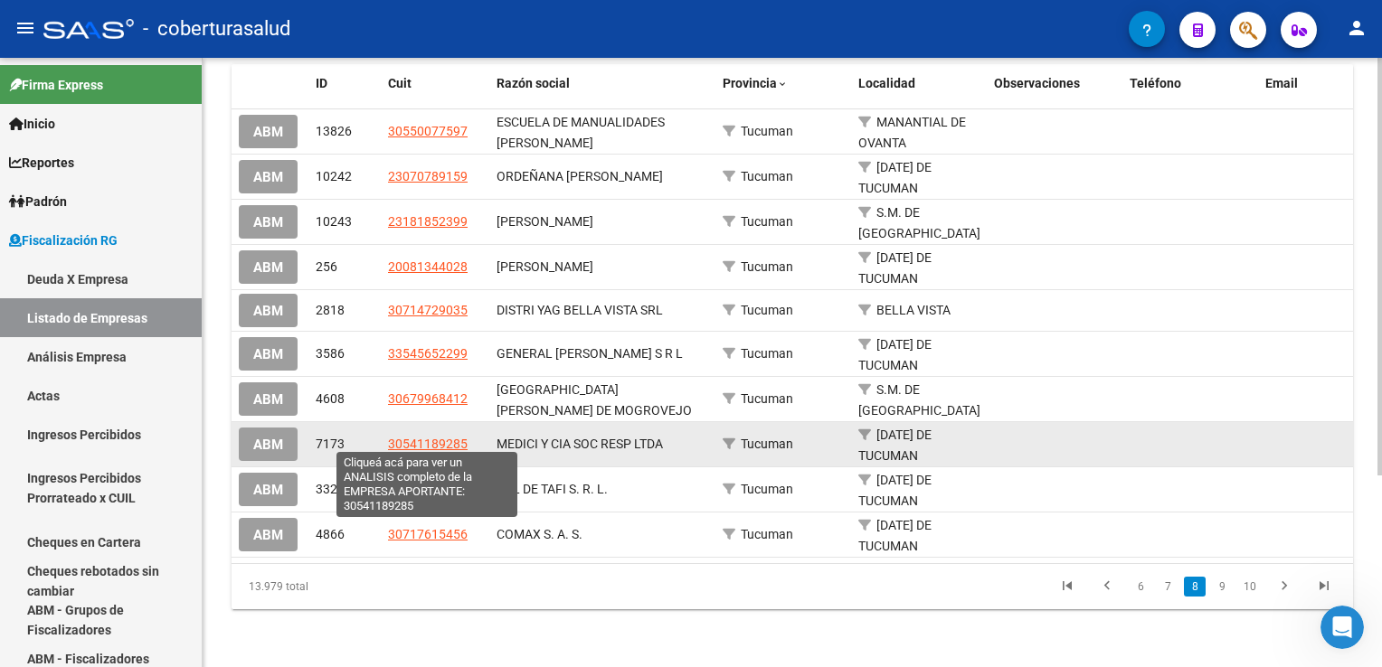
click at [444, 440] on span "30541189285" at bounding box center [428, 444] width 80 height 14
type textarea "30541189285"
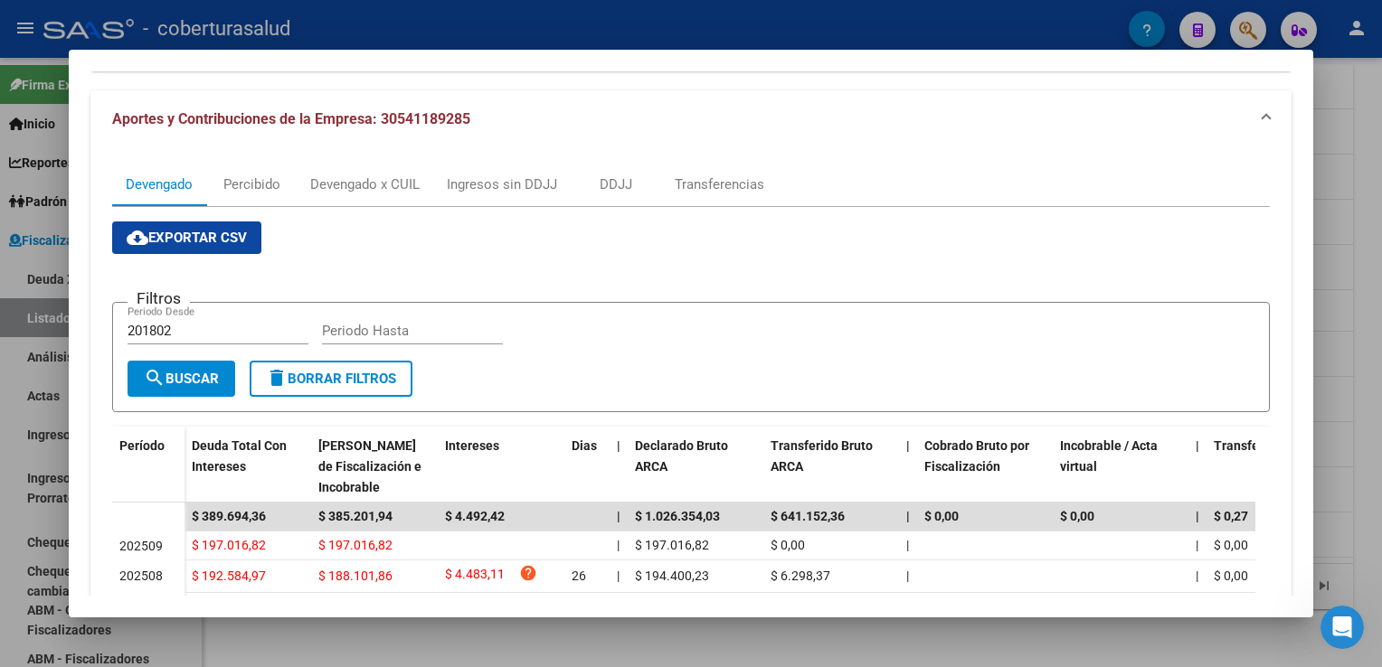
scroll to position [90, 0]
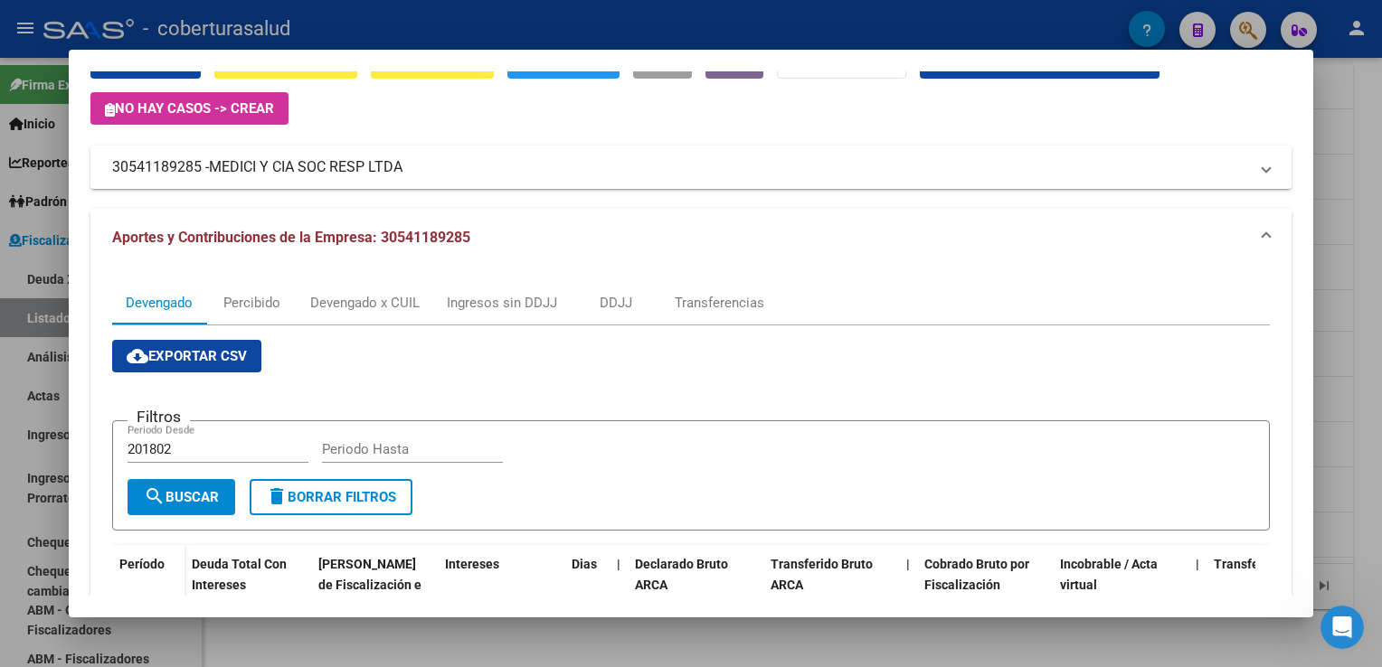
drag, startPoint x: 381, startPoint y: 237, endPoint x: 474, endPoint y: 246, distance: 93.6
click at [474, 246] on mat-panel-title "Aportes y Contribuciones de la Empresa: 30541189285" at bounding box center [679, 238] width 1135 height 22
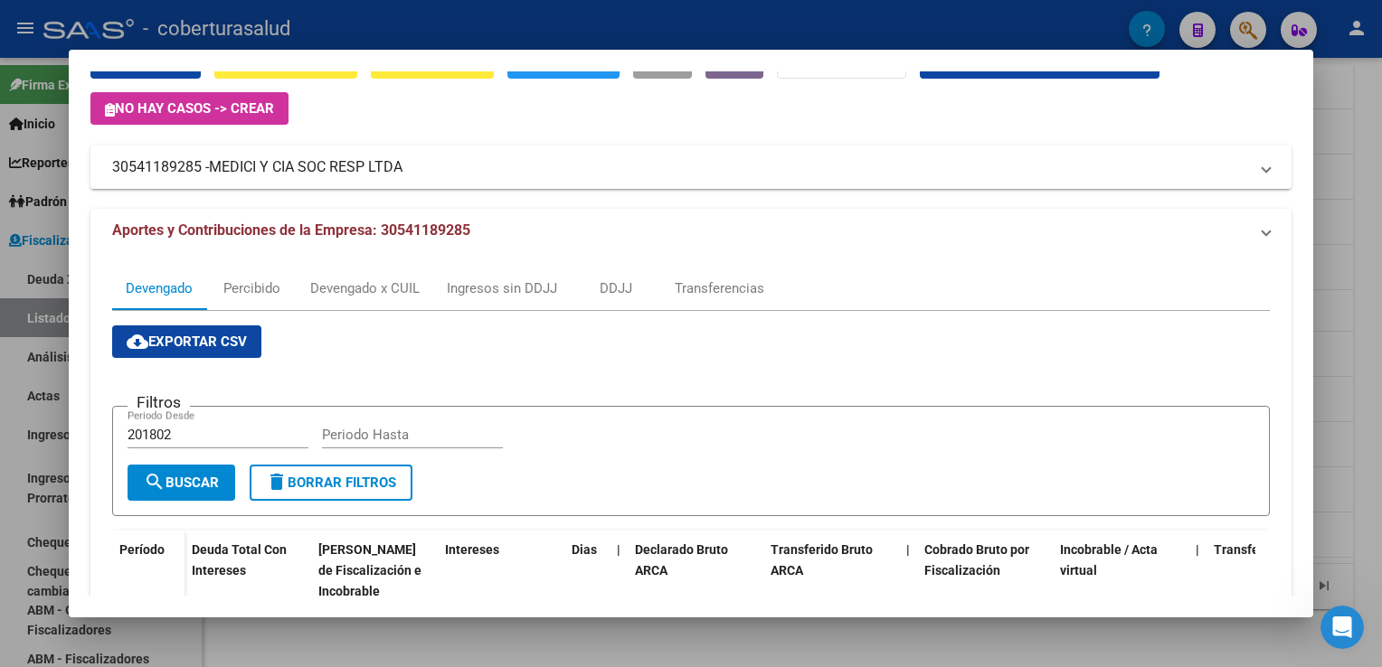
scroll to position [0, 0]
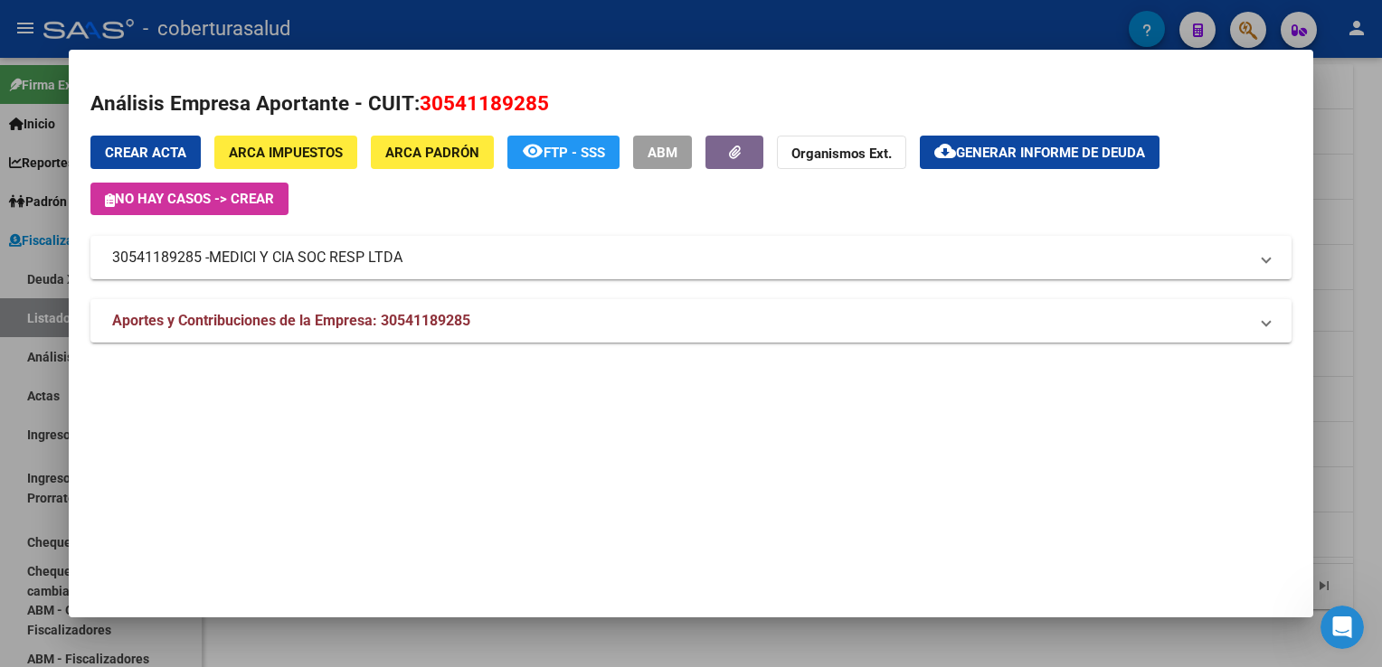
copy span "30541189285"
